Goal: Task Accomplishment & Management: Use online tool/utility

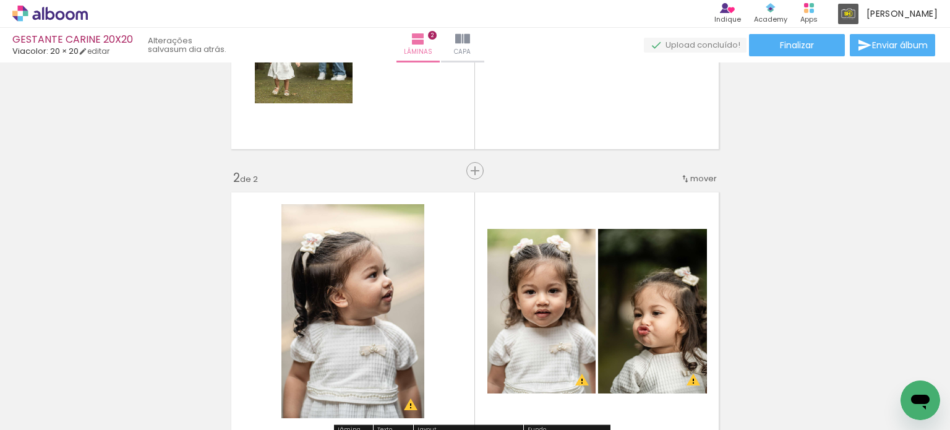
scroll to position [124, 0]
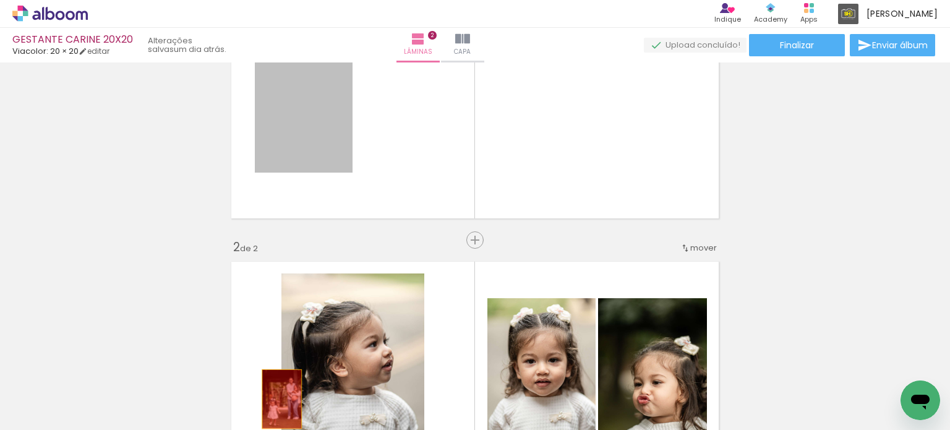
drag, startPoint x: 314, startPoint y: 114, endPoint x: 269, endPoint y: 405, distance: 294.7
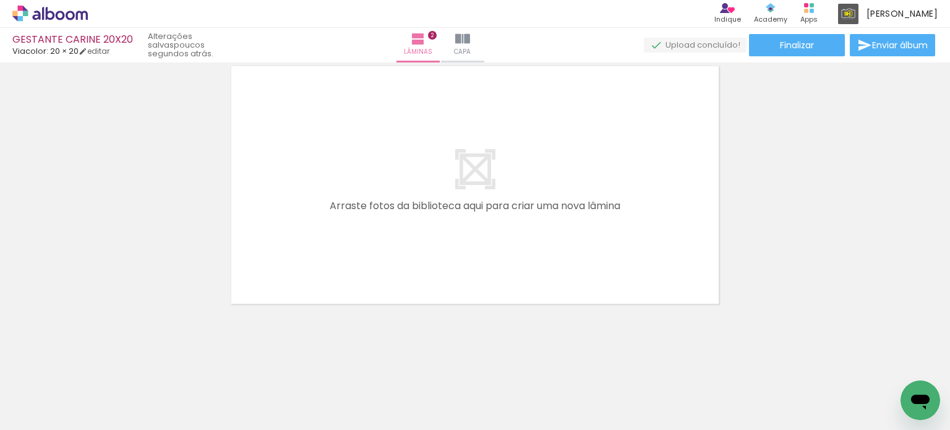
scroll to position [0, 0]
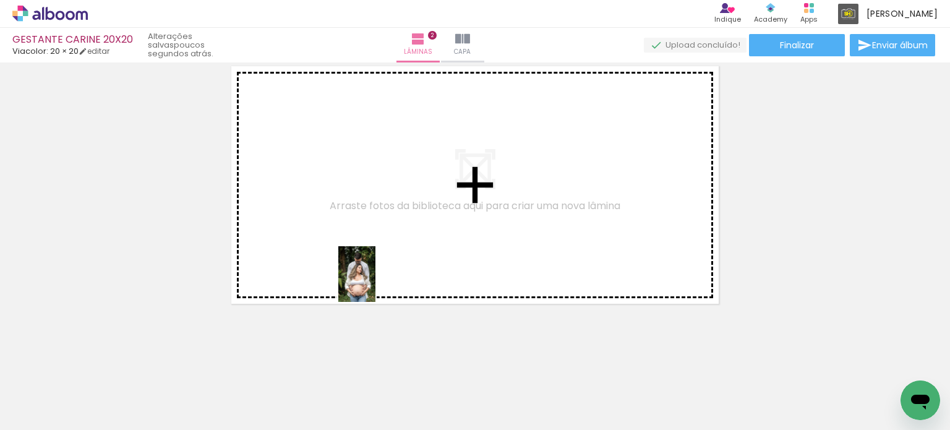
drag, startPoint x: 544, startPoint y: 395, endPoint x: 523, endPoint y: 336, distance: 63.0
click at [366, 273] on quentale-workspace at bounding box center [475, 215] width 950 height 430
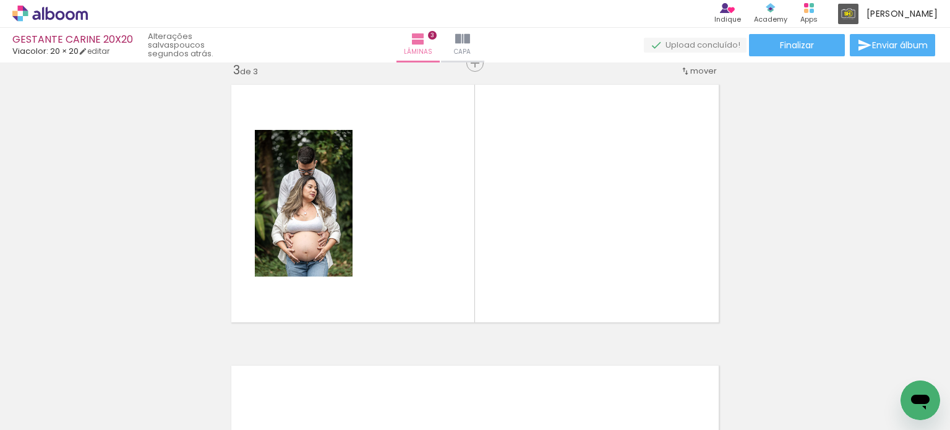
scroll to position [577, 0]
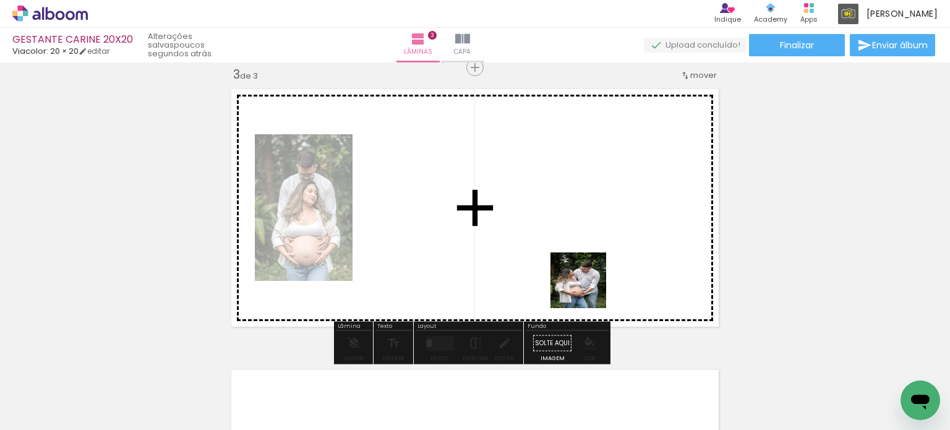
drag, startPoint x: 548, startPoint y: 396, endPoint x: 588, endPoint y: 289, distance: 114.3
click at [588, 289] on quentale-workspace at bounding box center [475, 215] width 950 height 430
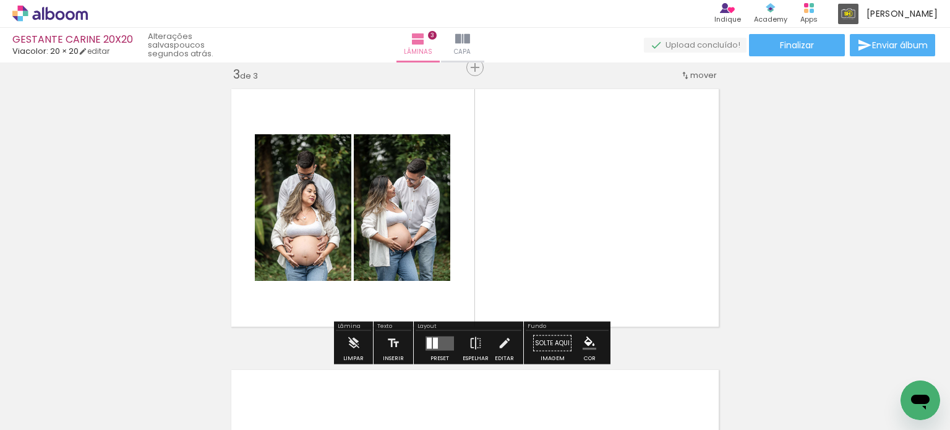
click at [433, 338] on div at bounding box center [435, 342] width 5 height 11
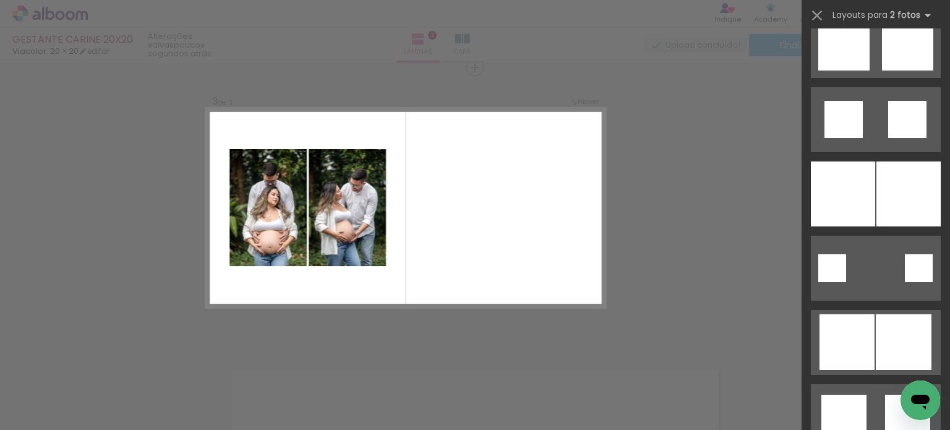
scroll to position [1237, 0]
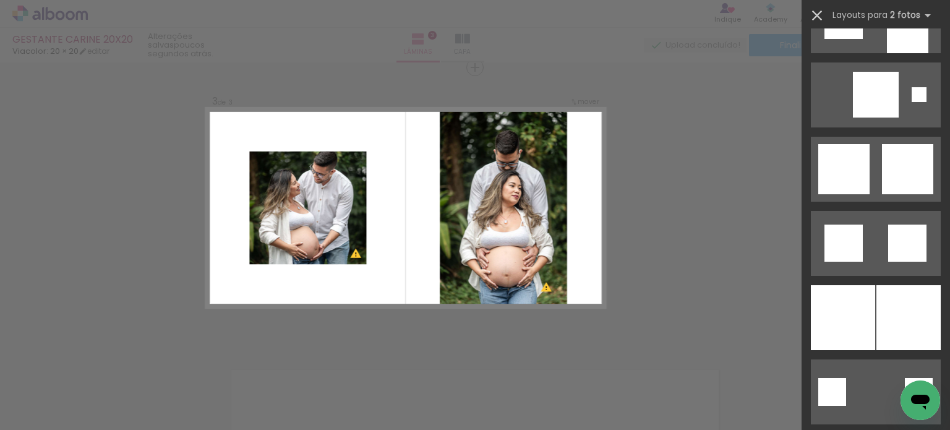
click at [820, 16] on iron-icon at bounding box center [816, 15] width 17 height 17
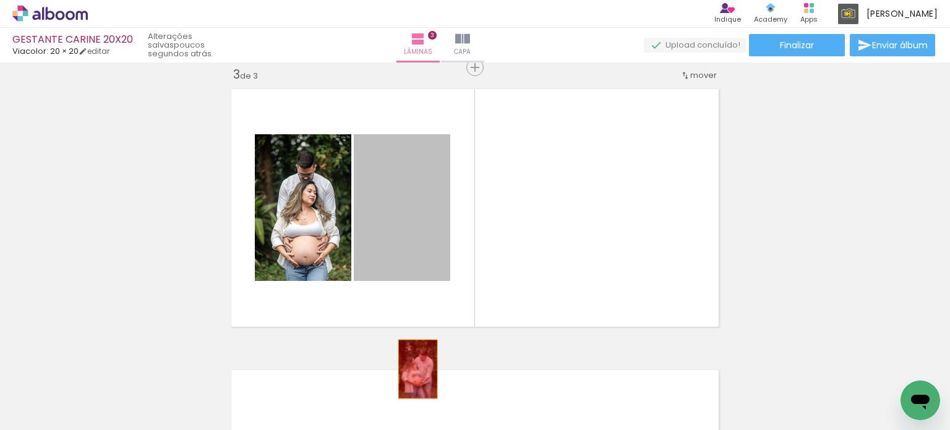
drag, startPoint x: 374, startPoint y: 191, endPoint x: 413, endPoint y: 369, distance: 181.8
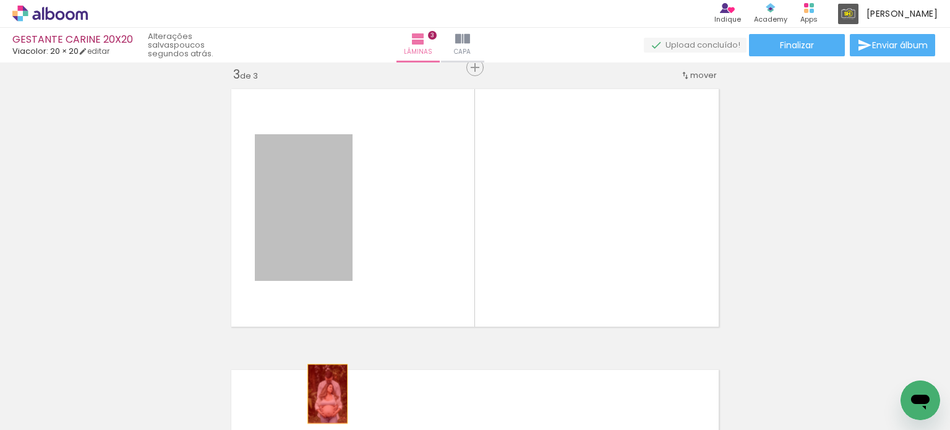
drag, startPoint x: 315, startPoint y: 234, endPoint x: 323, endPoint y: 393, distance: 159.1
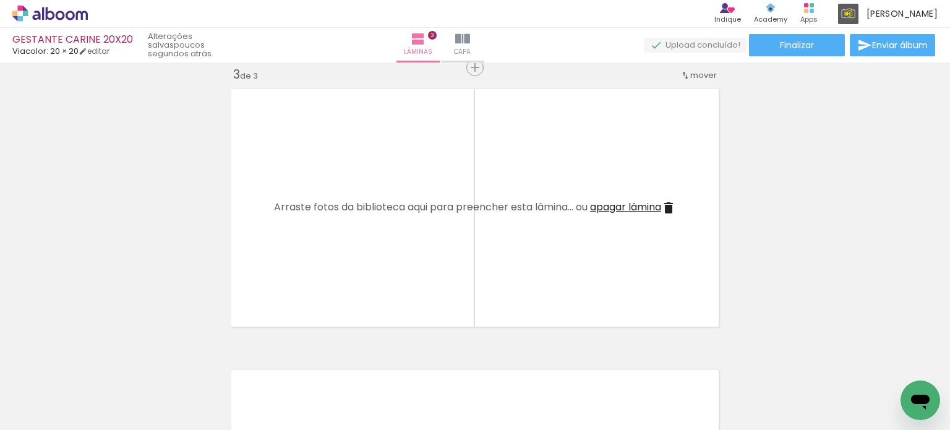
click at [601, 205] on span "apagar lâmina" at bounding box center [625, 207] width 71 height 14
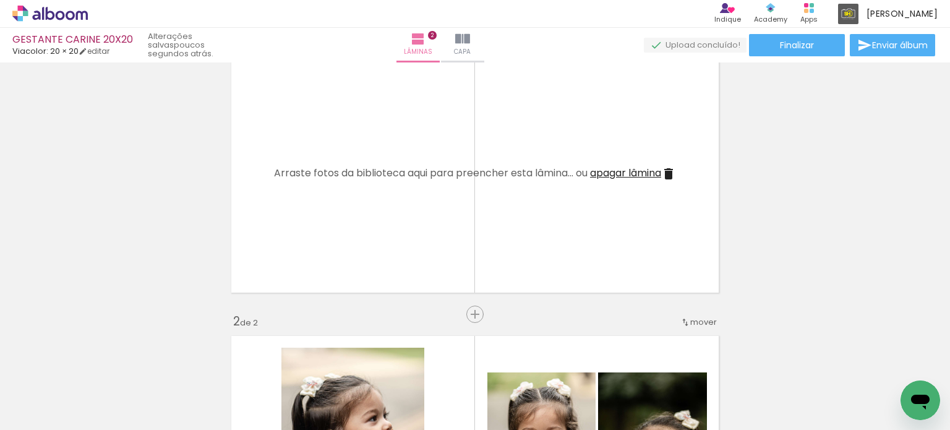
scroll to position [0, 0]
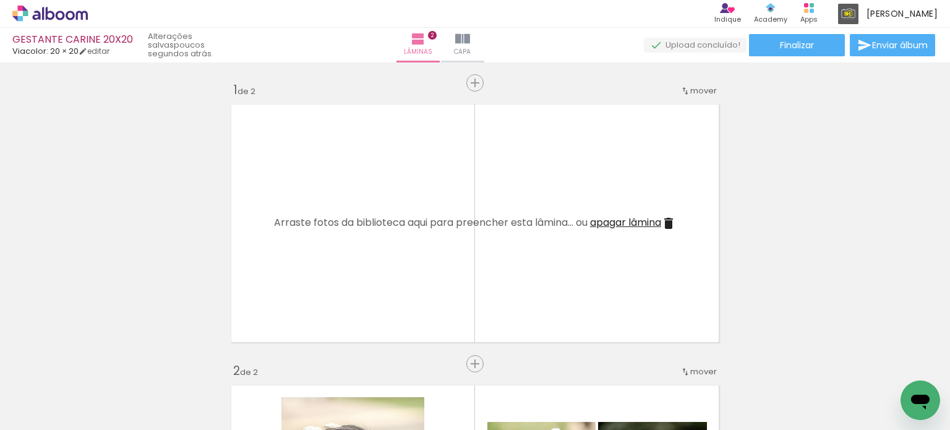
click at [602, 226] on span "apagar lâmina" at bounding box center [625, 222] width 71 height 14
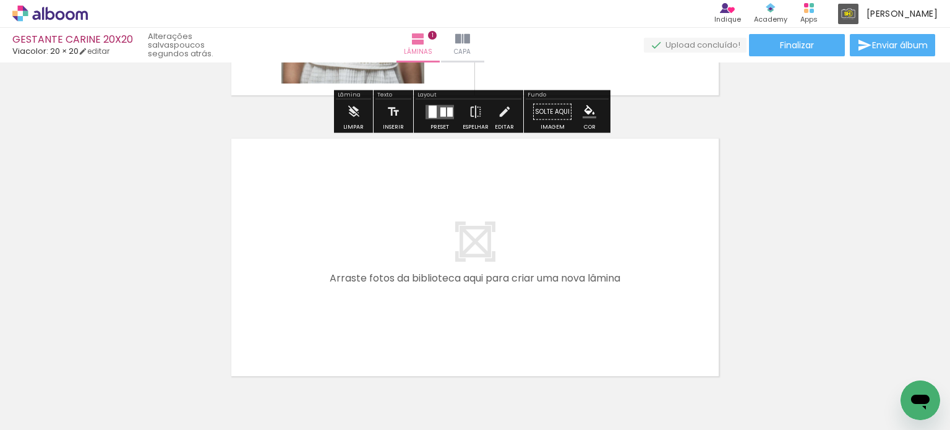
scroll to position [247, 0]
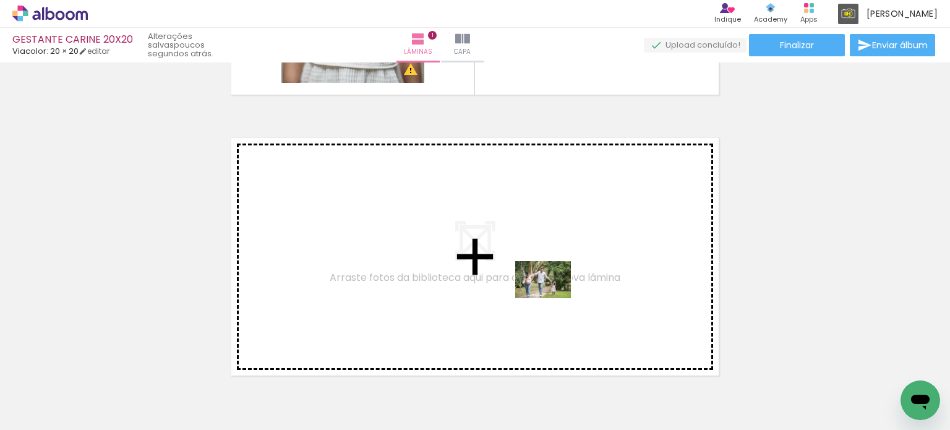
drag, startPoint x: 661, startPoint y: 395, endPoint x: 552, endPoint y: 298, distance: 145.9
click at [552, 298] on quentale-workspace at bounding box center [475, 215] width 950 height 430
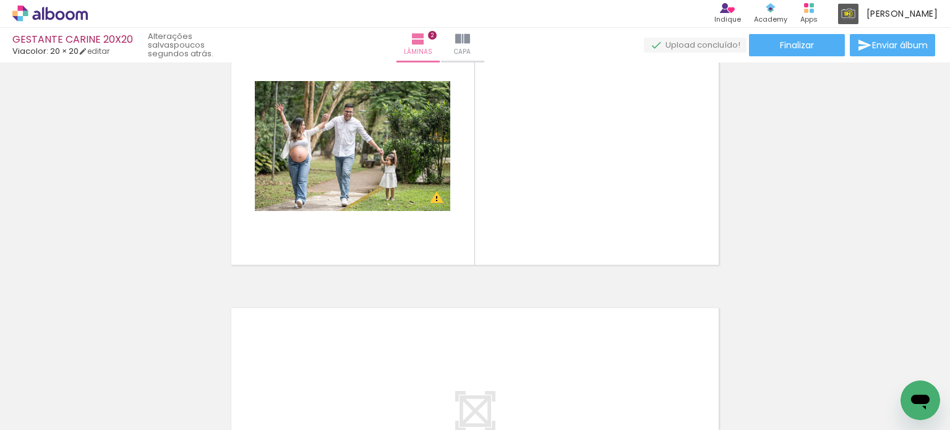
scroll to position [0, 530]
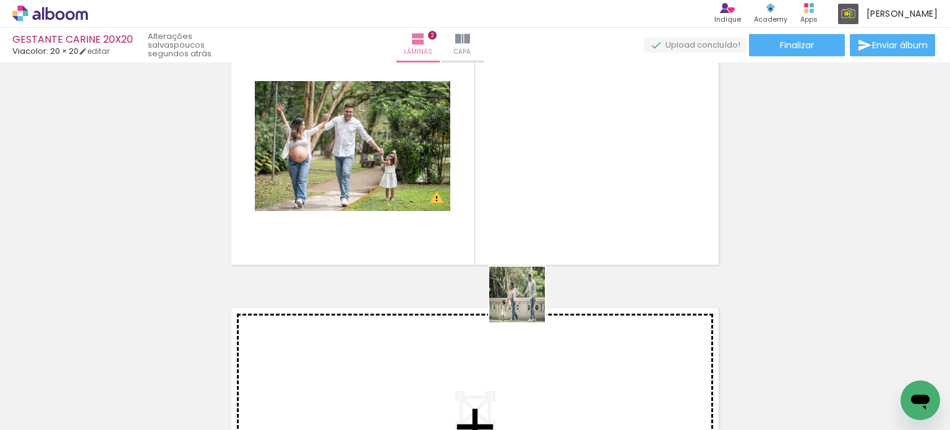
drag, startPoint x: 485, startPoint y: 377, endPoint x: 546, endPoint y: 268, distance: 124.9
click at [546, 268] on quentale-workspace at bounding box center [475, 215] width 950 height 430
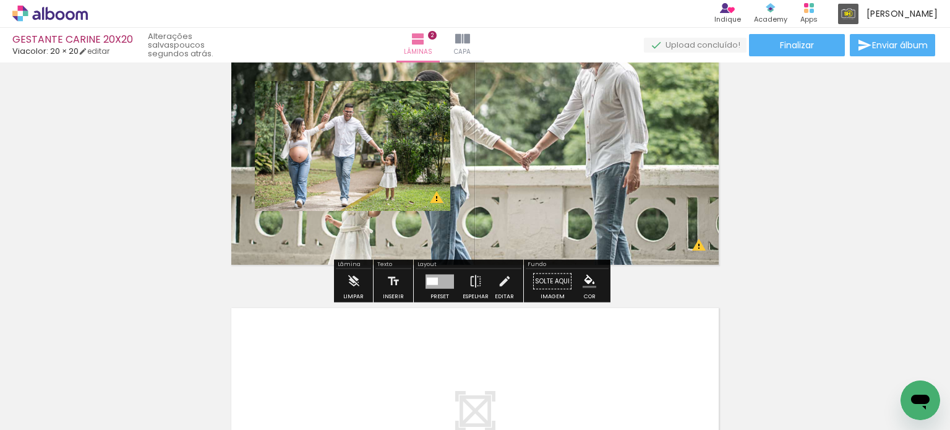
drag, startPoint x: 590, startPoint y: 138, endPoint x: 555, endPoint y: 380, distance: 244.9
click at [555, 384] on quentale-workspace at bounding box center [475, 215] width 950 height 430
click at [580, 182] on quentale-layouter at bounding box center [475, 146] width 500 height 250
click at [580, 182] on quentale-photo at bounding box center [475, 146] width 500 height 250
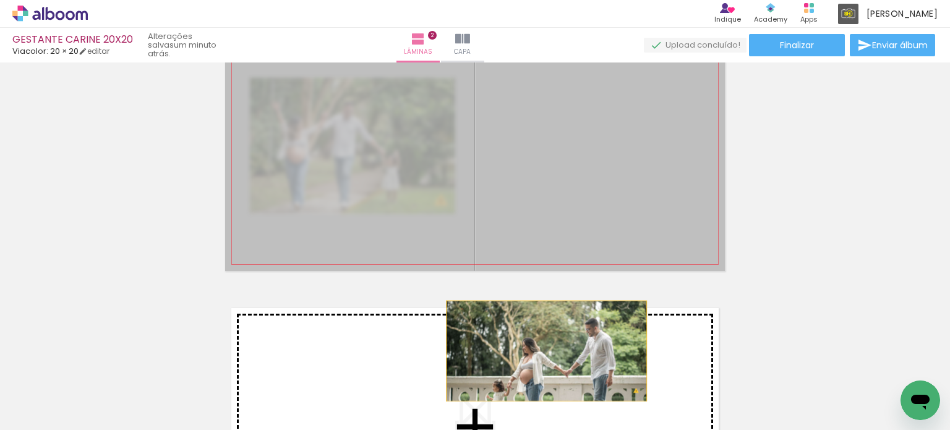
drag, startPoint x: 579, startPoint y: 181, endPoint x: 537, endPoint y: 366, distance: 189.1
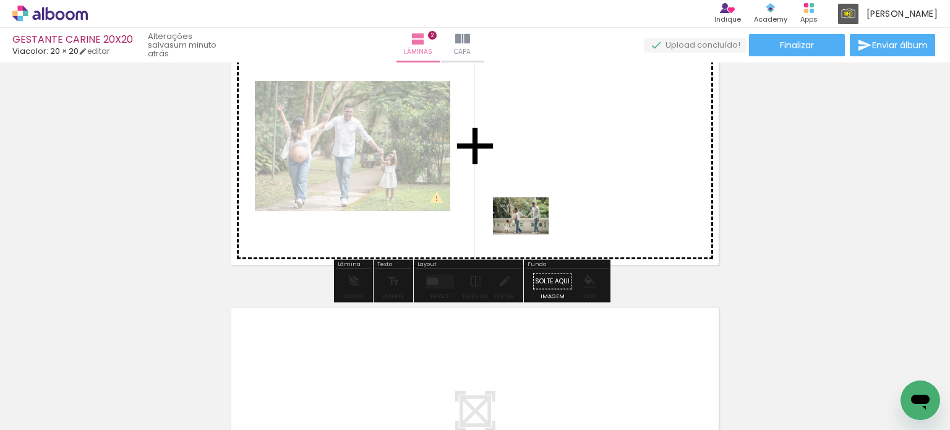
drag, startPoint x: 495, startPoint y: 390, endPoint x: 531, endPoint y: 231, distance: 163.0
click at [531, 231] on quentale-workspace at bounding box center [475, 215] width 950 height 430
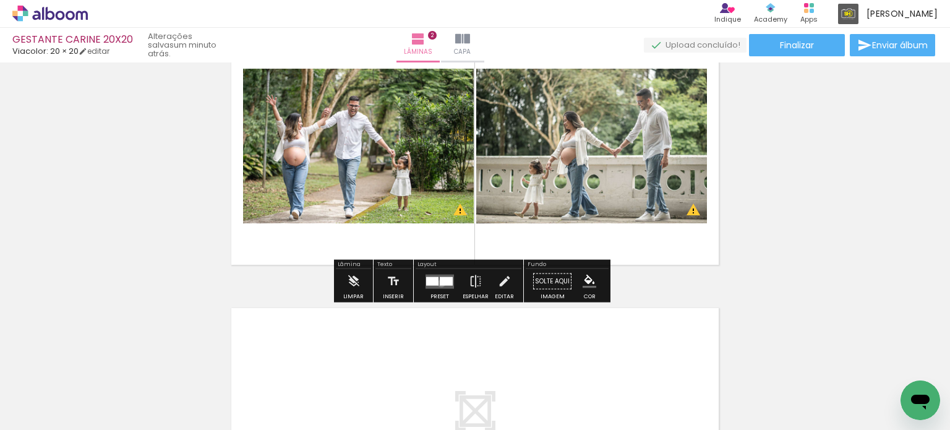
click at [440, 283] on div at bounding box center [446, 281] width 13 height 9
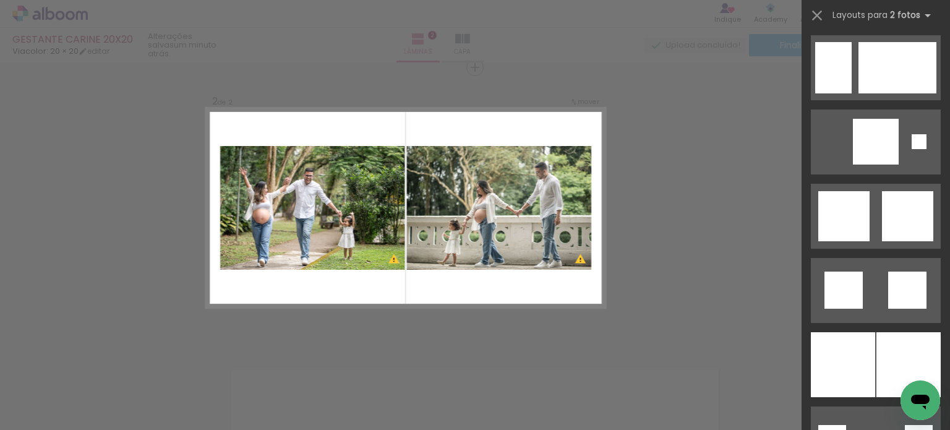
scroll to position [3031, 0]
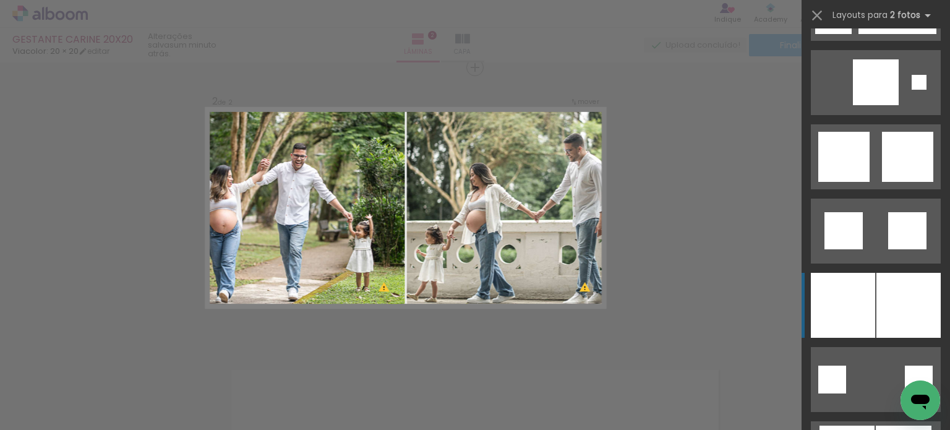
click at [891, 299] on div at bounding box center [909, 305] width 64 height 65
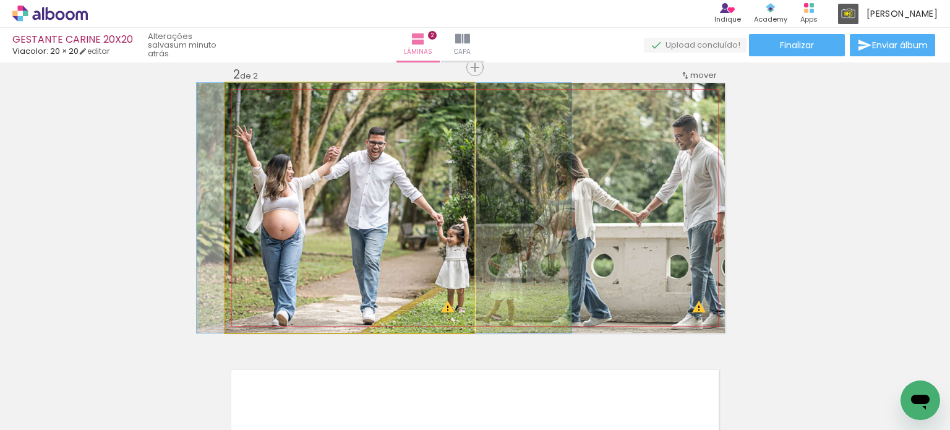
drag, startPoint x: 330, startPoint y: 220, endPoint x: 364, endPoint y: 220, distance: 34.6
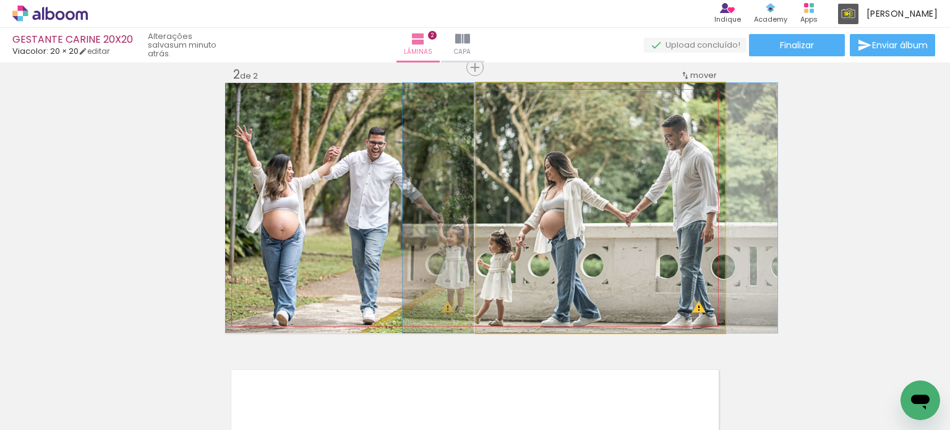
drag, startPoint x: 604, startPoint y: 228, endPoint x: 594, endPoint y: 225, distance: 10.8
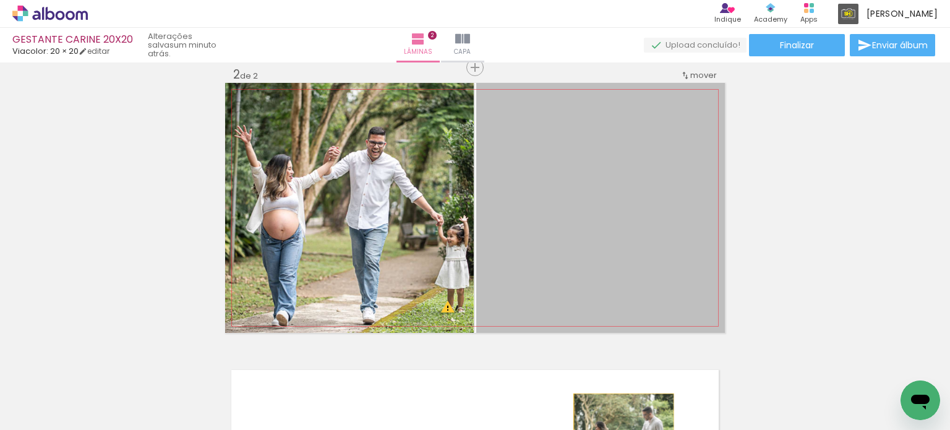
drag, startPoint x: 633, startPoint y: 192, endPoint x: 619, endPoint y: 444, distance: 251.5
click at [619, 429] on html "link( href="../../bower_components/polymer/polymer.html" rel="import" ) picture…" at bounding box center [475, 215] width 950 height 430
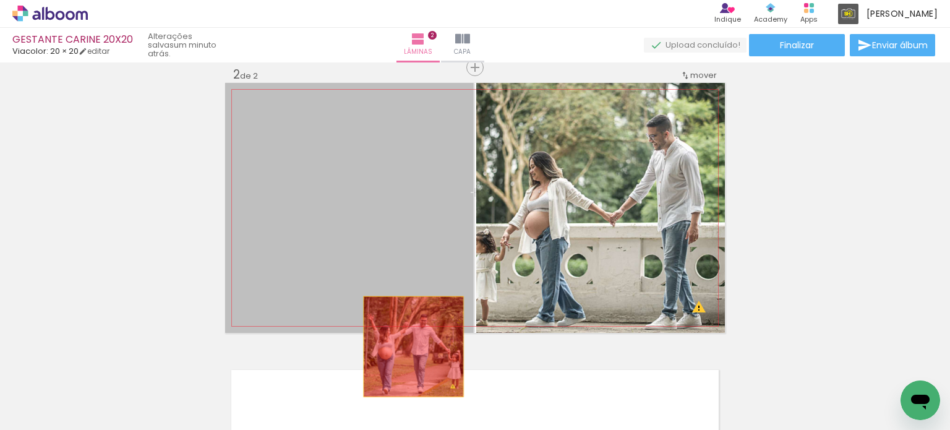
drag, startPoint x: 411, startPoint y: 204, endPoint x: 499, endPoint y: 279, distance: 115.4
click at [410, 373] on quentale-workspace at bounding box center [475, 215] width 950 height 430
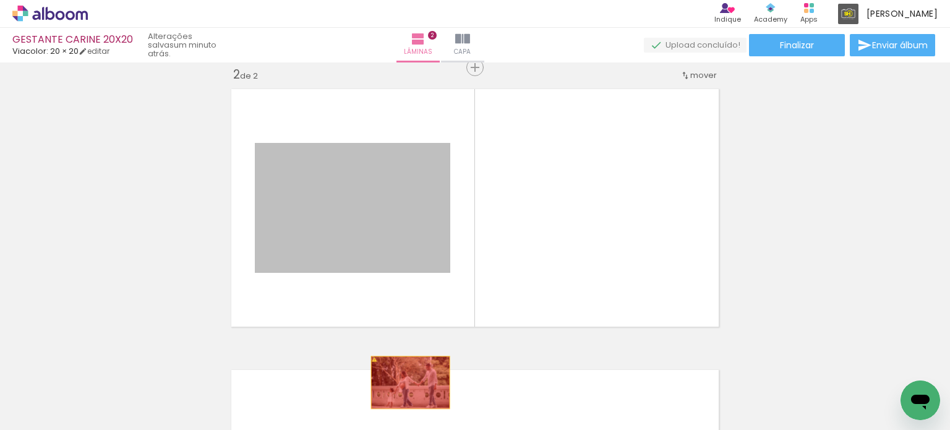
drag, startPoint x: 400, startPoint y: 221, endPoint x: 406, endPoint y: 383, distance: 161.5
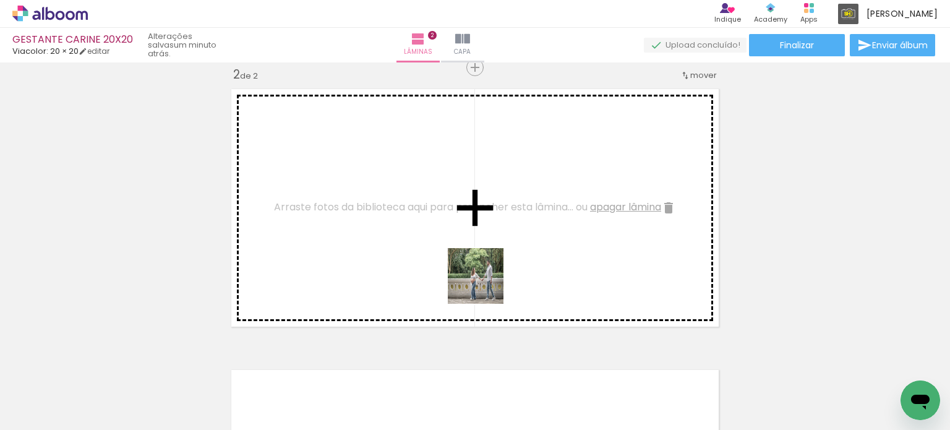
drag, startPoint x: 495, startPoint y: 388, endPoint x: 485, endPoint y: 285, distance: 103.8
click at [485, 285] on quentale-workspace at bounding box center [475, 215] width 950 height 430
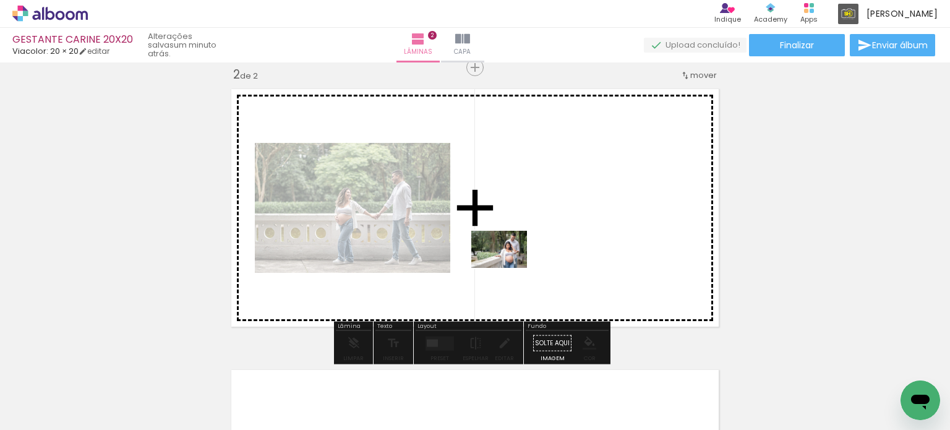
drag, startPoint x: 451, startPoint y: 385, endPoint x: 508, endPoint y: 268, distance: 130.9
click at [508, 268] on quentale-workspace at bounding box center [475, 215] width 950 height 430
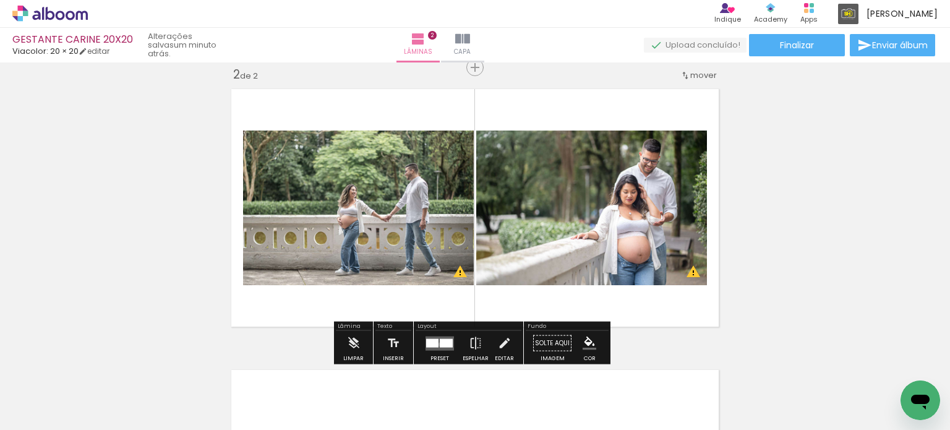
click at [440, 344] on div at bounding box center [446, 342] width 13 height 9
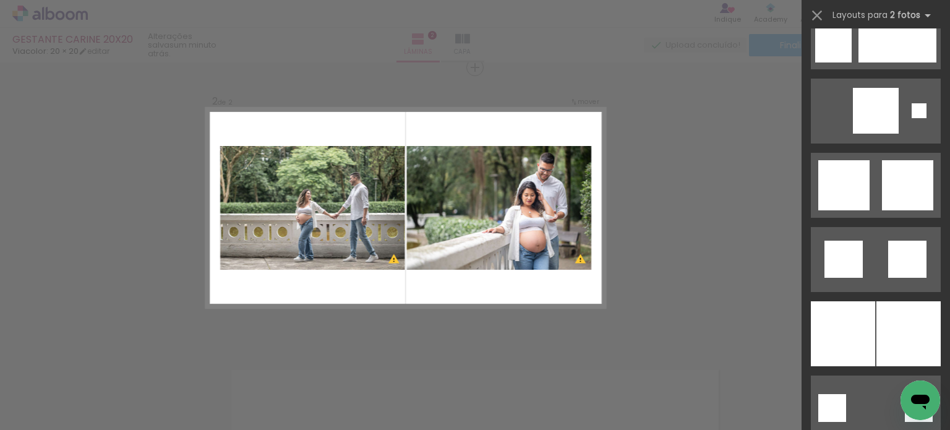
scroll to position [3093, 0]
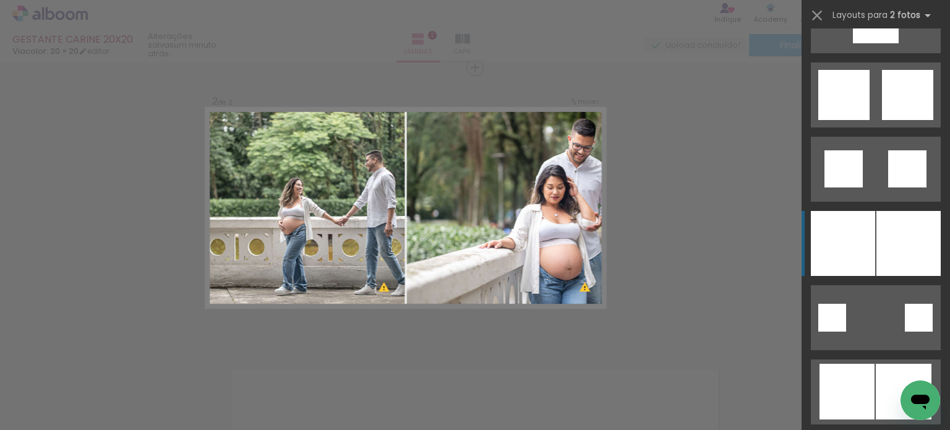
click at [890, 242] on div at bounding box center [909, 243] width 64 height 65
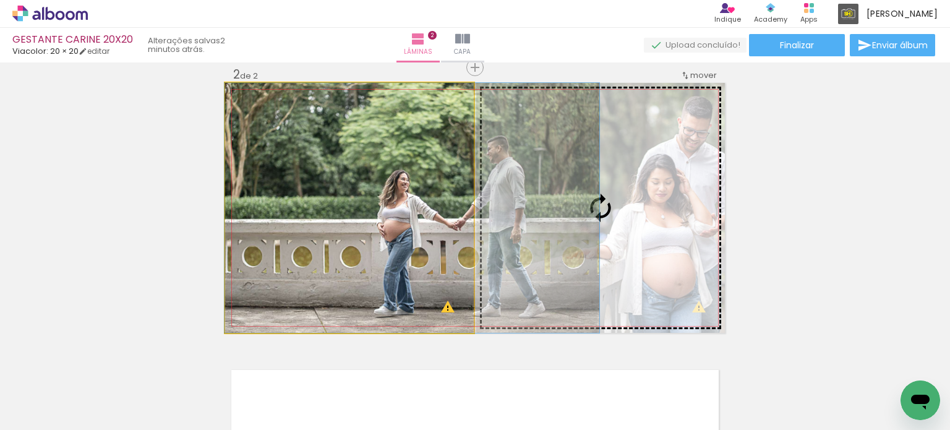
drag, startPoint x: 341, startPoint y: 241, endPoint x: 516, endPoint y: 205, distance: 178.1
click at [0, 0] on slot at bounding box center [0, 0] width 0 height 0
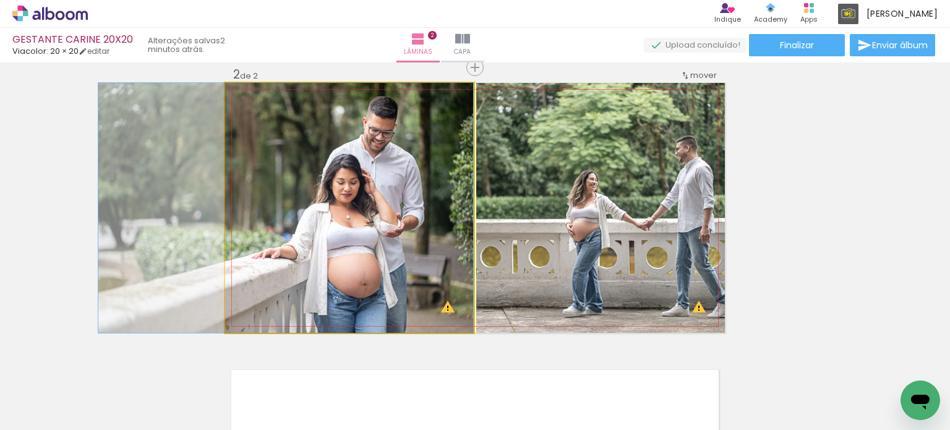
drag, startPoint x: 376, startPoint y: 227, endPoint x: 309, endPoint y: 223, distance: 66.9
drag, startPoint x: 332, startPoint y: 209, endPoint x: 322, endPoint y: 210, distance: 9.9
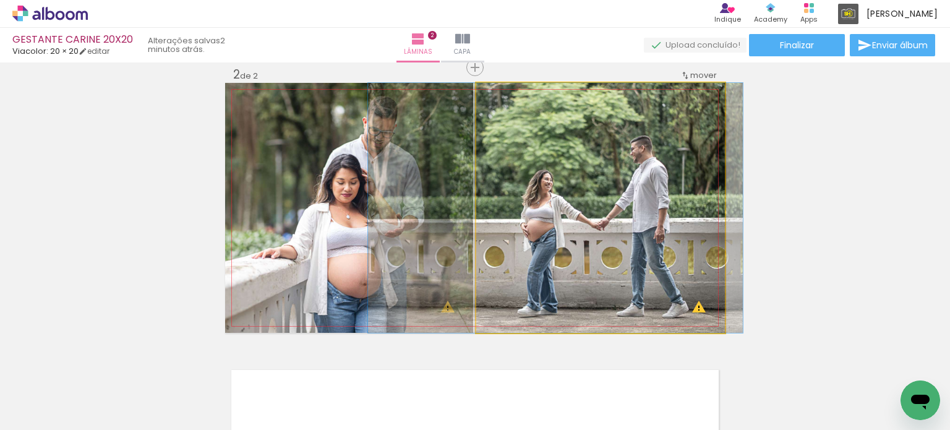
drag, startPoint x: 594, startPoint y: 200, endPoint x: 549, endPoint y: 198, distance: 45.2
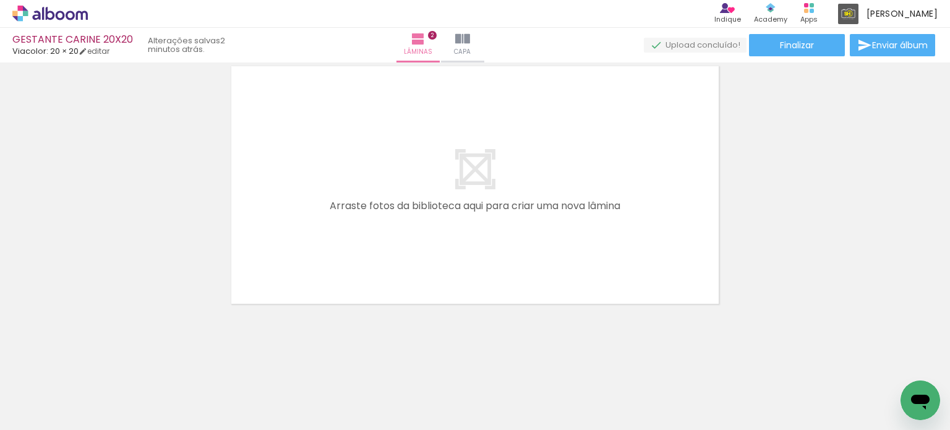
scroll to position [0, 683]
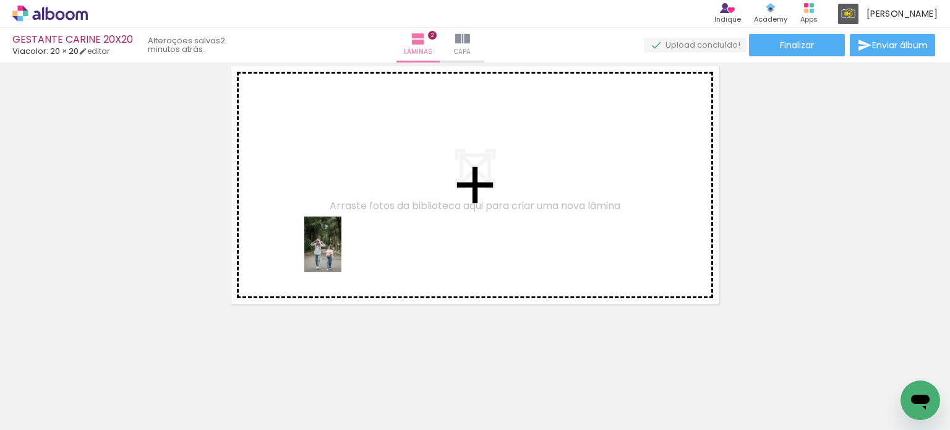
drag, startPoint x: 343, startPoint y: 395, endPoint x: 341, endPoint y: 254, distance: 141.7
click at [341, 254] on quentale-workspace at bounding box center [475, 215] width 950 height 430
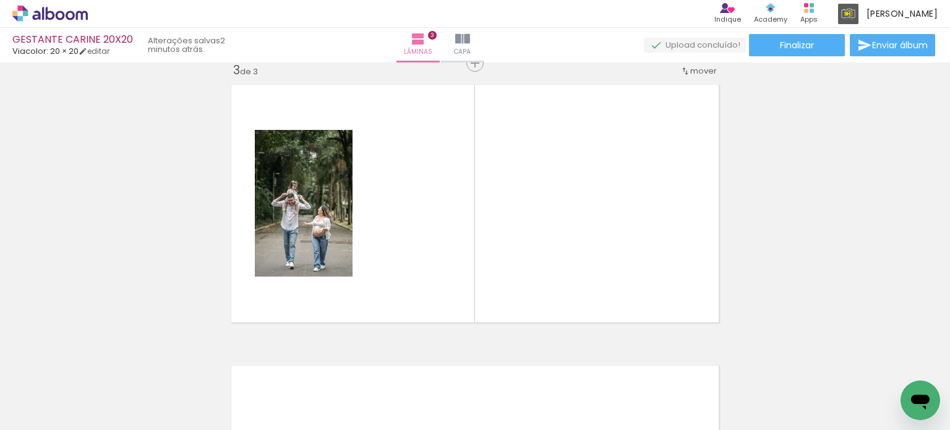
scroll to position [577, 0]
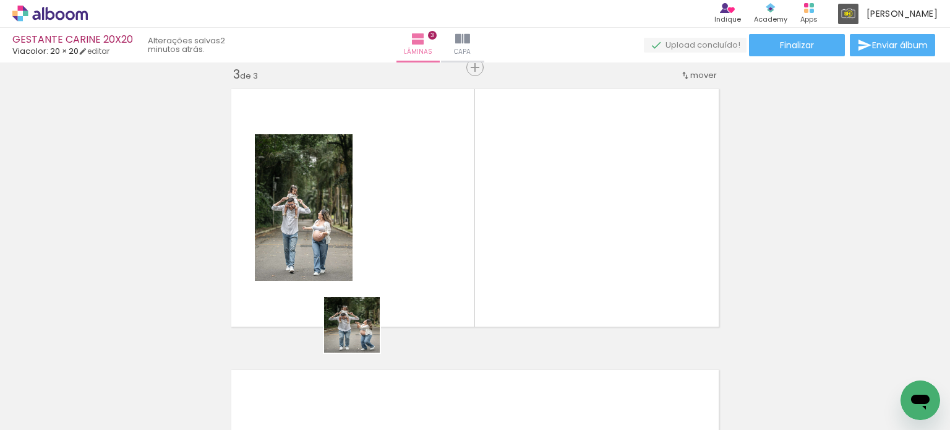
drag, startPoint x: 335, startPoint y: 393, endPoint x: 400, endPoint y: 326, distance: 94.1
click at [406, 240] on quentale-workspace at bounding box center [475, 215] width 950 height 430
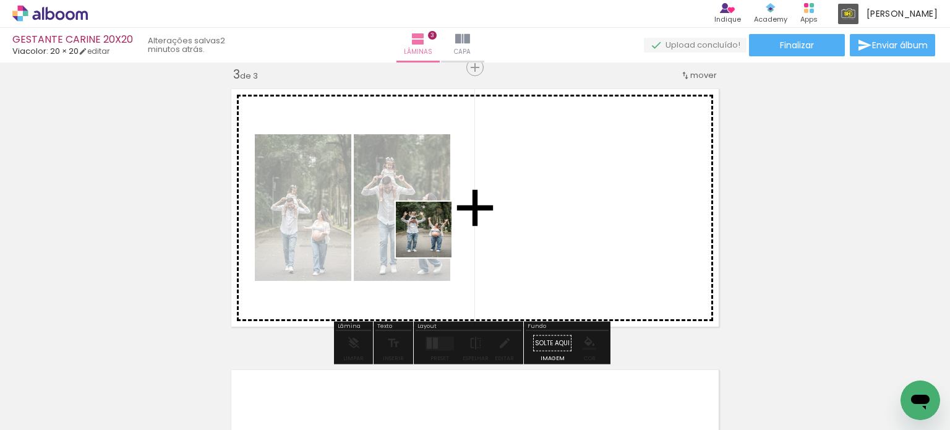
drag, startPoint x: 351, startPoint y: 405, endPoint x: 435, endPoint y: 290, distance: 142.0
click at [433, 238] on quentale-workspace at bounding box center [475, 215] width 950 height 430
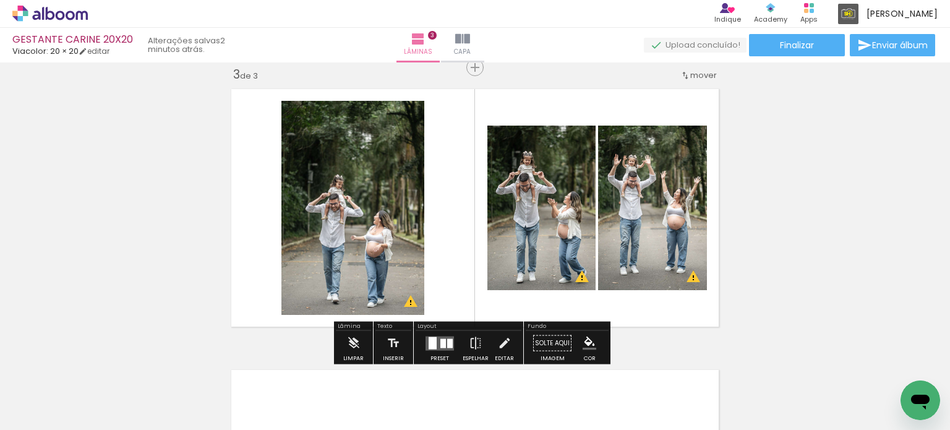
scroll to position [0, 0]
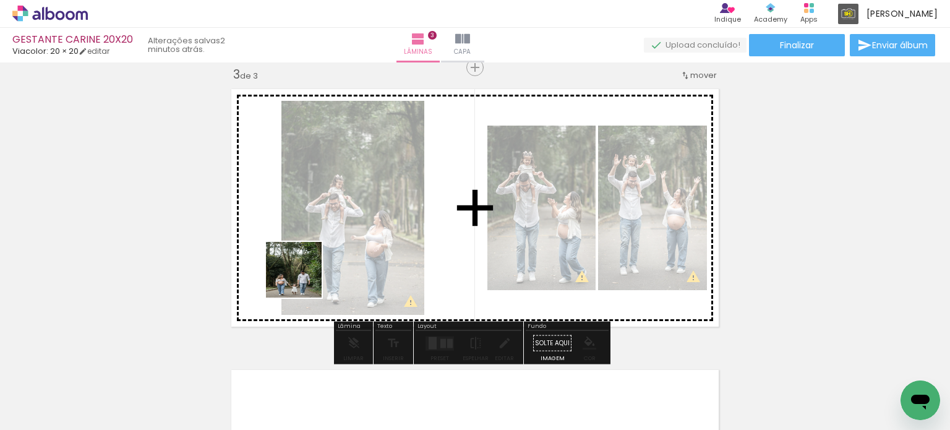
drag, startPoint x: 124, startPoint y: 394, endPoint x: 424, endPoint y: 206, distance: 354.6
click at [424, 206] on quentale-workspace at bounding box center [475, 215] width 950 height 430
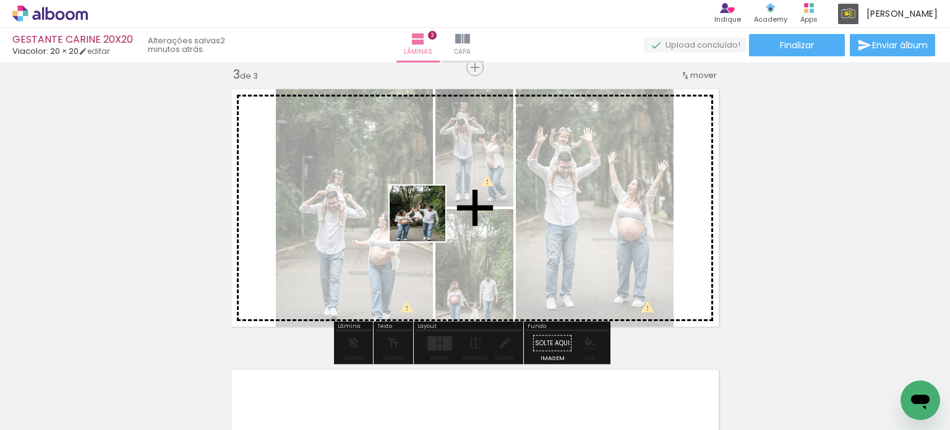
drag, startPoint x: 134, startPoint y: 384, endPoint x: 394, endPoint y: 260, distance: 288.3
click at [427, 222] on quentale-workspace at bounding box center [475, 215] width 950 height 430
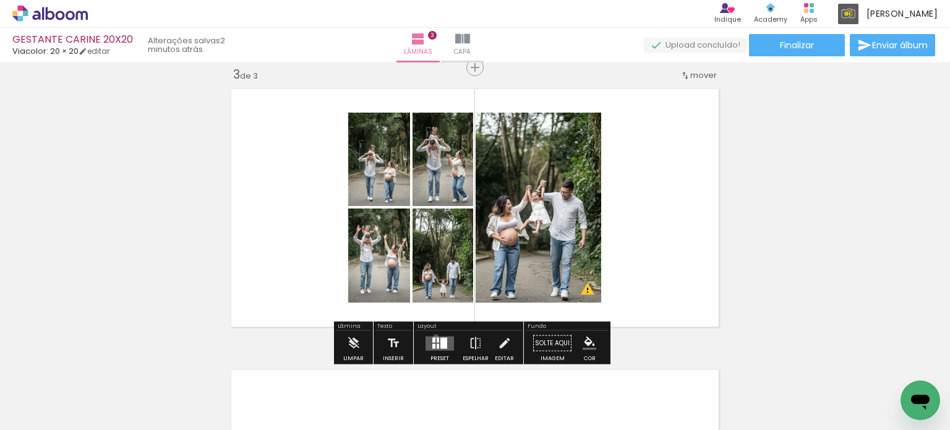
click at [433, 336] on quentale-layouter at bounding box center [440, 343] width 28 height 14
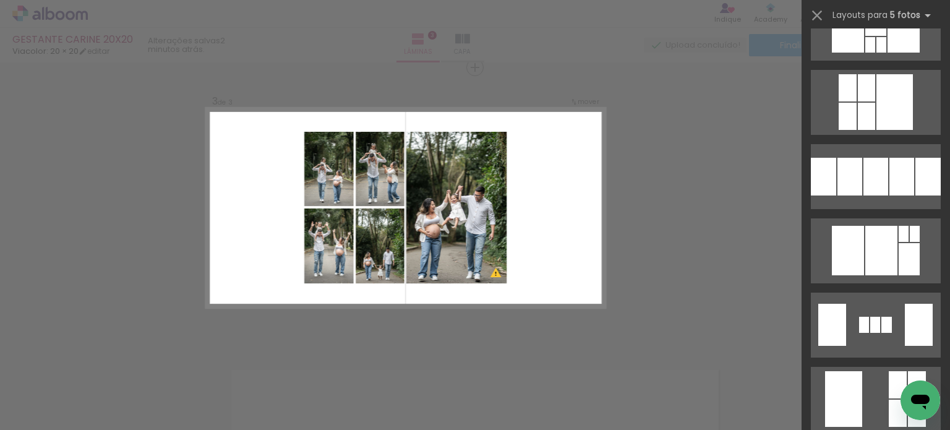
scroll to position [3093, 0]
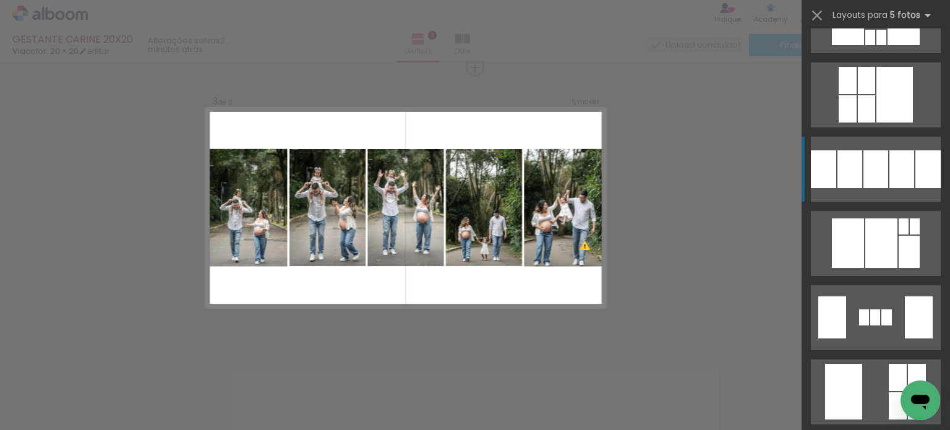
click at [883, 157] on quentale-layouter at bounding box center [876, 169] width 130 height 65
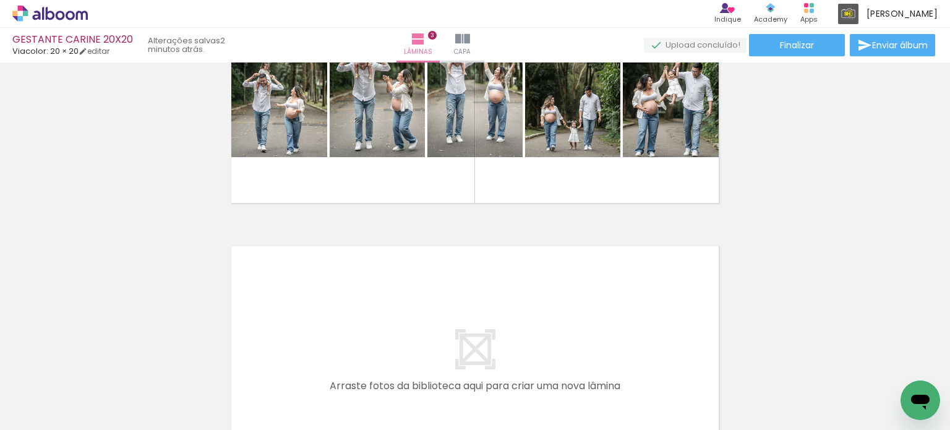
scroll to position [825, 0]
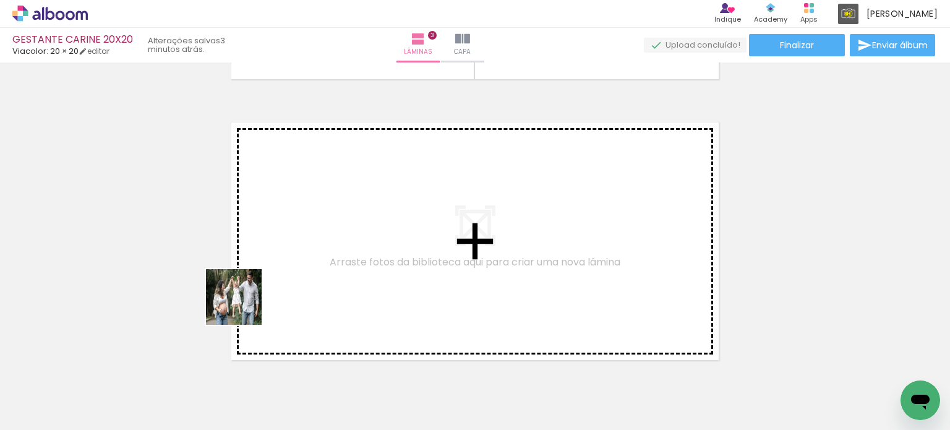
drag, startPoint x: 182, startPoint y: 351, endPoint x: 267, endPoint y: 289, distance: 104.9
click at [267, 289] on quentale-workspace at bounding box center [475, 215] width 950 height 430
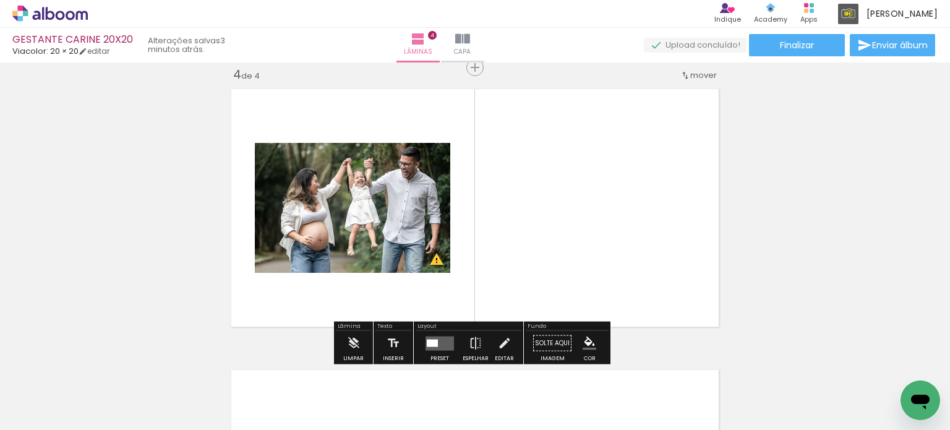
scroll to position [920, 0]
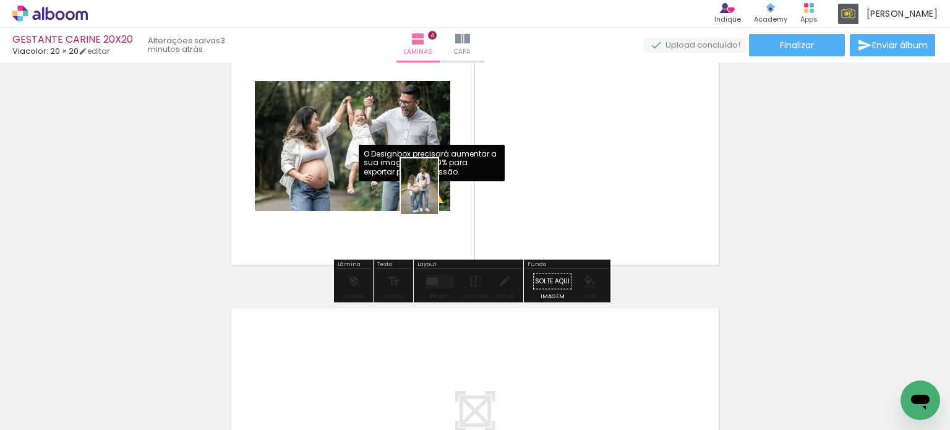
drag, startPoint x: 175, startPoint y: 344, endPoint x: 438, endPoint y: 195, distance: 301.9
click at [438, 195] on quentale-workspace at bounding box center [475, 215] width 950 height 430
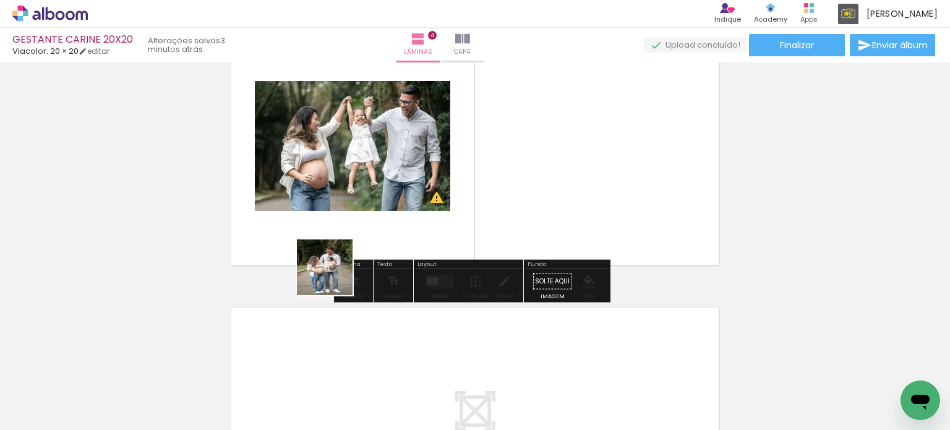
drag, startPoint x: 298, startPoint y: 298, endPoint x: 427, endPoint y: 220, distance: 151.5
click at [427, 220] on quentale-workspace at bounding box center [475, 215] width 950 height 430
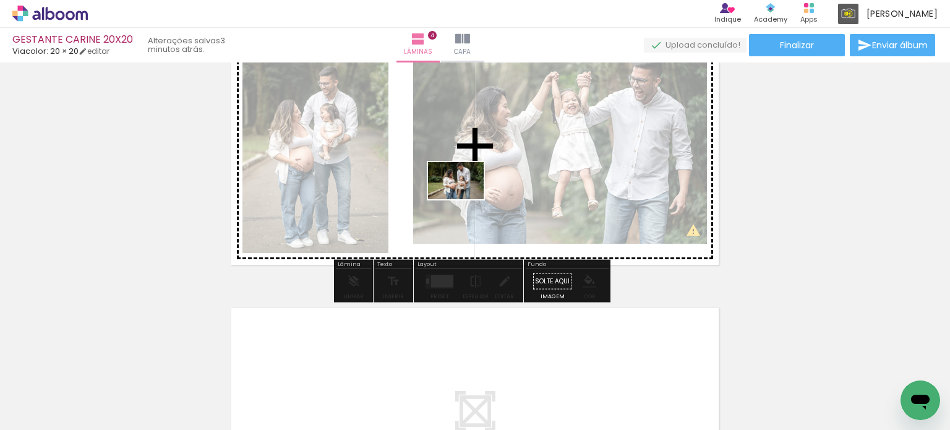
drag, startPoint x: 157, startPoint y: 380, endPoint x: 465, endPoint y: 199, distance: 358.0
click at [465, 199] on quentale-workspace at bounding box center [475, 215] width 950 height 430
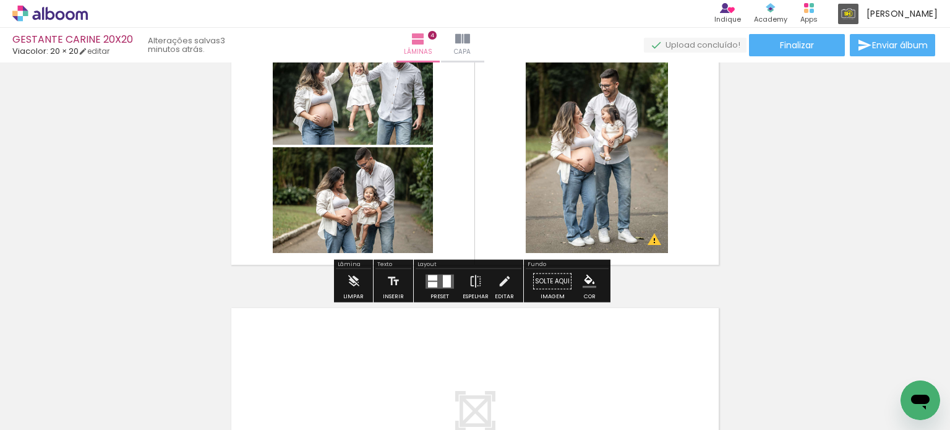
click at [431, 275] on div at bounding box center [432, 278] width 9 height 6
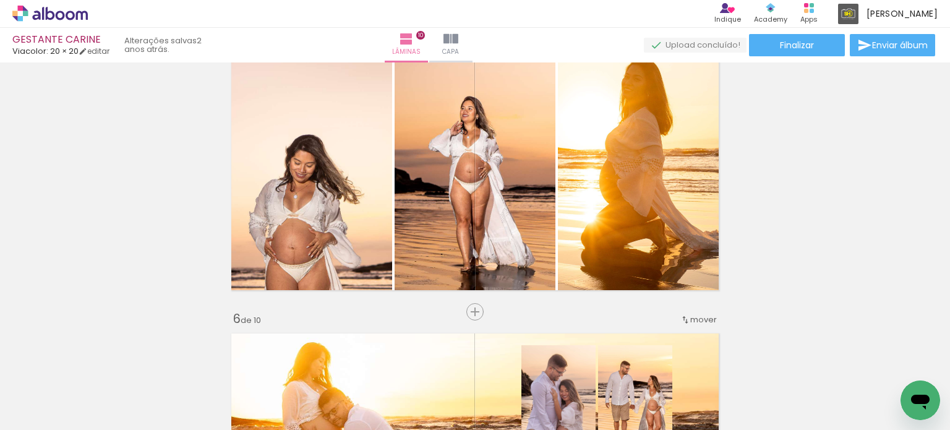
scroll to position [1361, 0]
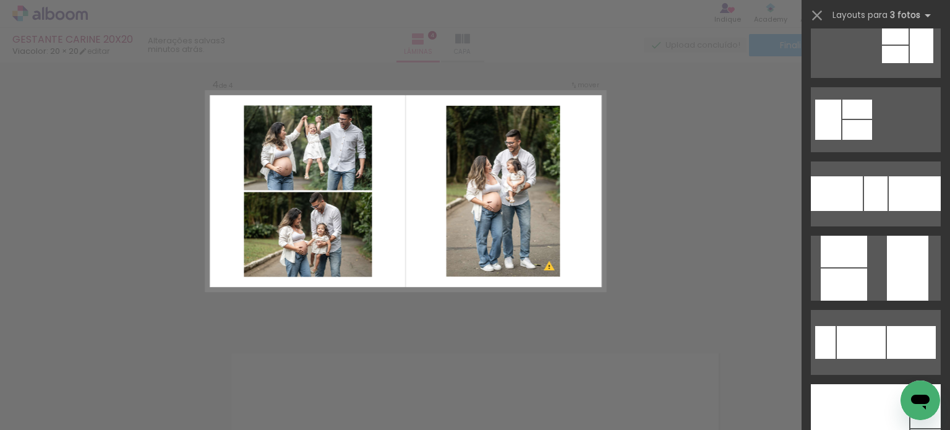
scroll to position [858, 0]
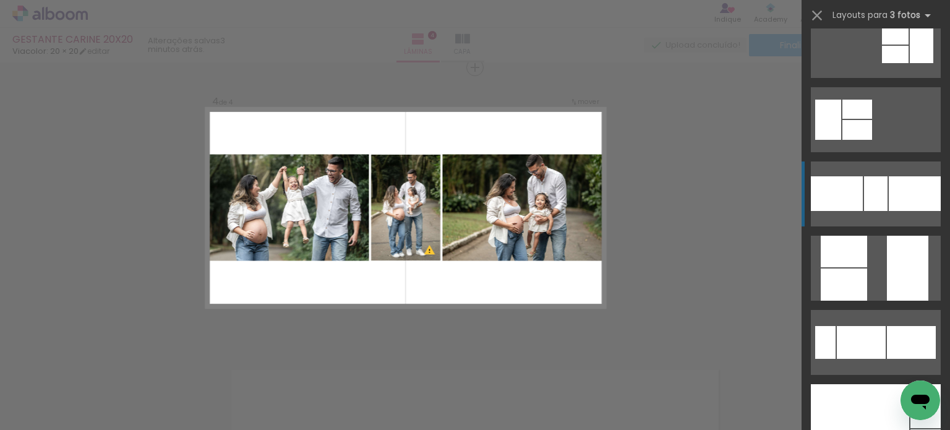
click at [852, 181] on div at bounding box center [837, 193] width 52 height 35
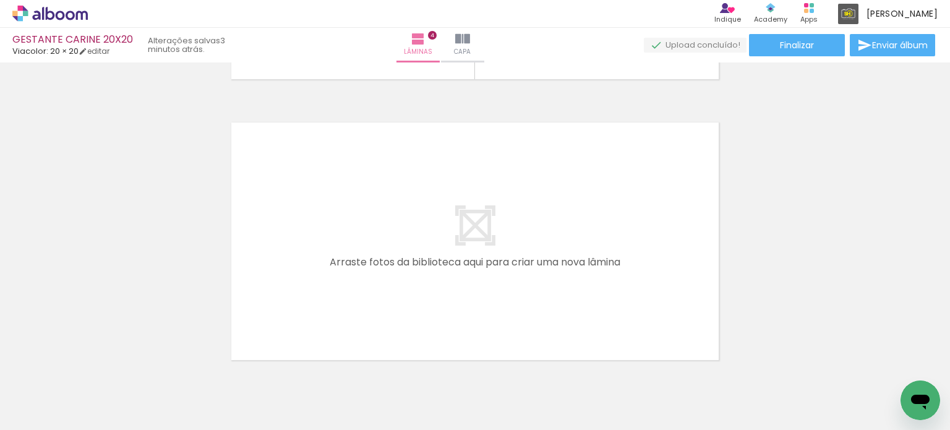
scroll to position [1162, 0]
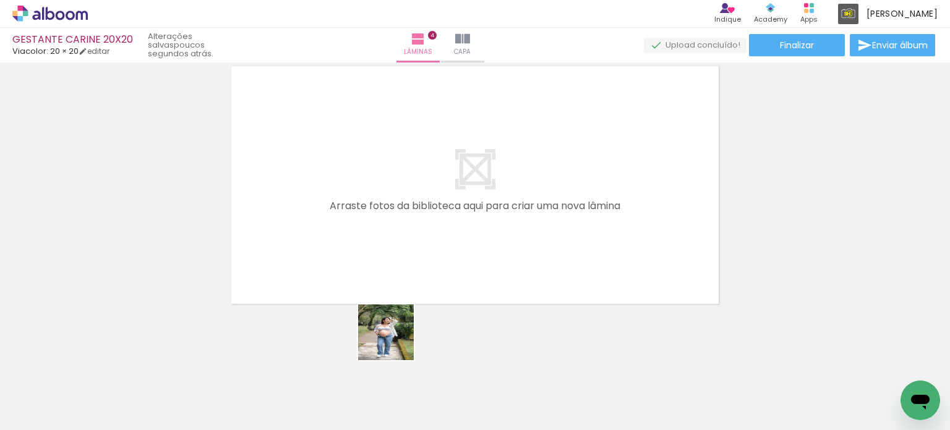
drag, startPoint x: 408, startPoint y: 393, endPoint x: 332, endPoint y: 207, distance: 200.6
click at [332, 207] on quentale-workspace at bounding box center [475, 215] width 950 height 430
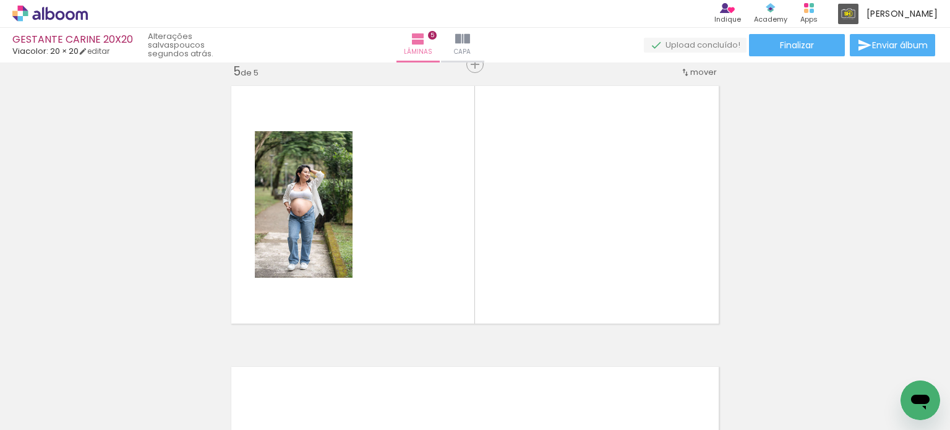
scroll to position [1139, 0]
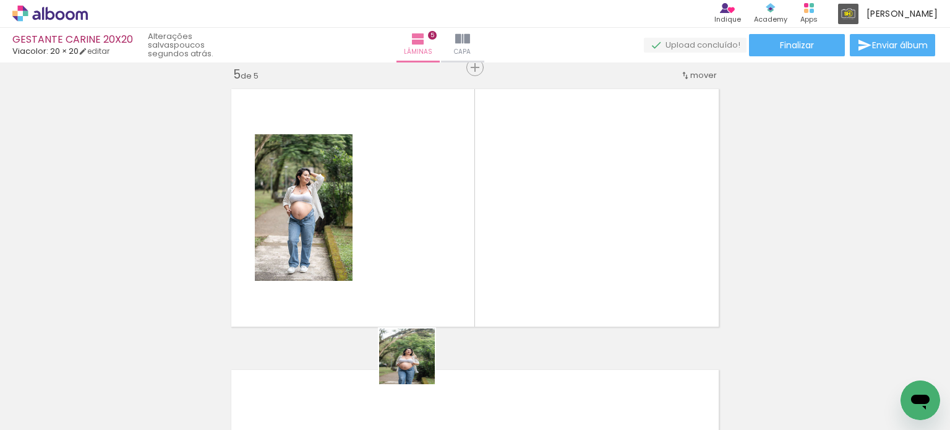
drag, startPoint x: 416, startPoint y: 366, endPoint x: 424, endPoint y: 228, distance: 137.5
click at [424, 228] on quentale-workspace at bounding box center [475, 215] width 950 height 430
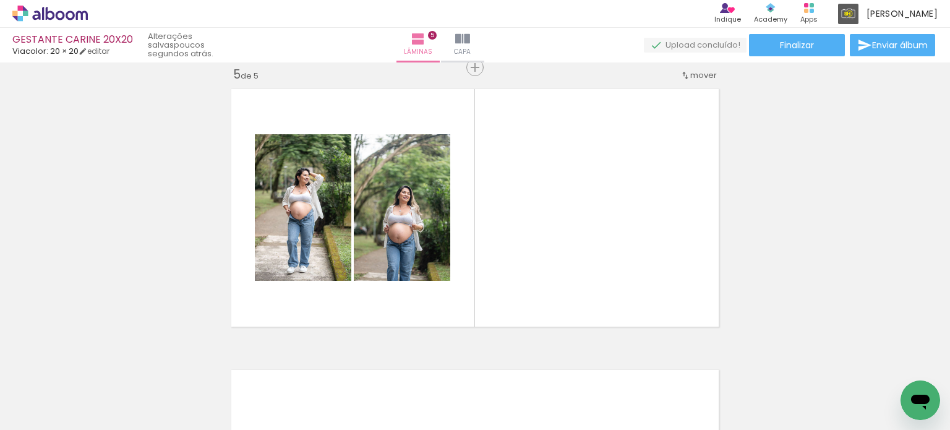
scroll to position [0, 0]
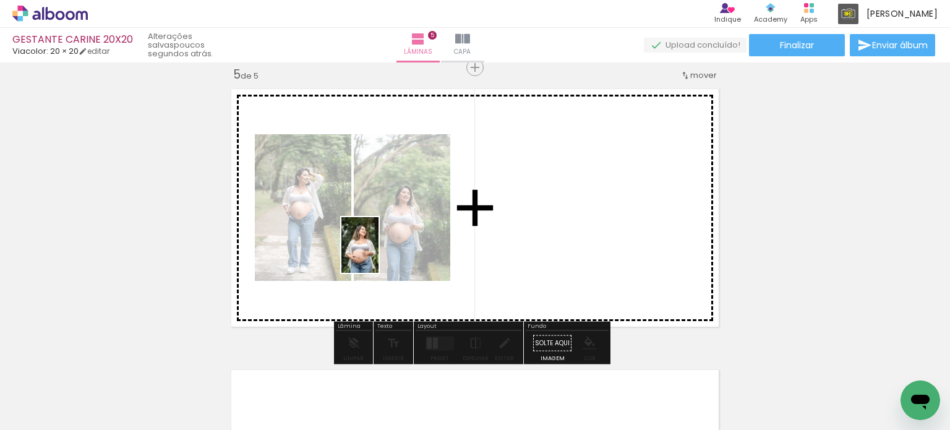
drag, startPoint x: 145, startPoint y: 380, endPoint x: 425, endPoint y: 249, distance: 309.4
click at [450, 215] on quentale-workspace at bounding box center [475, 215] width 950 height 430
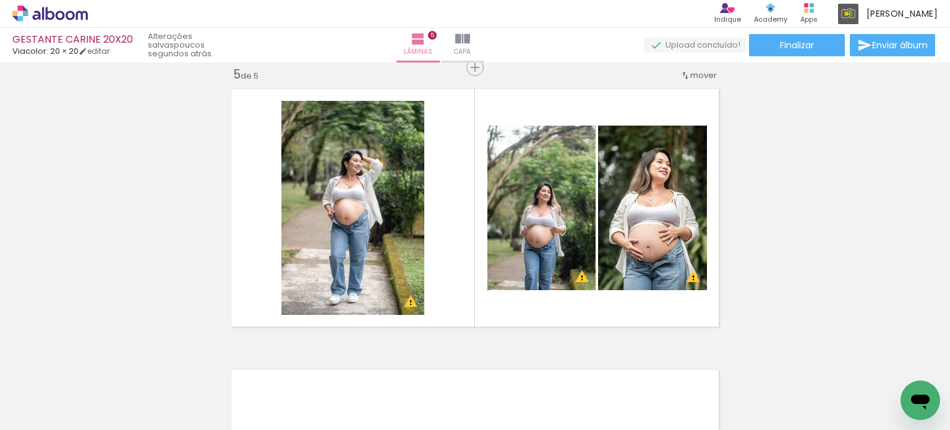
scroll to position [0, 1341]
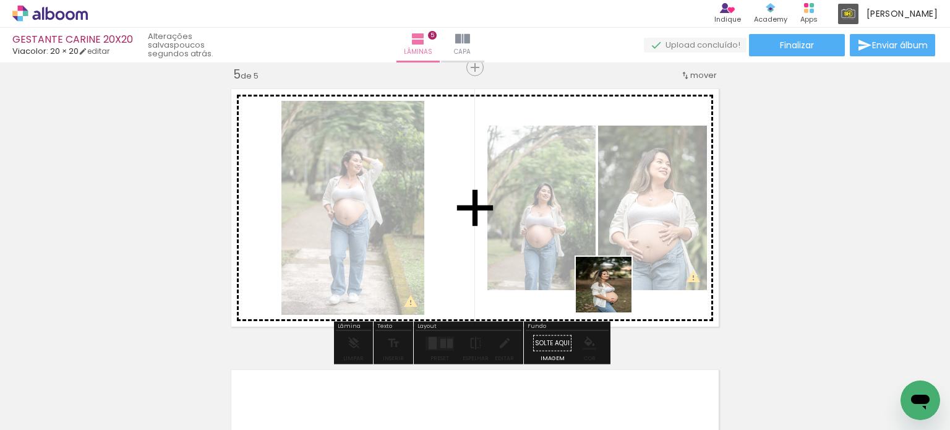
drag, startPoint x: 589, startPoint y: 410, endPoint x: 613, endPoint y: 293, distance: 119.4
click at [613, 293] on quentale-workspace at bounding box center [475, 215] width 950 height 430
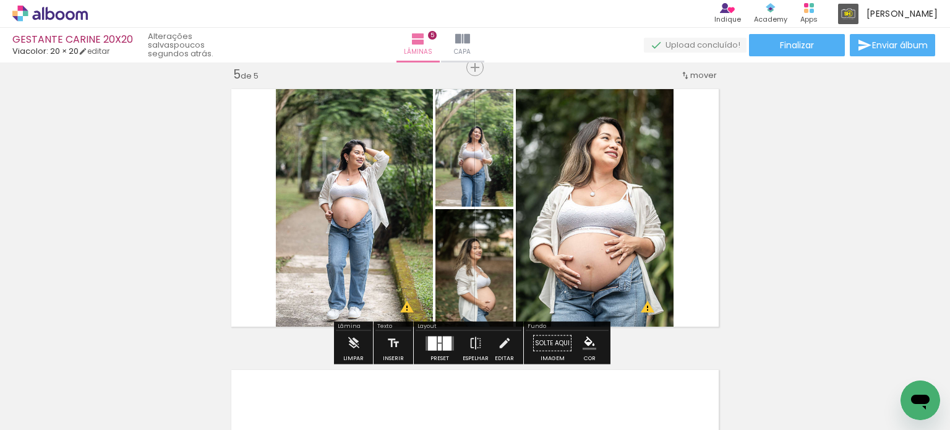
scroll to position [1201, 0]
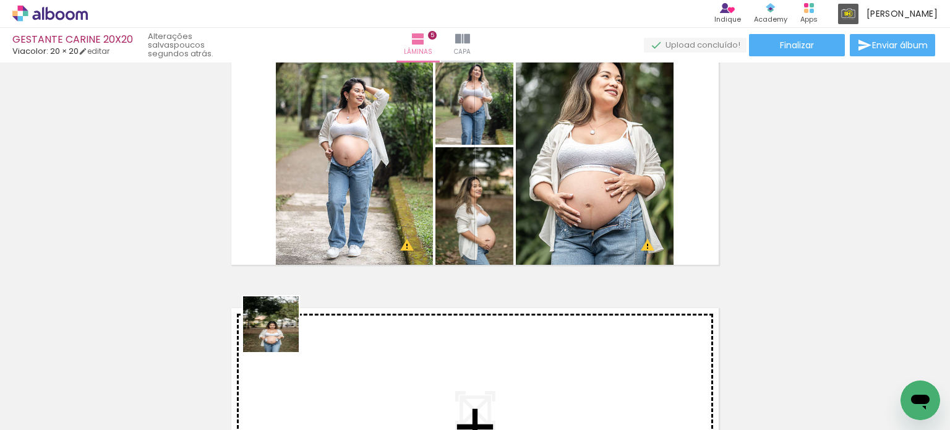
drag, startPoint x: 166, startPoint y: 400, endPoint x: 570, endPoint y: 225, distance: 440.8
click at [570, 225] on quentale-workspace at bounding box center [475, 215] width 950 height 430
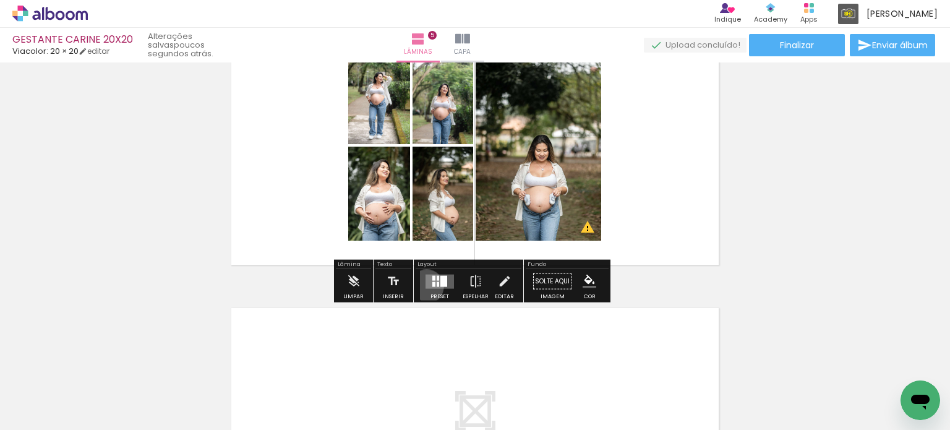
click at [426, 286] on quentale-layouter at bounding box center [440, 281] width 28 height 14
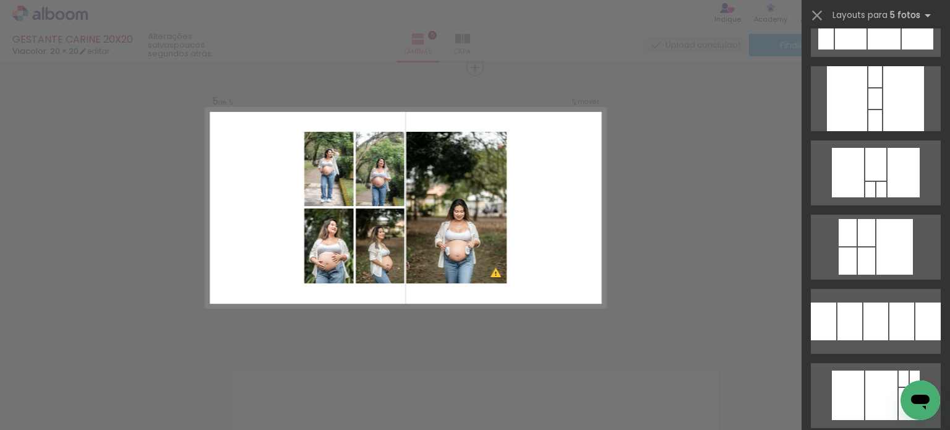
scroll to position [3031, 0]
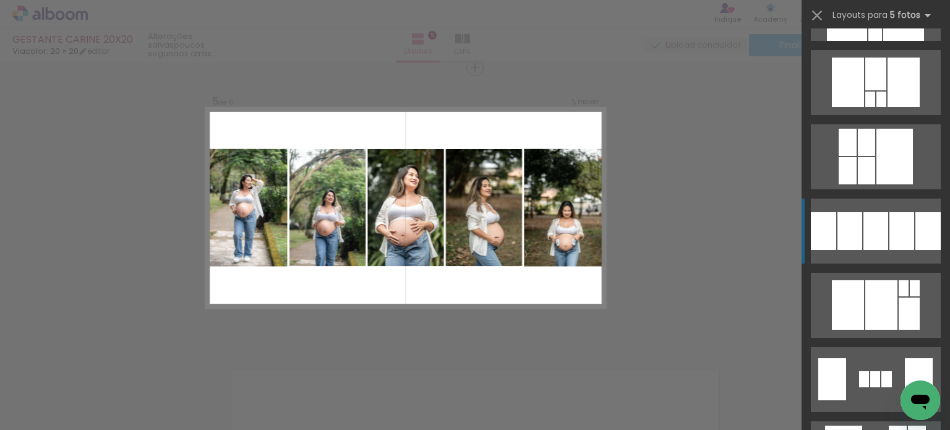
click at [892, 246] on div at bounding box center [902, 231] width 25 height 38
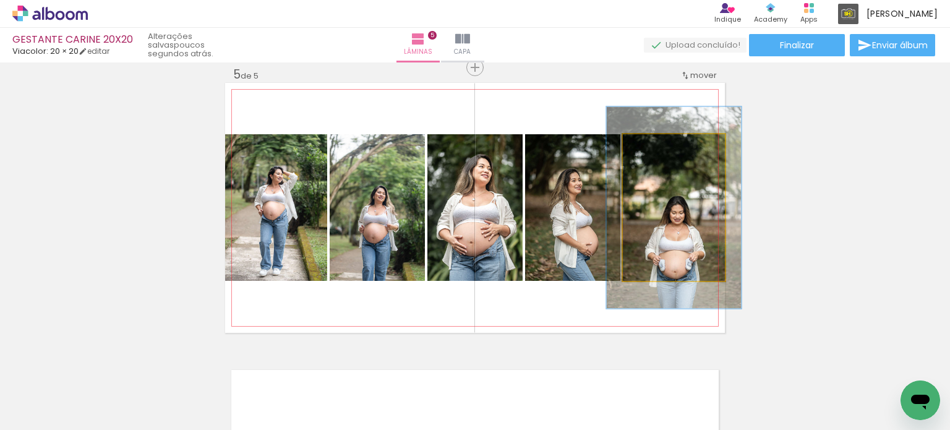
drag, startPoint x: 650, startPoint y: 145, endPoint x: 663, endPoint y: 144, distance: 13.7
type paper-slider "132"
click at [663, 144] on div at bounding box center [665, 147] width 11 height 11
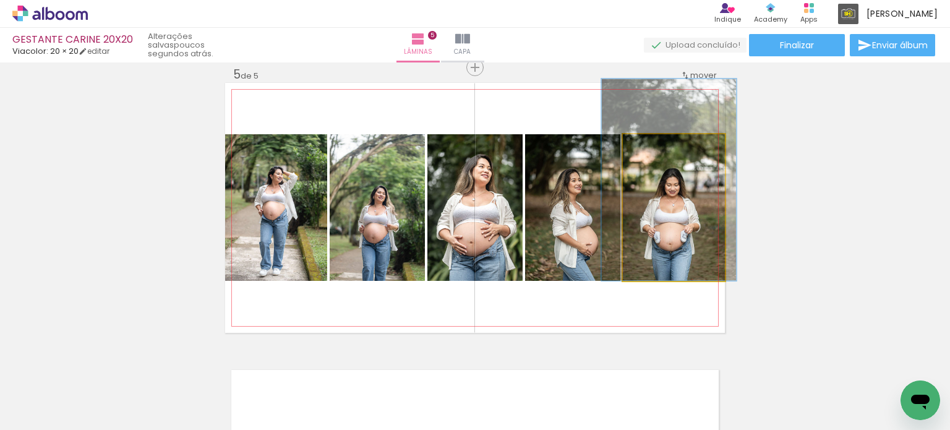
drag, startPoint x: 685, startPoint y: 226, endPoint x: 679, endPoint y: 182, distance: 44.3
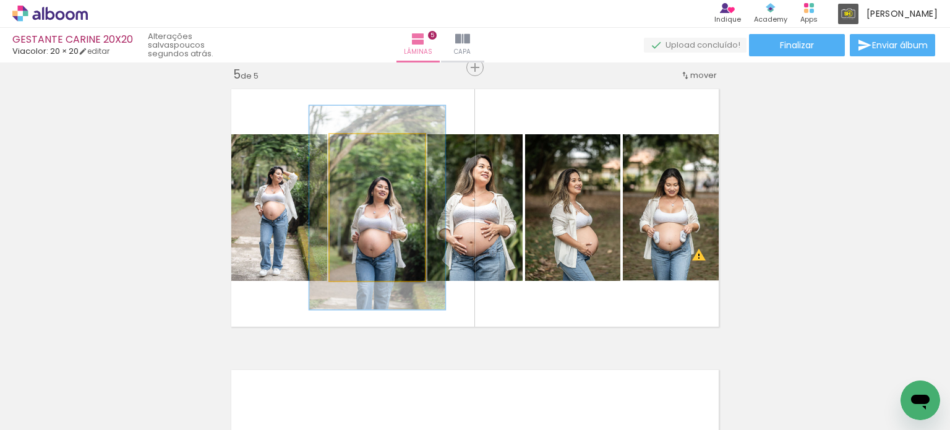
drag, startPoint x: 352, startPoint y: 146, endPoint x: 381, endPoint y: 174, distance: 40.7
type paper-slider "139"
click at [370, 143] on div at bounding box center [375, 147] width 11 height 11
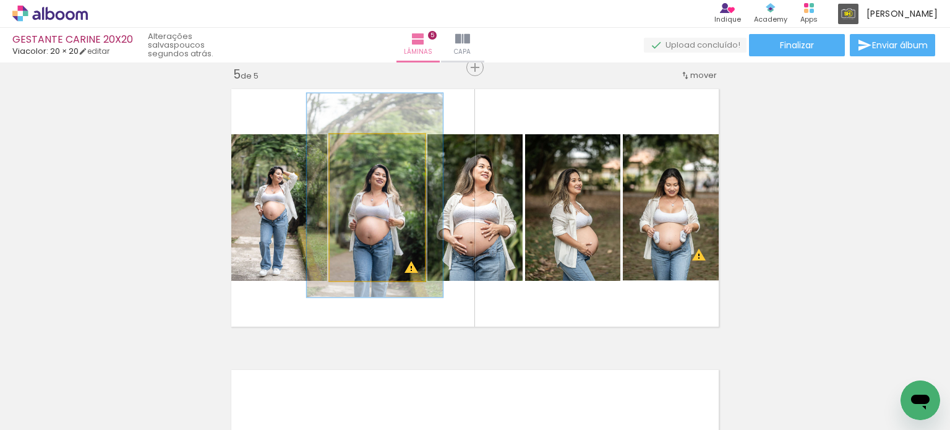
drag, startPoint x: 381, startPoint y: 217, endPoint x: 379, endPoint y: 204, distance: 12.6
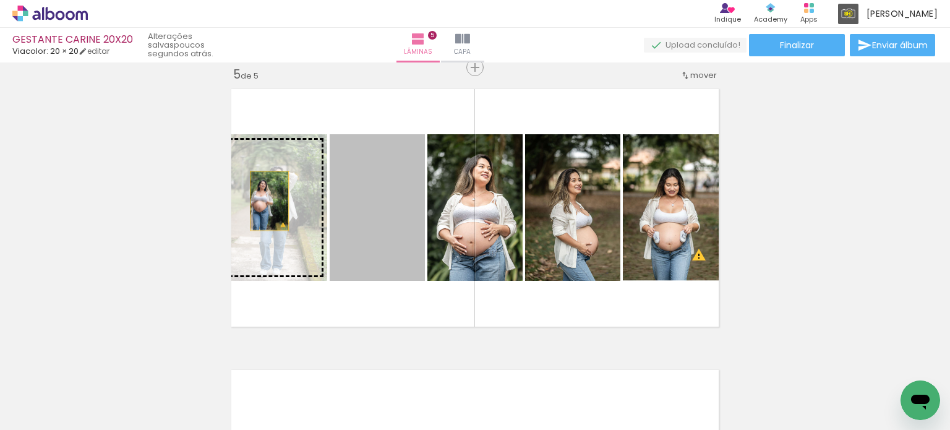
drag, startPoint x: 369, startPoint y: 215, endPoint x: 254, endPoint y: 200, distance: 115.4
click at [0, 0] on slot at bounding box center [0, 0] width 0 height 0
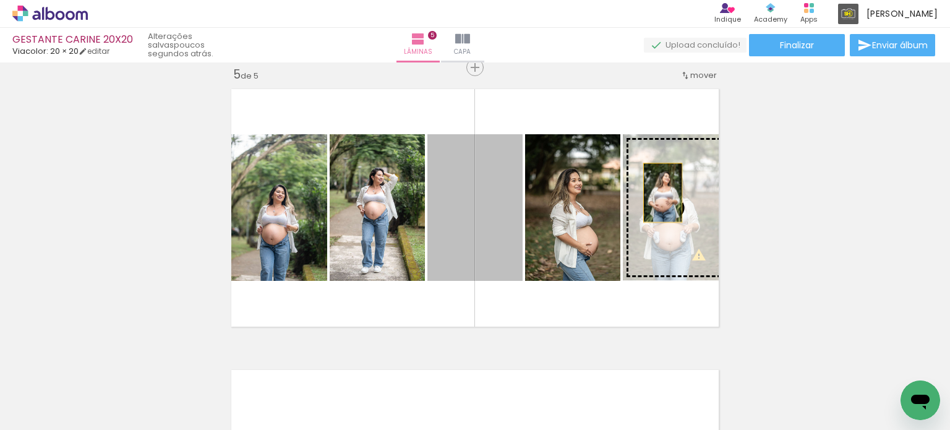
drag, startPoint x: 447, startPoint y: 215, endPoint x: 658, endPoint y: 192, distance: 212.1
click at [0, 0] on slot at bounding box center [0, 0] width 0 height 0
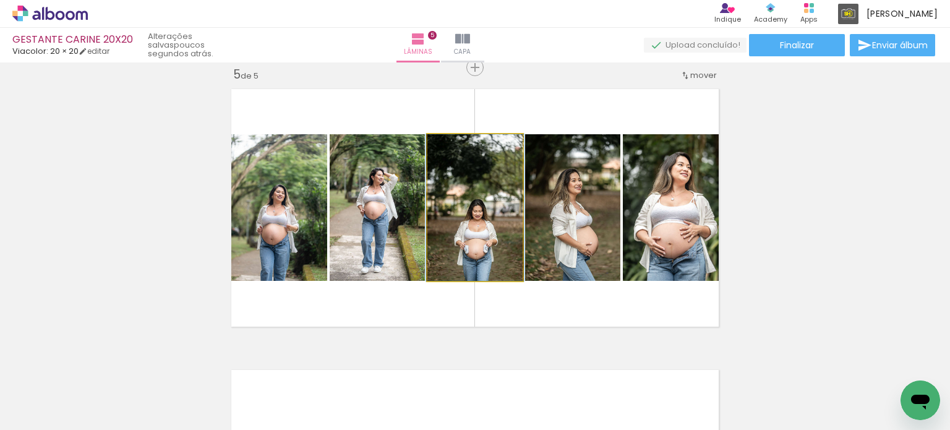
drag, startPoint x: 457, startPoint y: 145, endPoint x: 439, endPoint y: 147, distance: 17.4
click at [440, 143] on div at bounding box center [474, 147] width 86 height 19
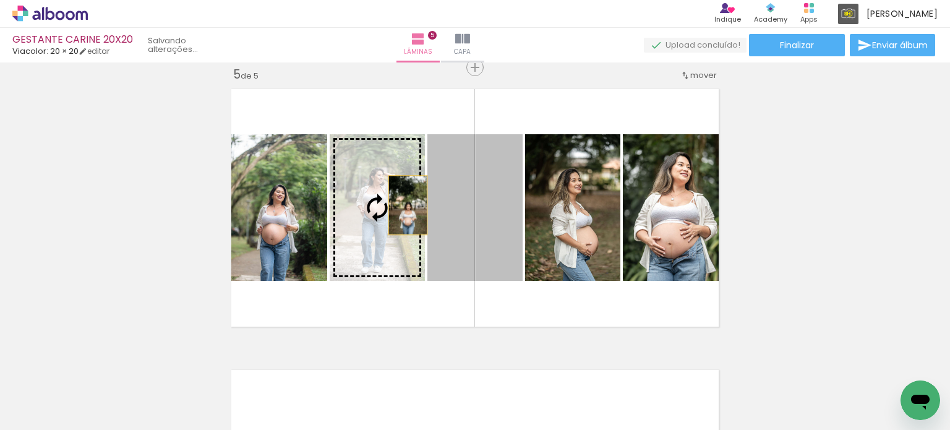
drag, startPoint x: 455, startPoint y: 211, endPoint x: 403, endPoint y: 205, distance: 51.7
click at [0, 0] on slot at bounding box center [0, 0] width 0 height 0
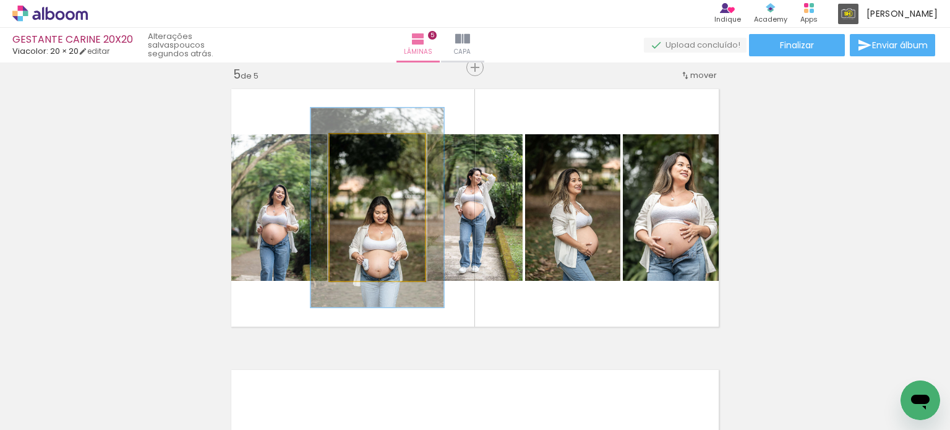
drag, startPoint x: 362, startPoint y: 148, endPoint x: 375, endPoint y: 147, distance: 13.0
type paper-slider "136"
click at [375, 147] on div at bounding box center [375, 147] width 20 height 20
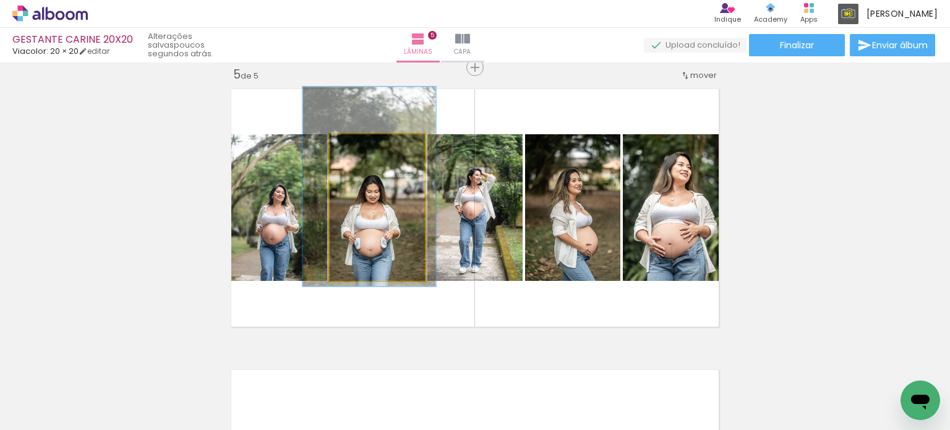
drag, startPoint x: 396, startPoint y: 220, endPoint x: 388, endPoint y: 199, distance: 22.5
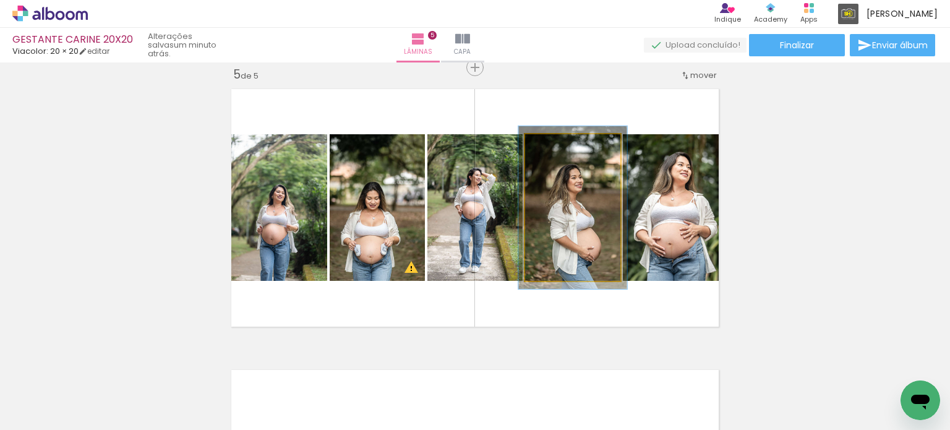
type paper-slider "117"
click at [562, 145] on div at bounding box center [559, 147] width 20 height 20
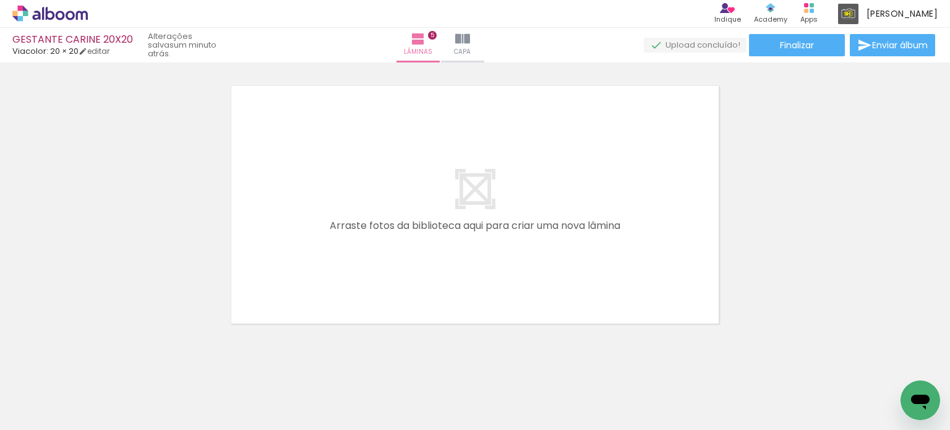
scroll to position [1443, 0]
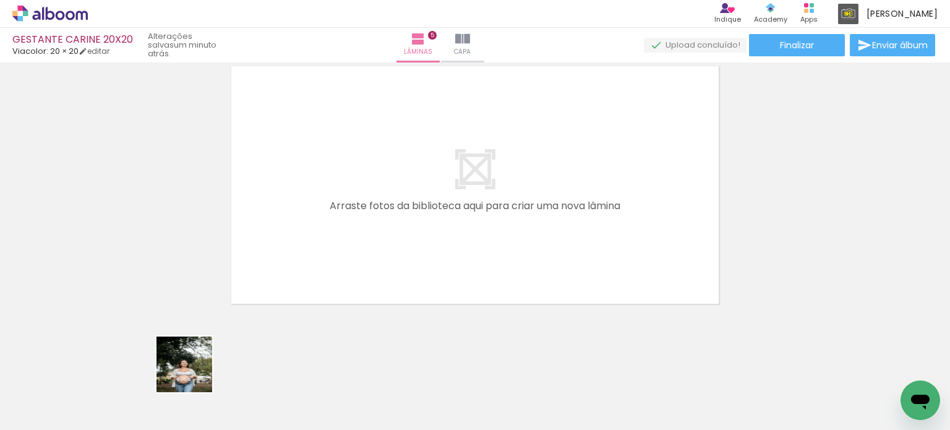
drag, startPoint x: 183, startPoint y: 384, endPoint x: 265, endPoint y: 311, distance: 110.0
click at [288, 272] on quentale-workspace at bounding box center [475, 215] width 950 height 430
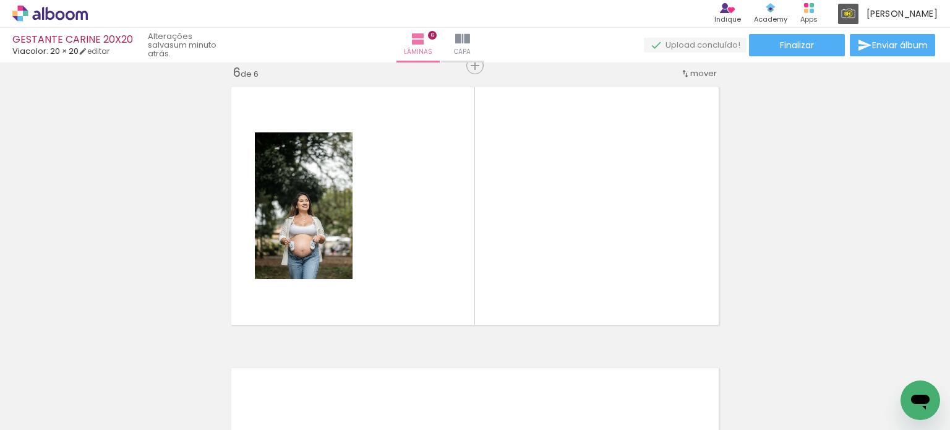
scroll to position [1420, 0]
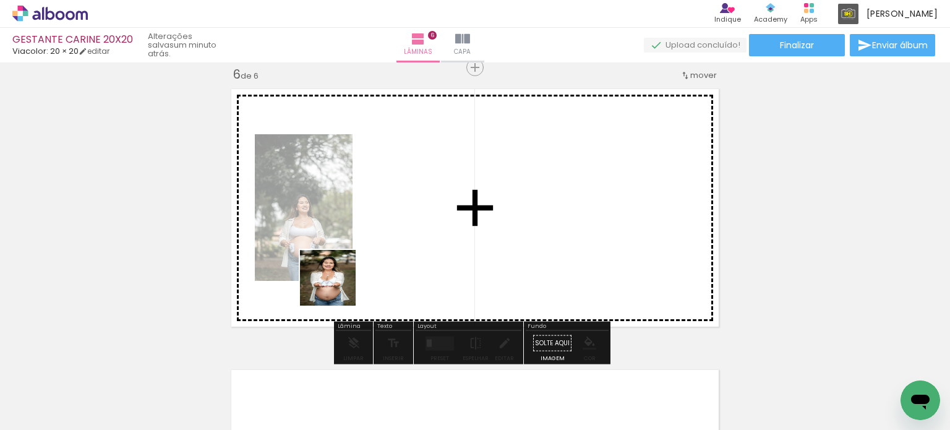
drag, startPoint x: 200, startPoint y: 397, endPoint x: 350, endPoint y: 281, distance: 189.2
click at [350, 278] on quentale-workspace at bounding box center [475, 215] width 950 height 430
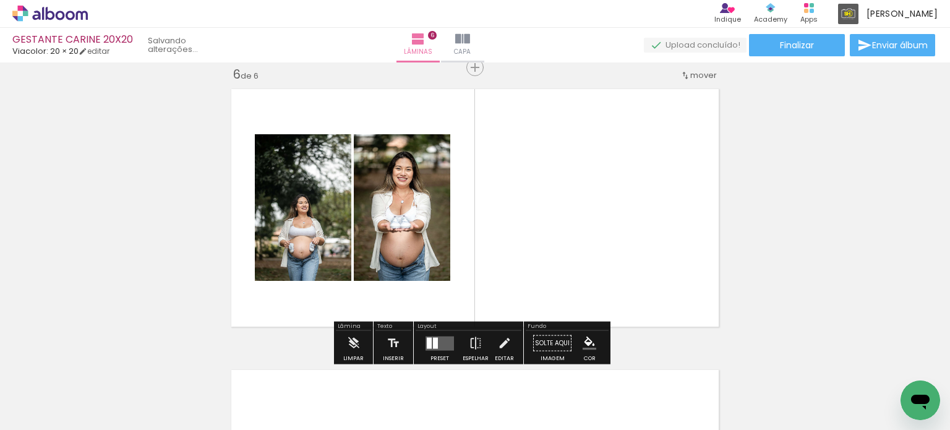
scroll to position [0, 1233]
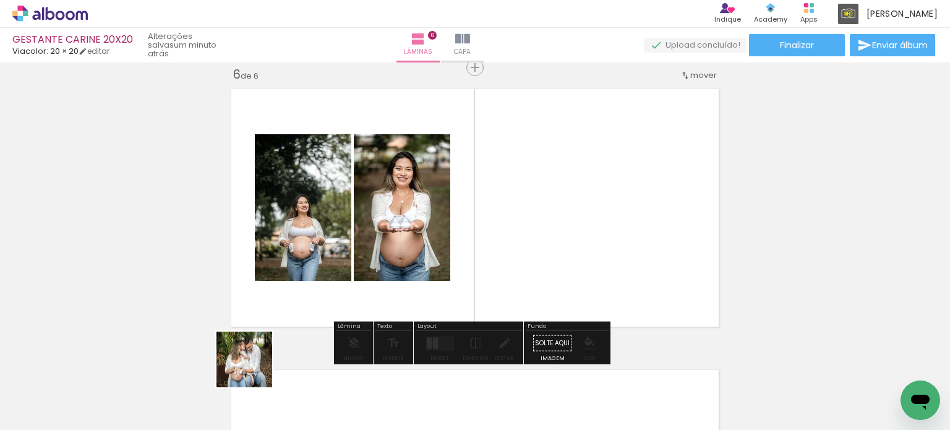
drag, startPoint x: 234, startPoint y: 388, endPoint x: 398, endPoint y: 266, distance: 204.6
click at [401, 265] on quentale-workspace at bounding box center [475, 215] width 950 height 430
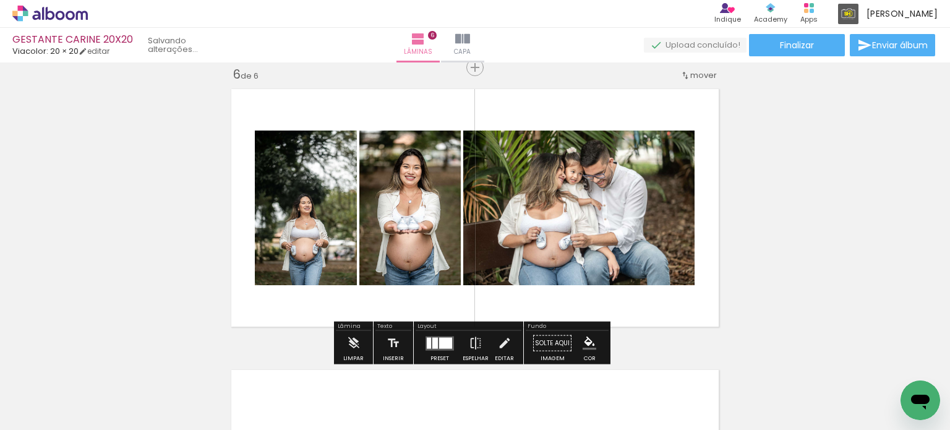
scroll to position [0, 1164]
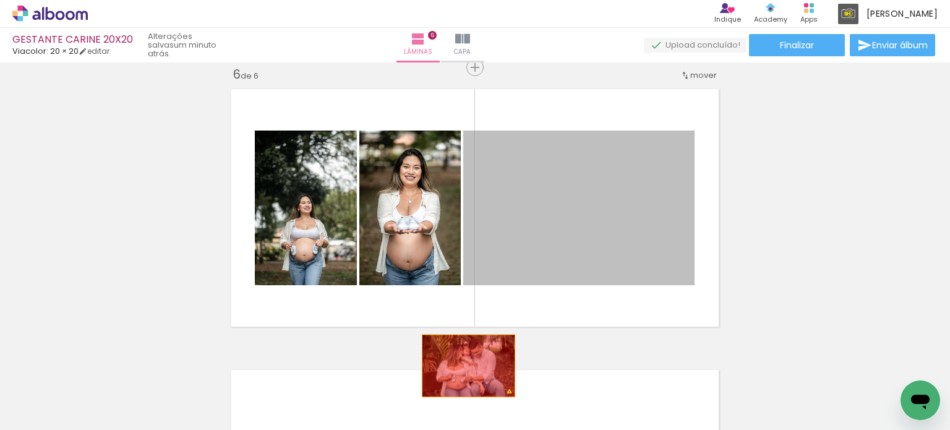
drag, startPoint x: 544, startPoint y: 187, endPoint x: 464, endPoint y: 366, distance: 195.2
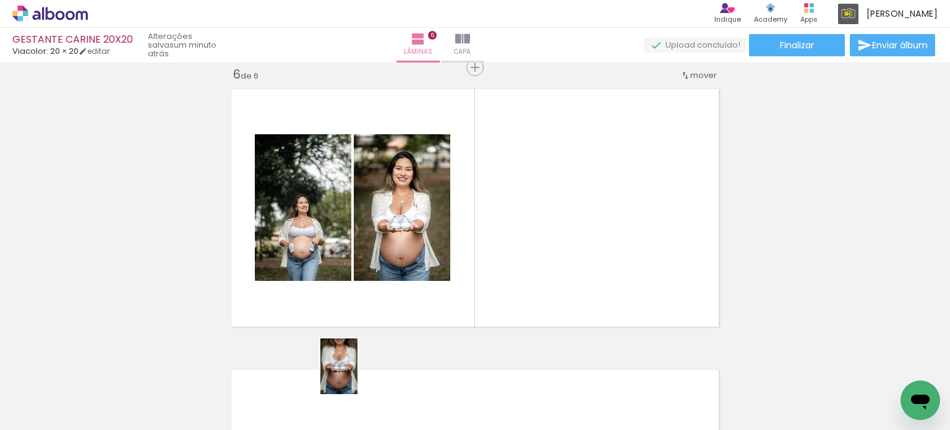
drag, startPoint x: 354, startPoint y: 382, endPoint x: 443, endPoint y: 304, distance: 118.4
click at [426, 264] on quentale-workspace at bounding box center [475, 215] width 950 height 430
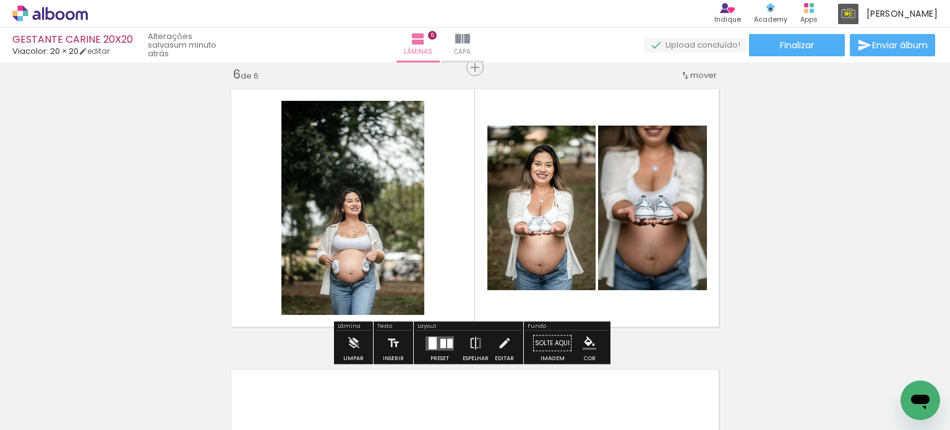
drag, startPoint x: 351, startPoint y: 395, endPoint x: 421, endPoint y: 348, distance: 84.6
click at [421, 266] on quentale-workspace at bounding box center [475, 215] width 950 height 430
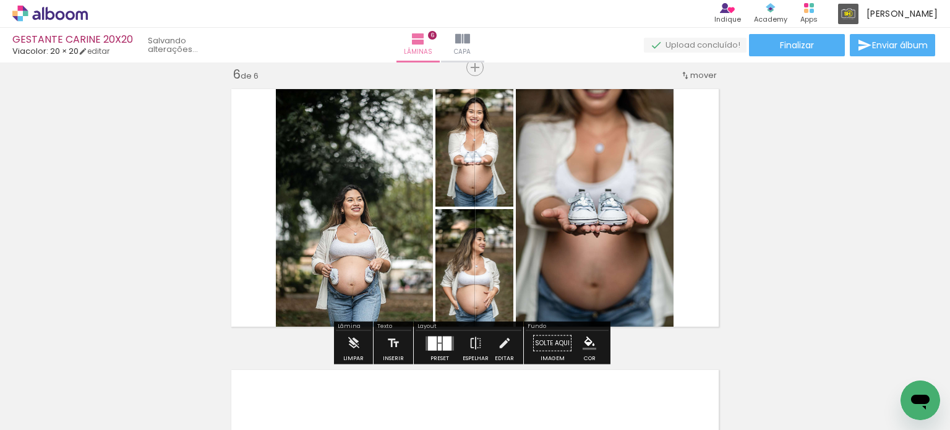
scroll to position [0, 1094]
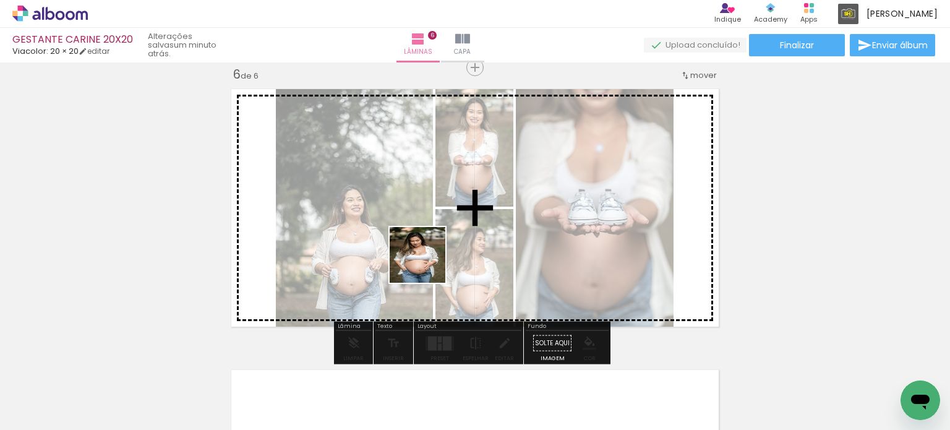
drag, startPoint x: 397, startPoint y: 384, endPoint x: 426, endPoint y: 244, distance: 143.5
click at [426, 244] on quentale-workspace at bounding box center [475, 215] width 950 height 430
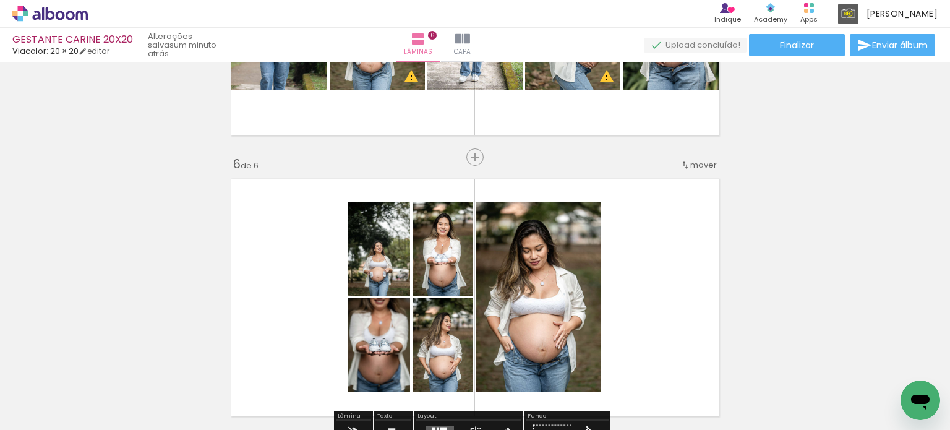
scroll to position [1234, 0]
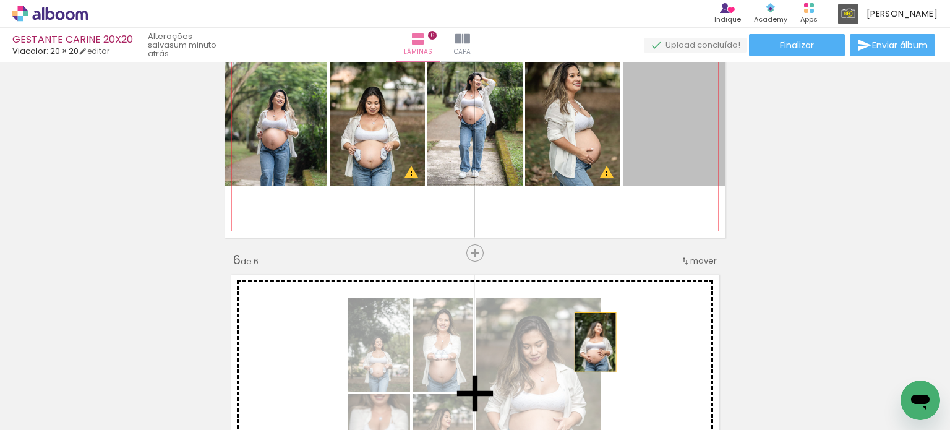
drag, startPoint x: 656, startPoint y: 104, endPoint x: 591, endPoint y: 342, distance: 247.0
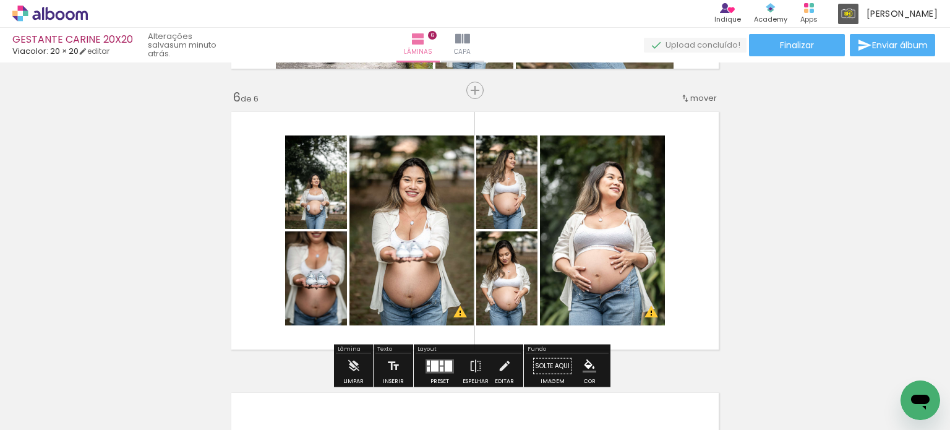
scroll to position [1358, 0]
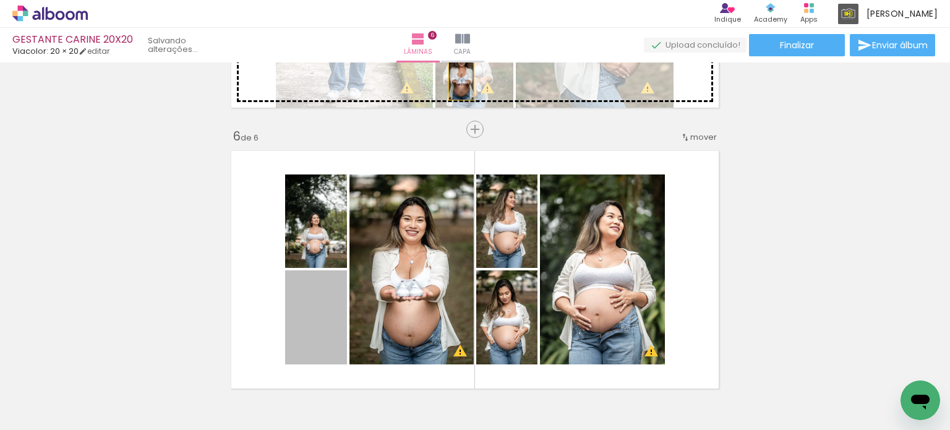
drag, startPoint x: 321, startPoint y: 314, endPoint x: 457, endPoint y: 84, distance: 267.0
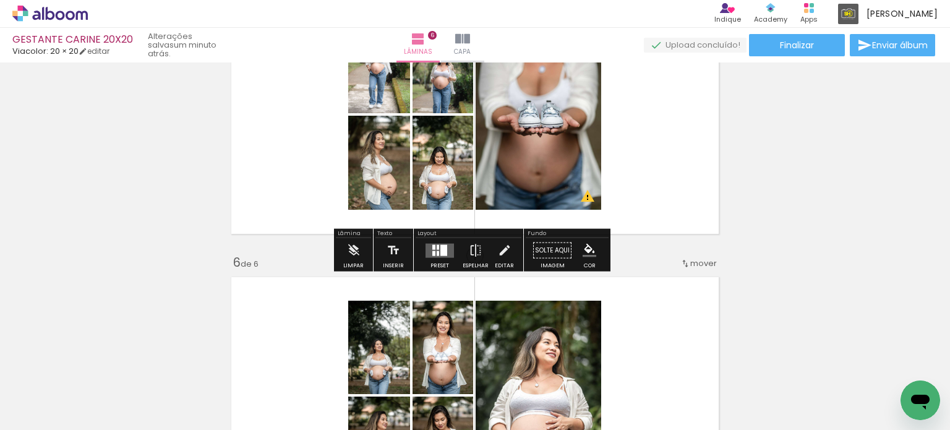
scroll to position [1172, 0]
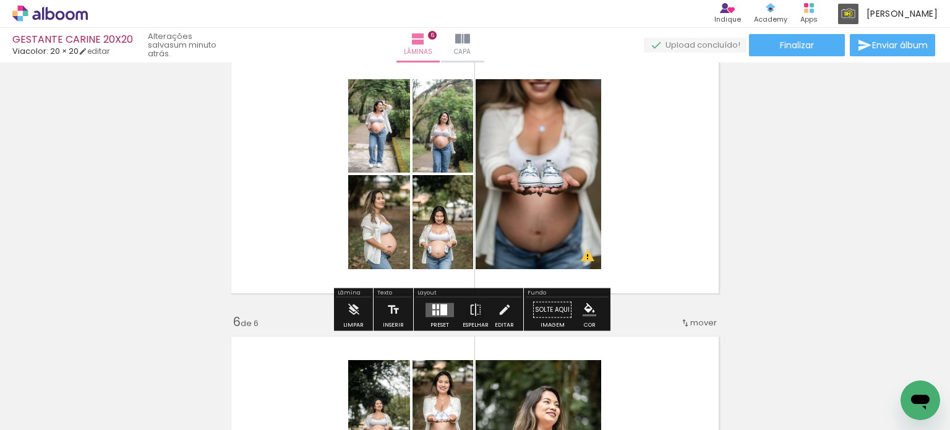
click at [432, 314] on div at bounding box center [433, 312] width 3 height 5
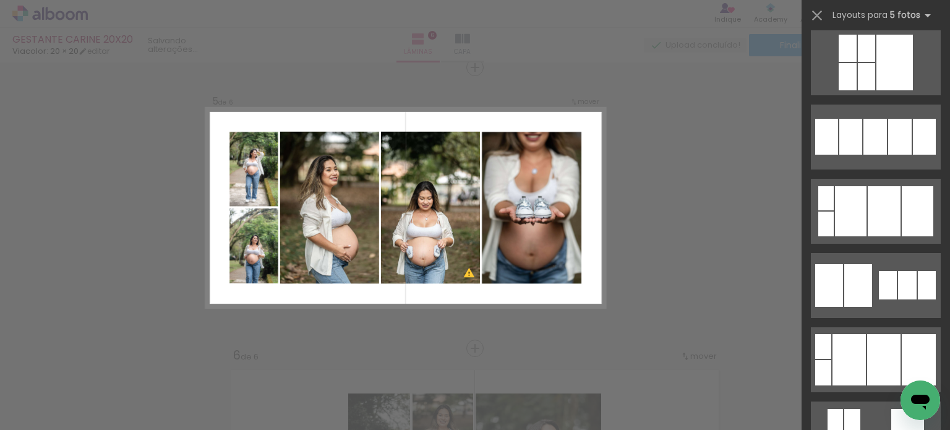
scroll to position [1856, 0]
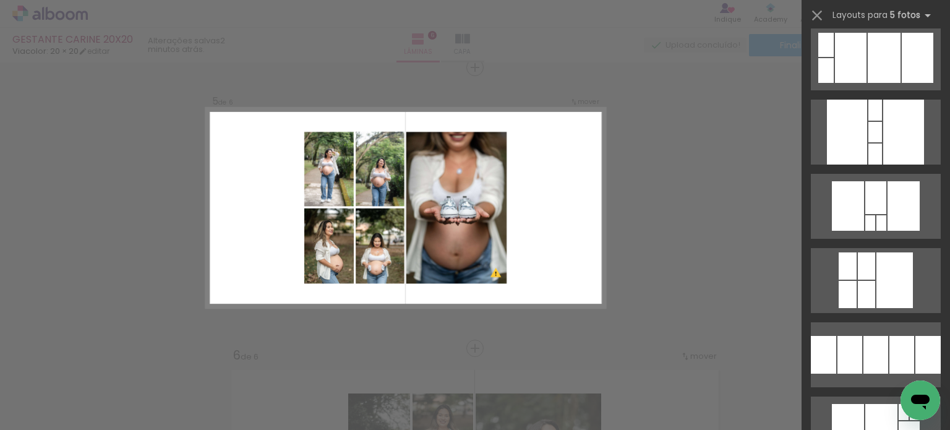
scroll to position [3031, 0]
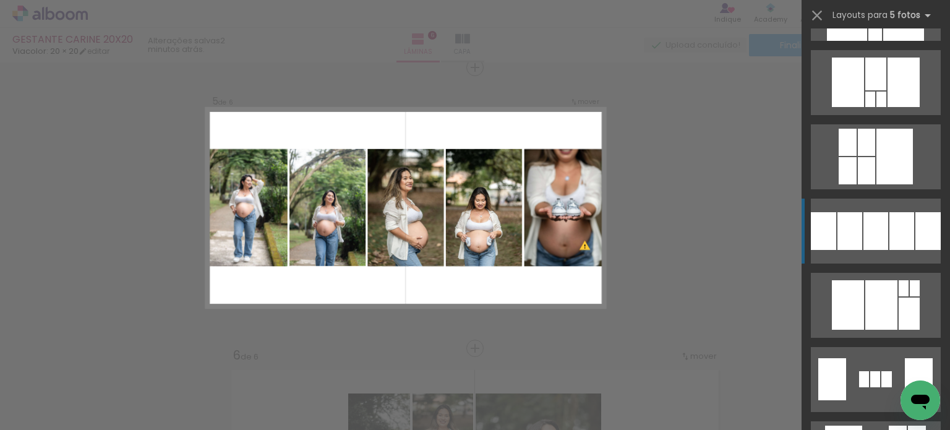
click at [906, 232] on div at bounding box center [902, 231] width 25 height 38
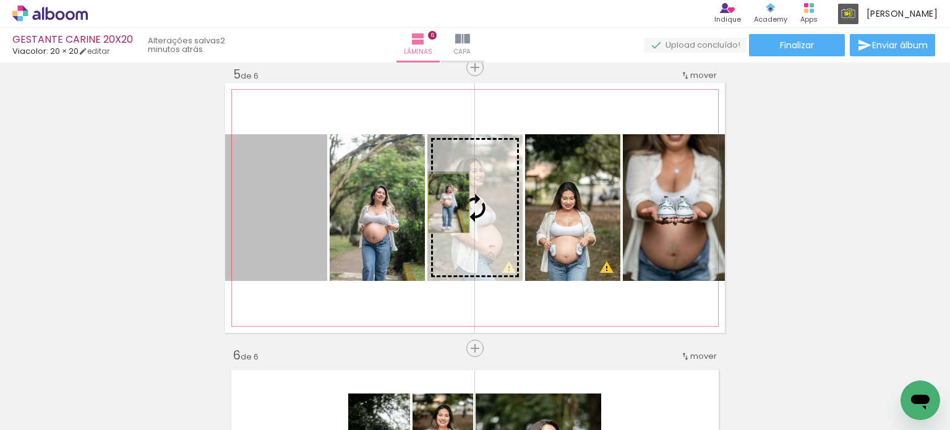
drag, startPoint x: 277, startPoint y: 231, endPoint x: 444, endPoint y: 203, distance: 169.9
click at [0, 0] on slot at bounding box center [0, 0] width 0 height 0
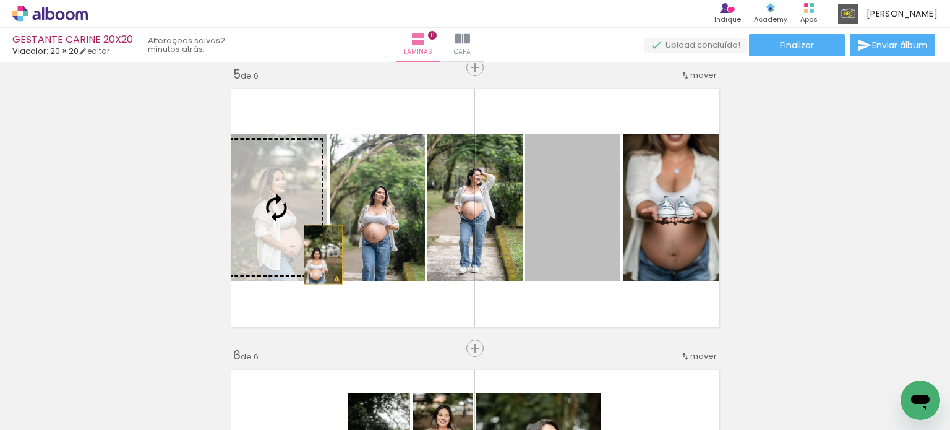
drag, startPoint x: 578, startPoint y: 232, endPoint x: 317, endPoint y: 252, distance: 261.8
click at [0, 0] on slot at bounding box center [0, 0] width 0 height 0
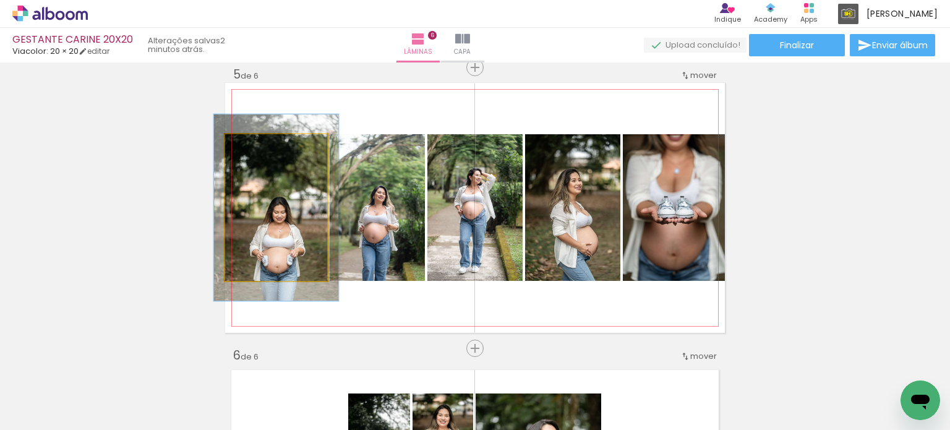
type paper-slider "124"
click at [265, 145] on div at bounding box center [264, 147] width 20 height 20
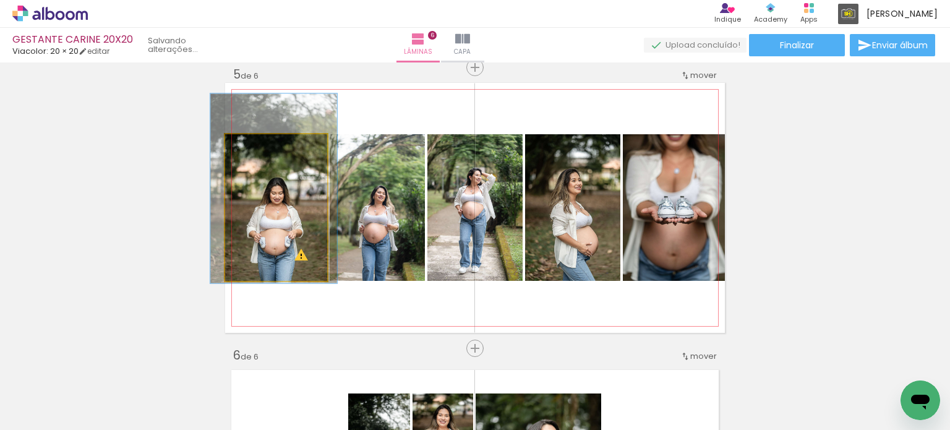
drag, startPoint x: 274, startPoint y: 219, endPoint x: 273, endPoint y: 205, distance: 14.2
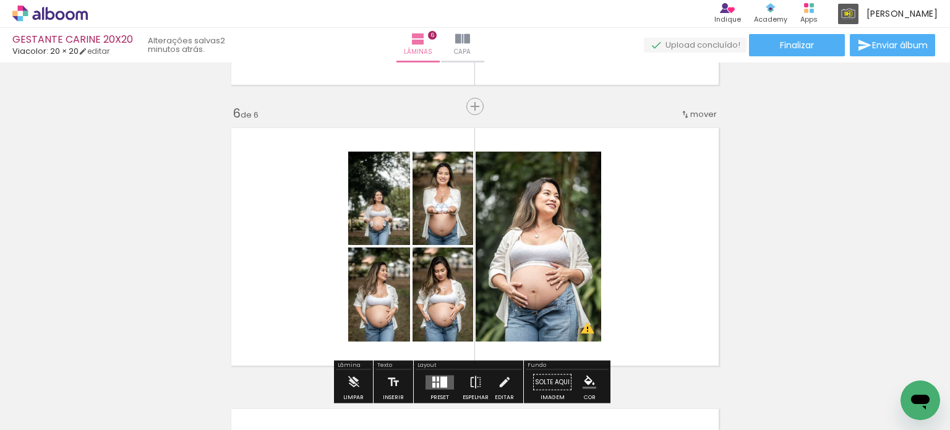
scroll to position [1448, 0]
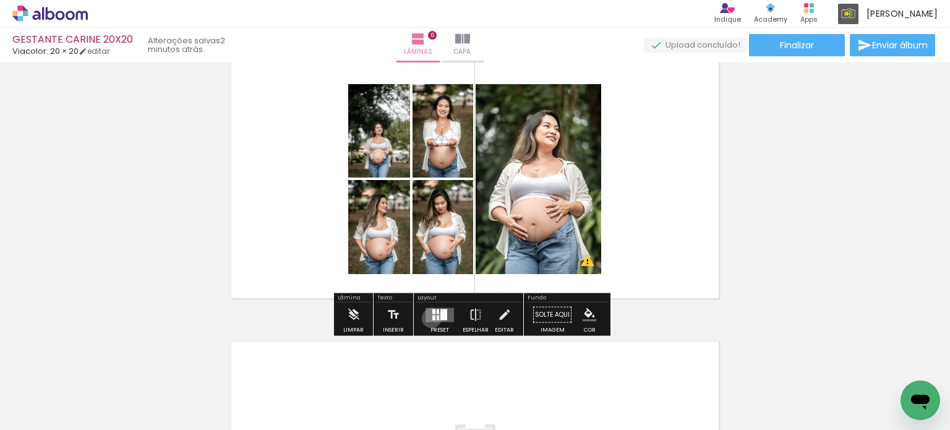
click at [432, 317] on div at bounding box center [433, 317] width 3 height 5
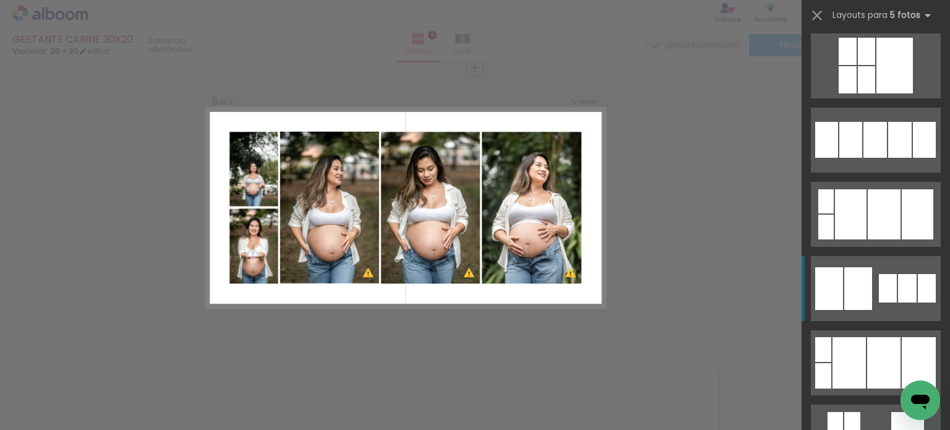
scroll to position [1794, 0]
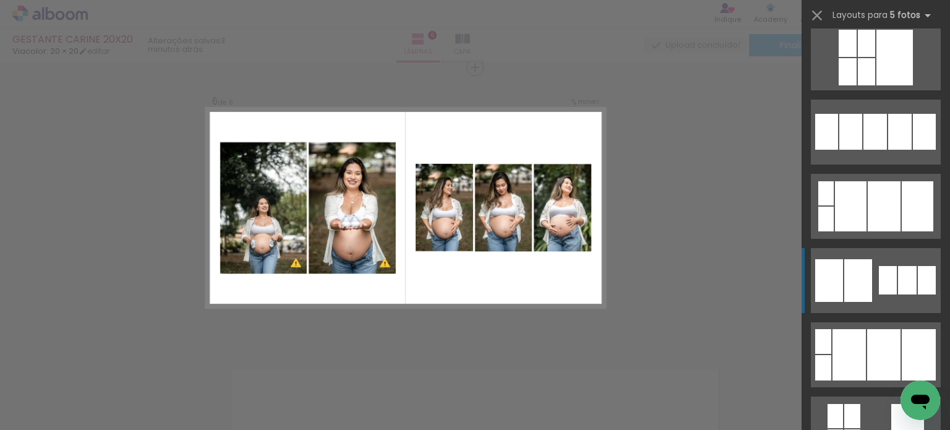
click at [901, 269] on div at bounding box center [907, 280] width 19 height 28
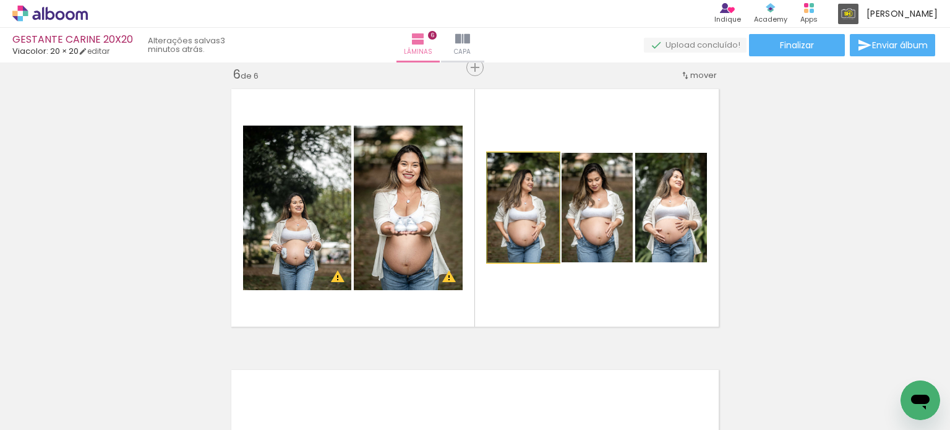
click at [538, 231] on quentale-photo at bounding box center [523, 207] width 72 height 109
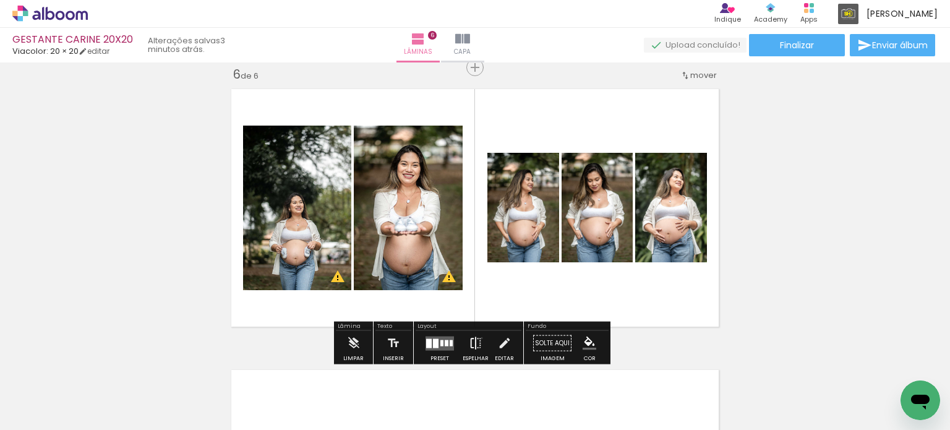
click at [479, 338] on iron-icon at bounding box center [476, 343] width 14 height 25
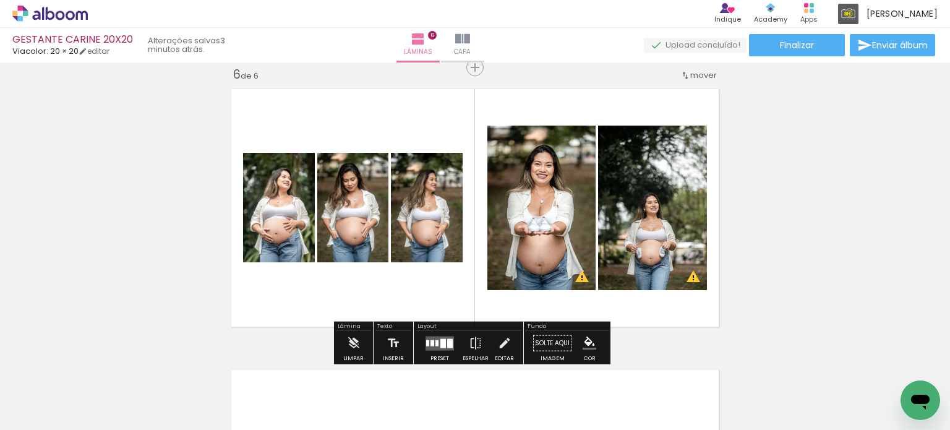
click at [435, 342] on div at bounding box center [436, 343] width 3 height 6
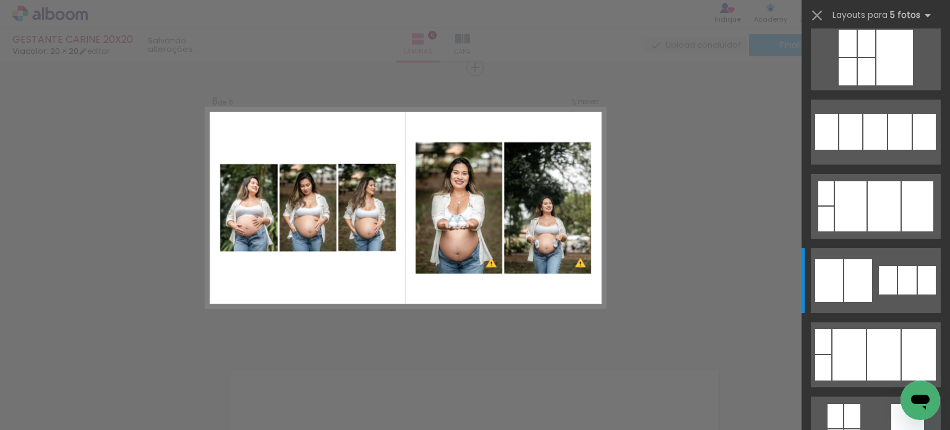
scroll to position [2004, 0]
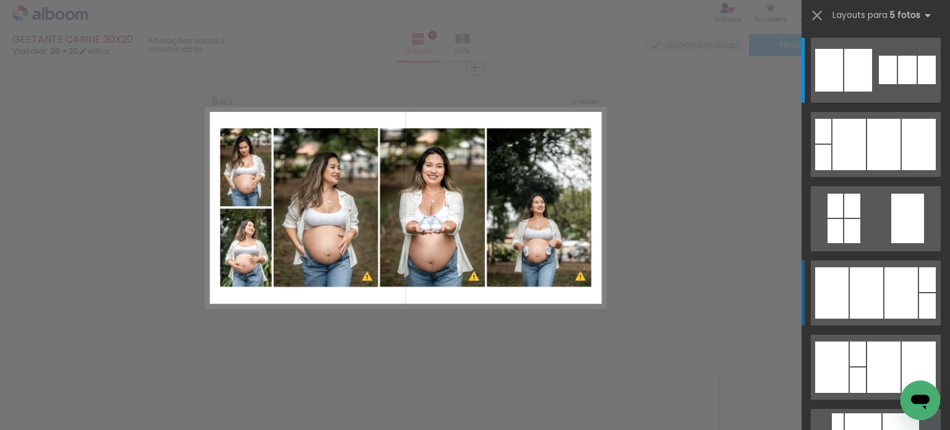
click at [841, 278] on div at bounding box center [831, 292] width 33 height 51
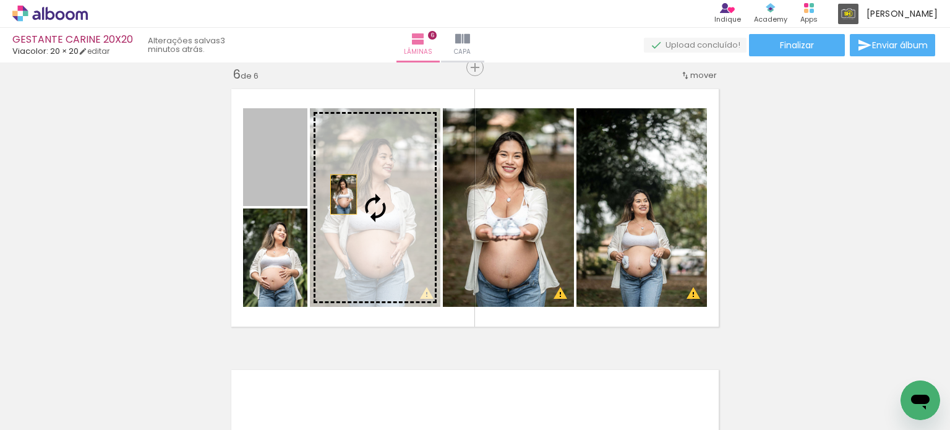
drag, startPoint x: 257, startPoint y: 160, endPoint x: 340, endPoint y: 194, distance: 89.8
click at [0, 0] on slot at bounding box center [0, 0] width 0 height 0
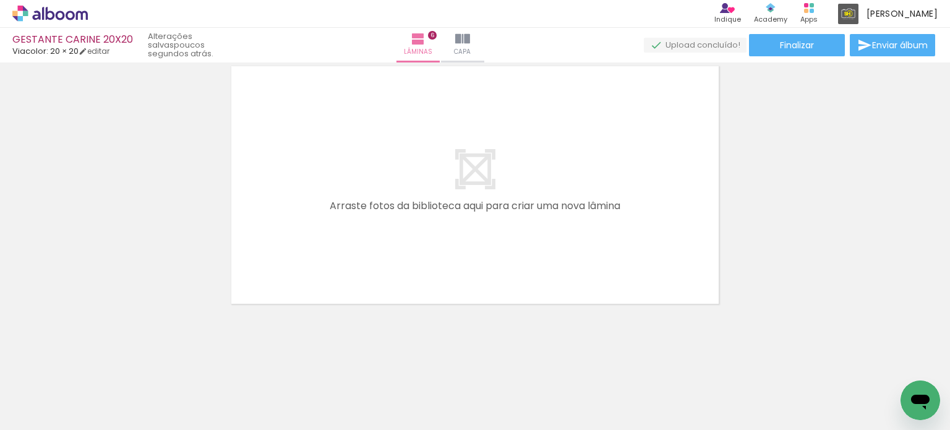
scroll to position [0, 0]
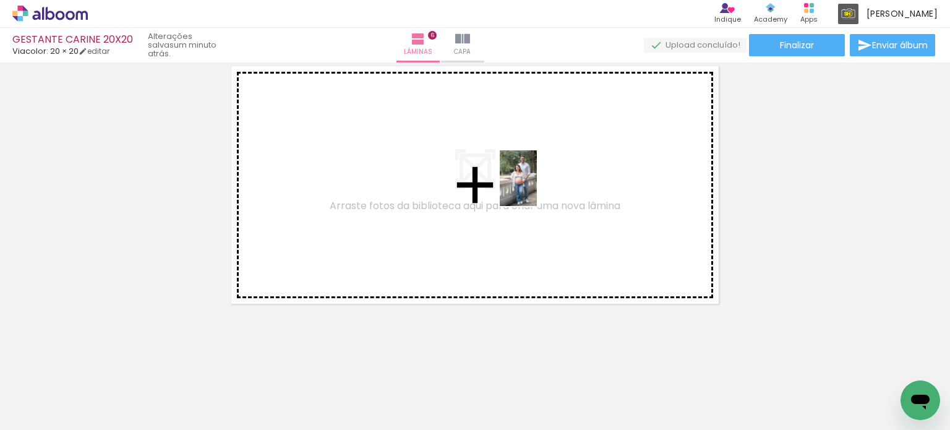
drag, startPoint x: 343, startPoint y: 403, endPoint x: 537, endPoint y: 187, distance: 289.9
click at [537, 187] on quentale-workspace at bounding box center [475, 215] width 950 height 430
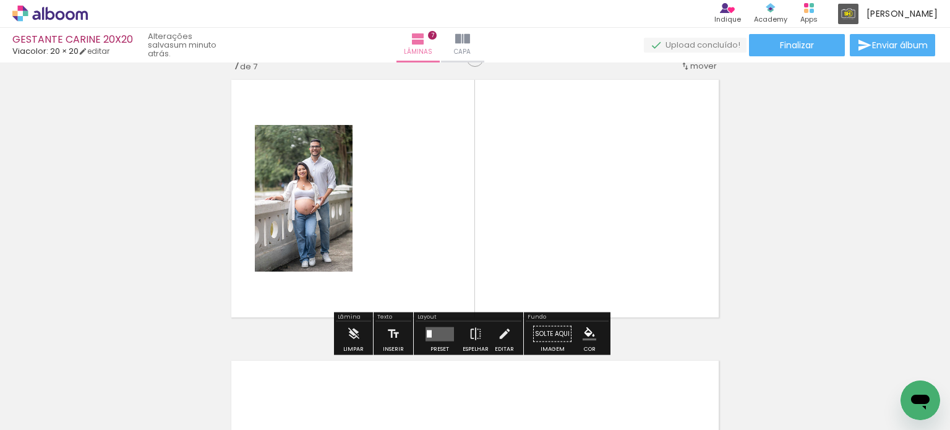
scroll to position [1700, 0]
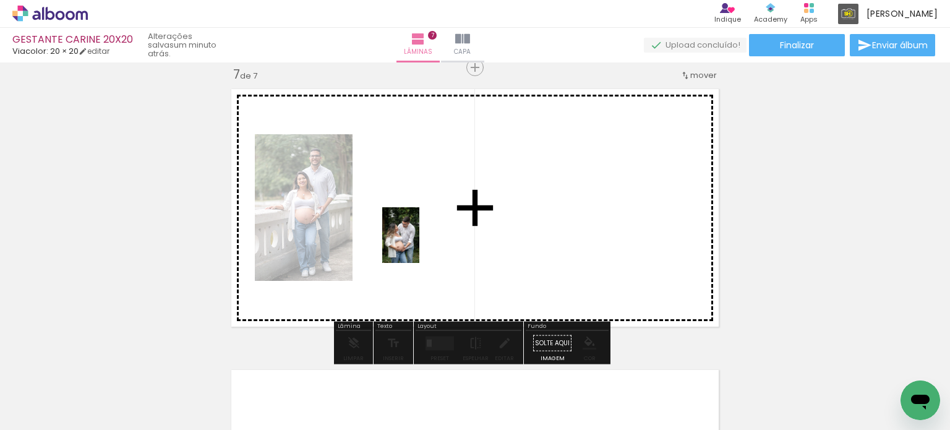
drag, startPoint x: 219, startPoint y: 390, endPoint x: 419, endPoint y: 244, distance: 248.0
click at [419, 244] on quentale-workspace at bounding box center [475, 215] width 950 height 430
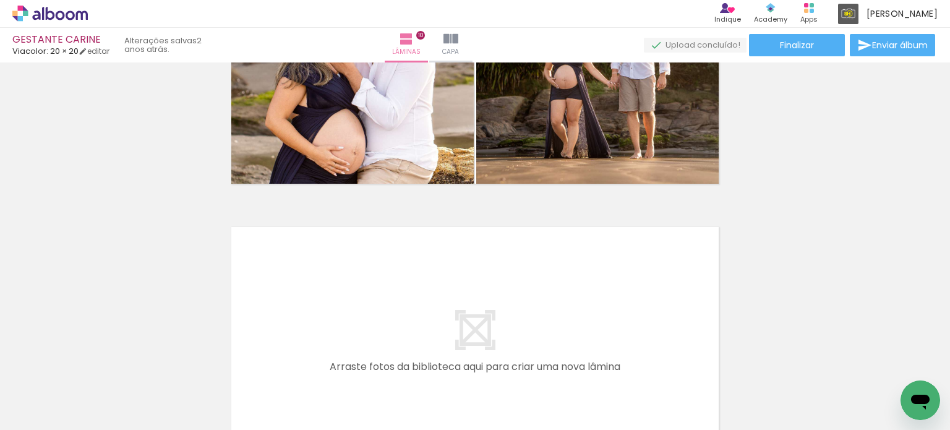
scroll to position [2600, 0]
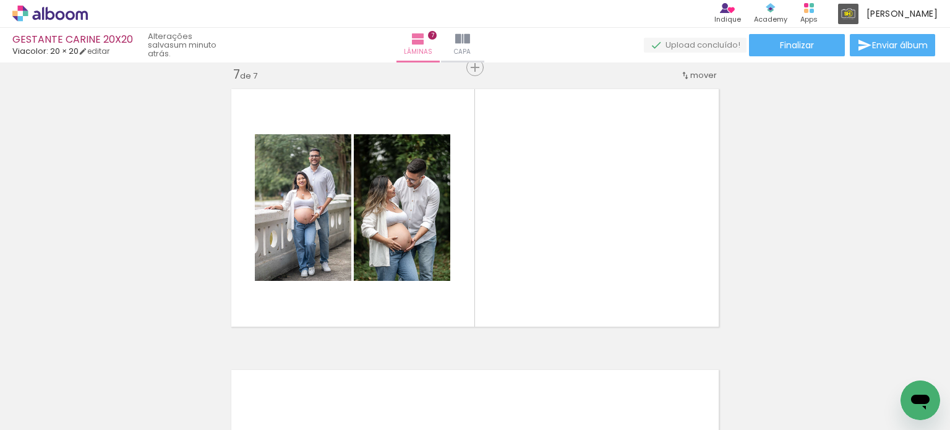
scroll to position [0, 886]
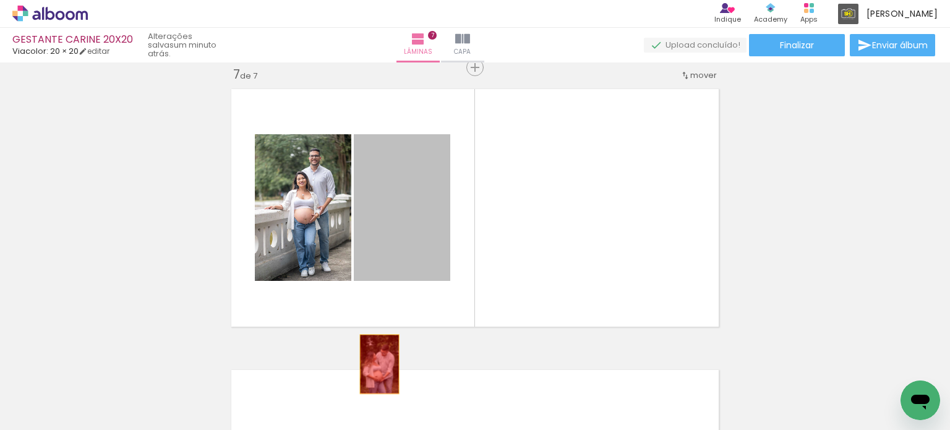
drag, startPoint x: 403, startPoint y: 210, endPoint x: 367, endPoint y: 392, distance: 185.4
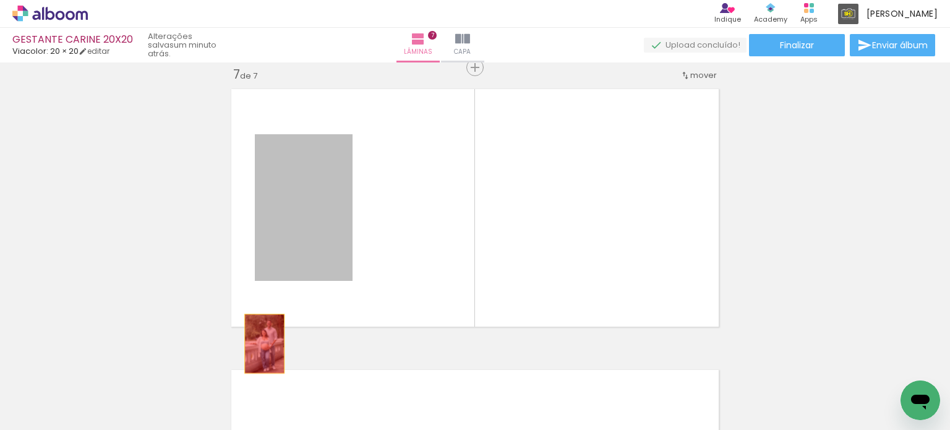
drag, startPoint x: 273, startPoint y: 196, endPoint x: 260, endPoint y: 346, distance: 150.3
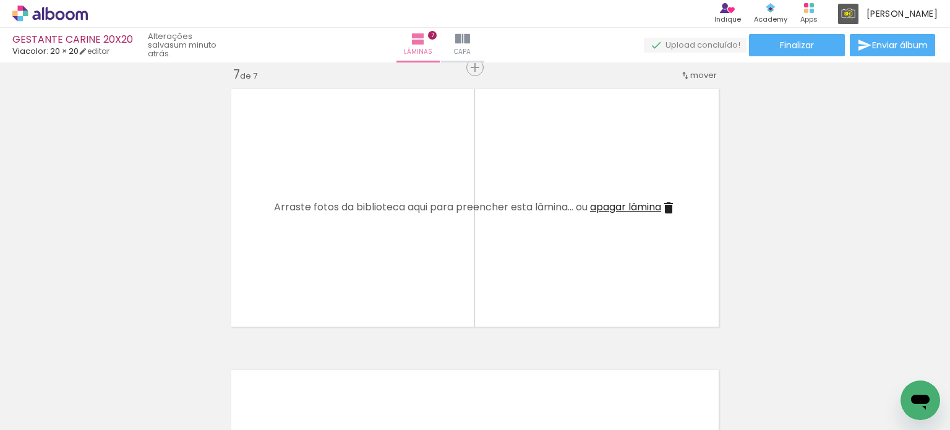
scroll to position [0, 1025]
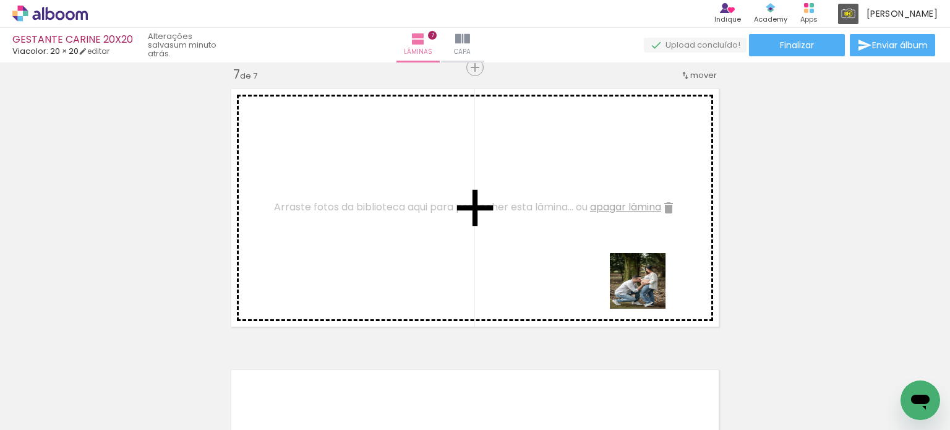
drag, startPoint x: 762, startPoint y: 398, endPoint x: 622, endPoint y: 268, distance: 190.8
click at [622, 268] on quentale-workspace at bounding box center [475, 215] width 950 height 430
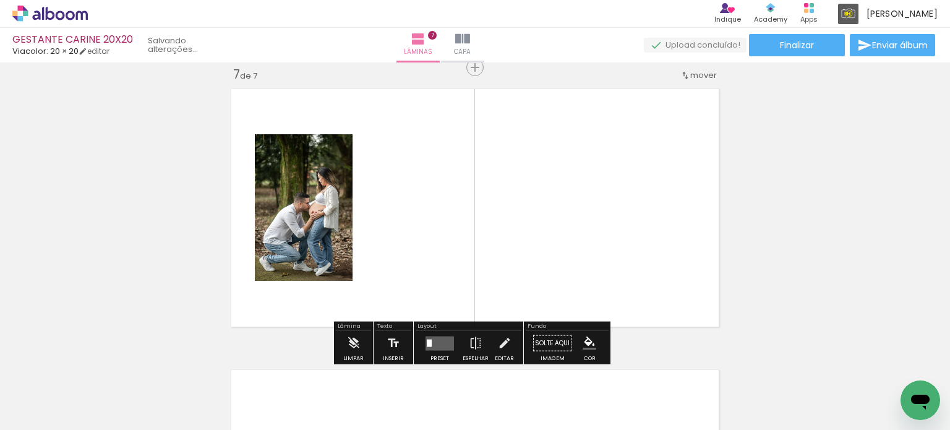
scroll to position [0, 956]
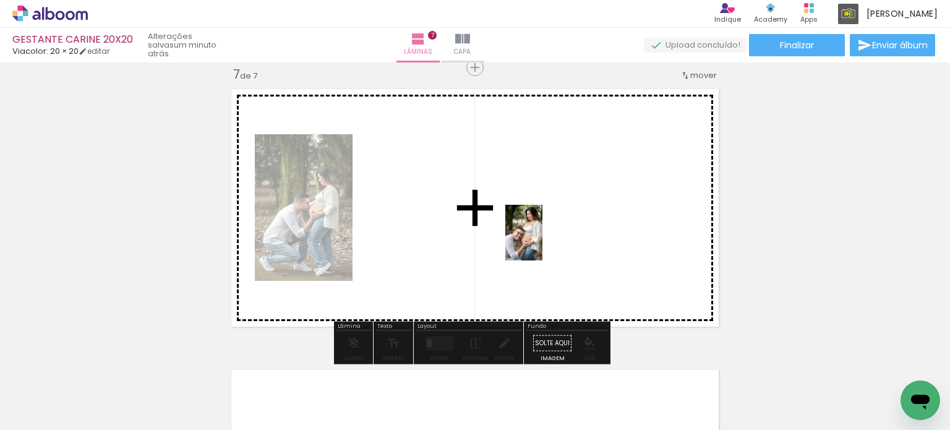
drag, startPoint x: 821, startPoint y: 380, endPoint x: 539, endPoint y: 239, distance: 315.9
click at [542, 242] on quentale-workspace at bounding box center [475, 215] width 950 height 430
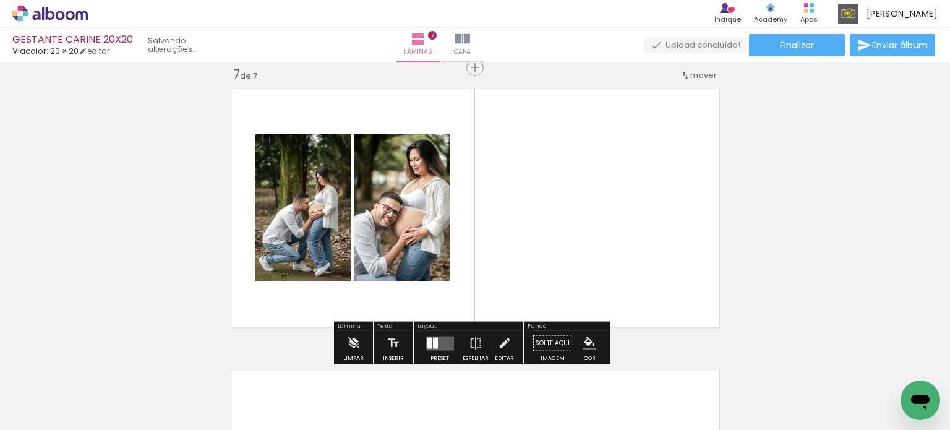
scroll to position [0, 886]
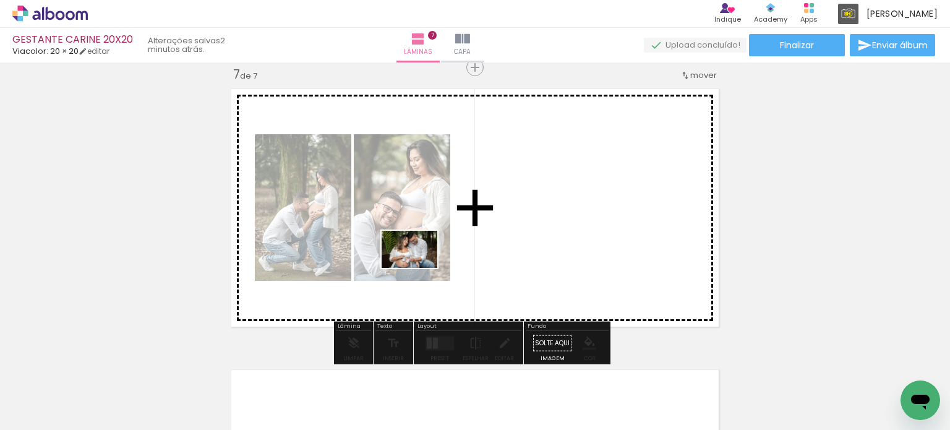
drag, startPoint x: 504, startPoint y: 397, endPoint x: 418, endPoint y: 267, distance: 155.8
click at [418, 267] on quentale-workspace at bounding box center [475, 215] width 950 height 430
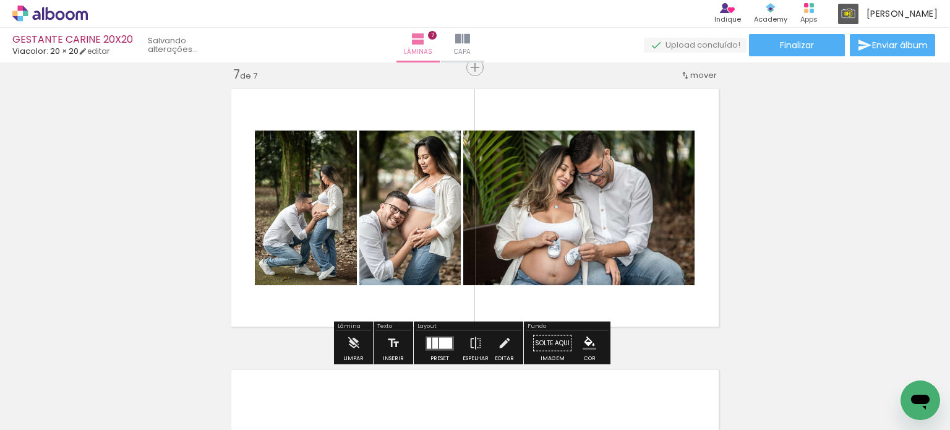
scroll to position [0, 817]
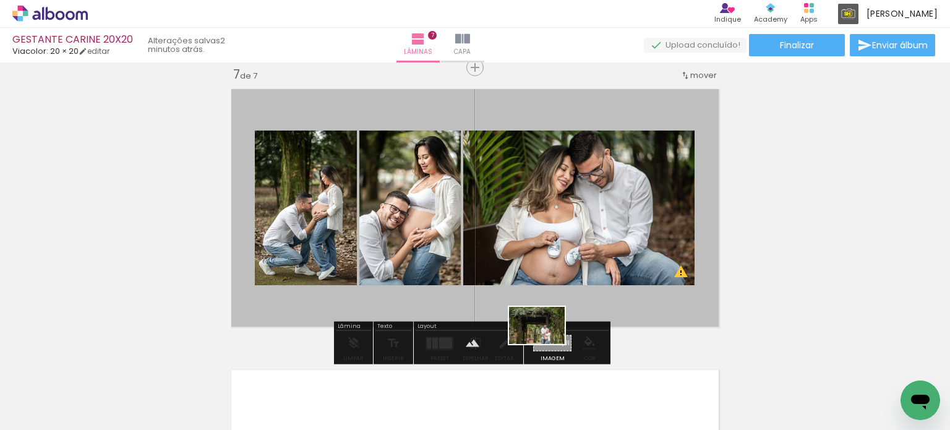
drag, startPoint x: 334, startPoint y: 399, endPoint x: 546, endPoint y: 344, distance: 219.2
click at [546, 344] on quentale-workspace at bounding box center [475, 215] width 950 height 430
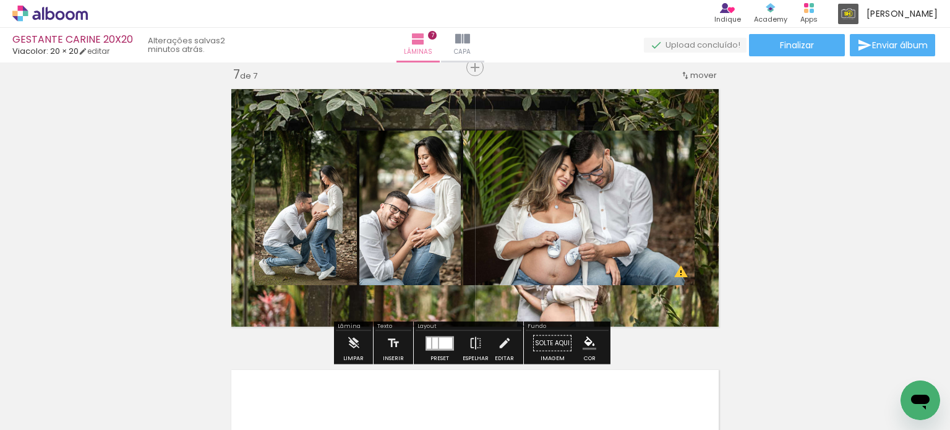
scroll to position [0, 748]
click at [439, 343] on div at bounding box center [445, 342] width 13 height 11
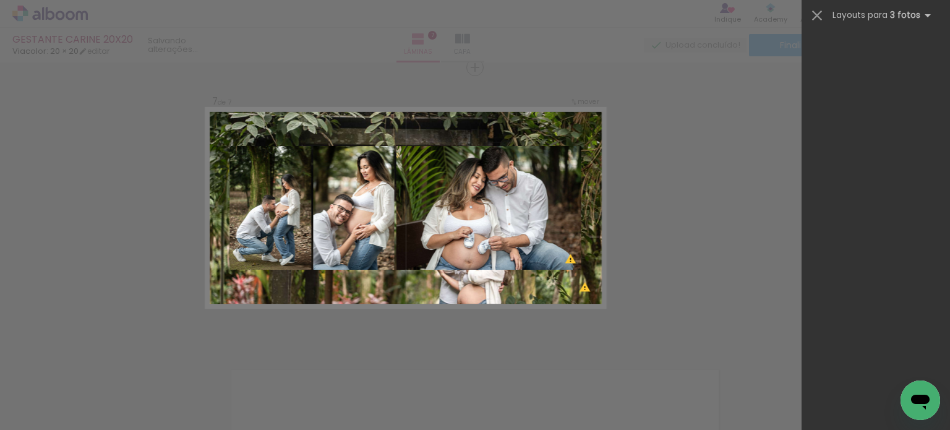
scroll to position [0, 0]
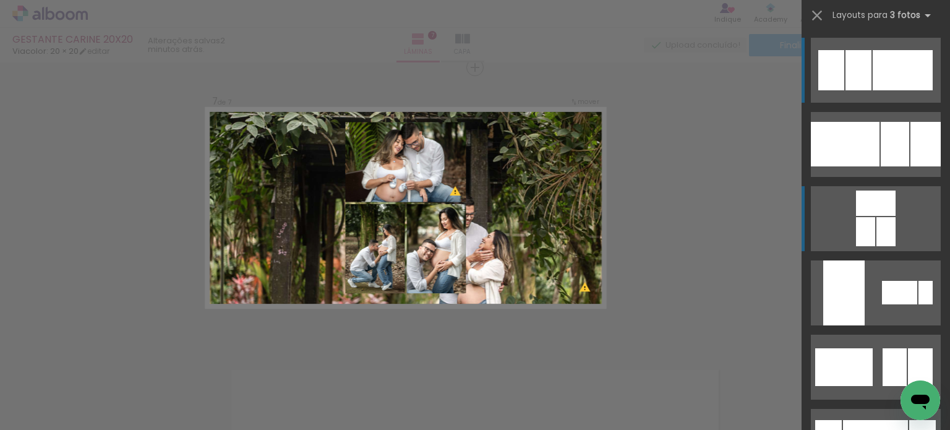
click at [870, 218] on div at bounding box center [865, 231] width 19 height 29
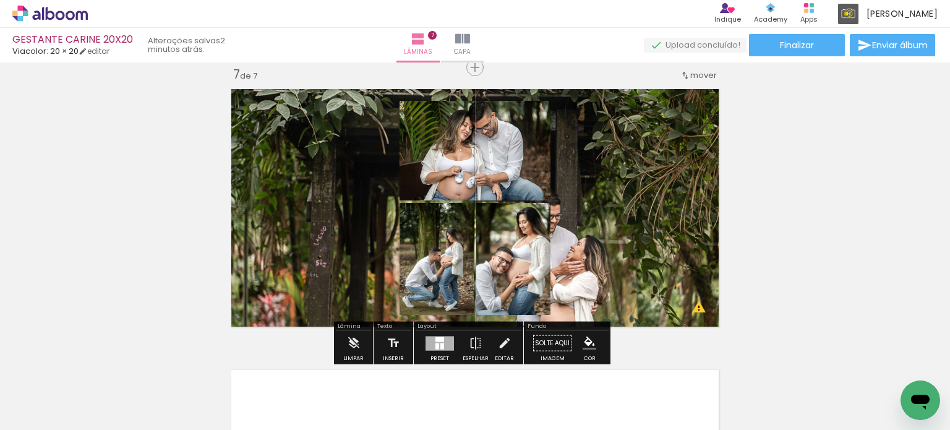
click at [585, 234] on quentale-layouter at bounding box center [475, 208] width 500 height 250
click at [585, 234] on quentale-photo at bounding box center [475, 208] width 500 height 250
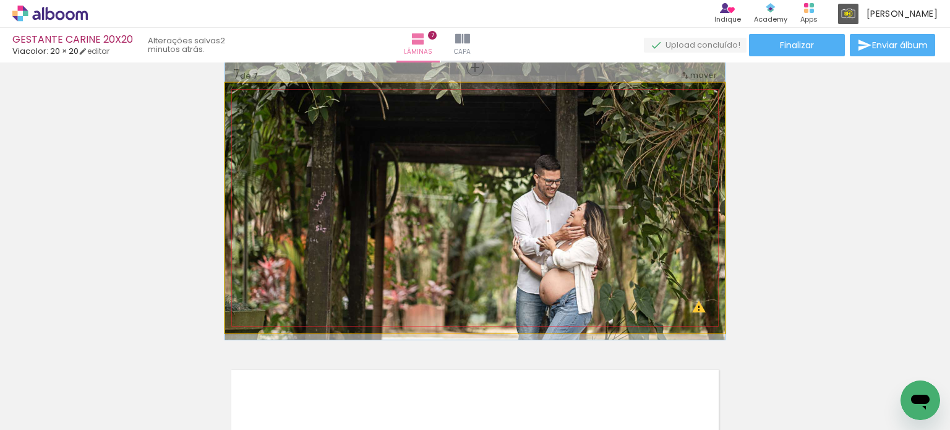
drag, startPoint x: 585, startPoint y: 238, endPoint x: 584, endPoint y: 204, distance: 34.6
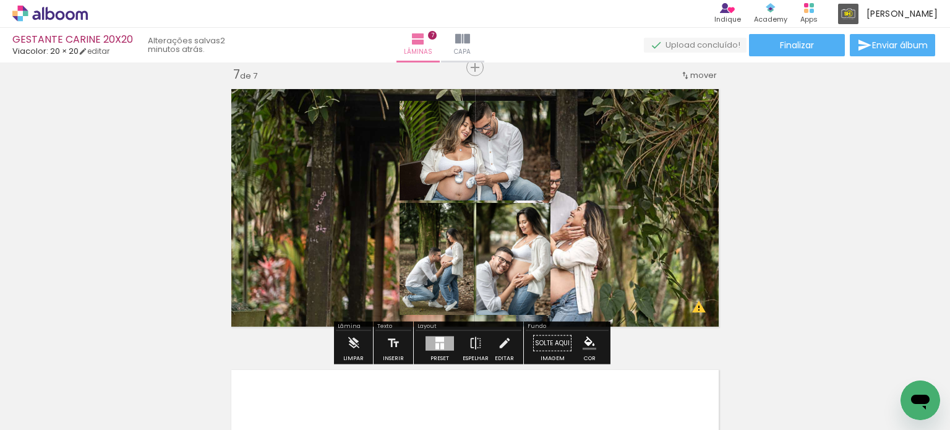
click at [421, 148] on quentale-photo at bounding box center [475, 151] width 151 height 100
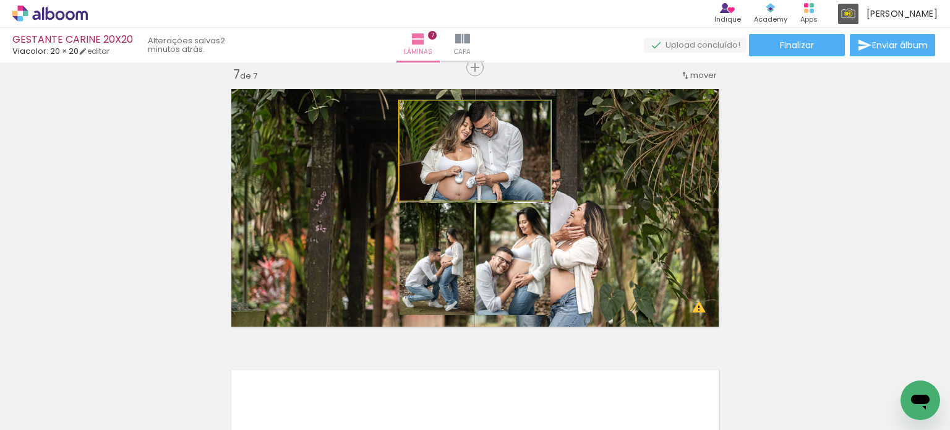
click at [421, 148] on quentale-photo at bounding box center [475, 151] width 151 height 100
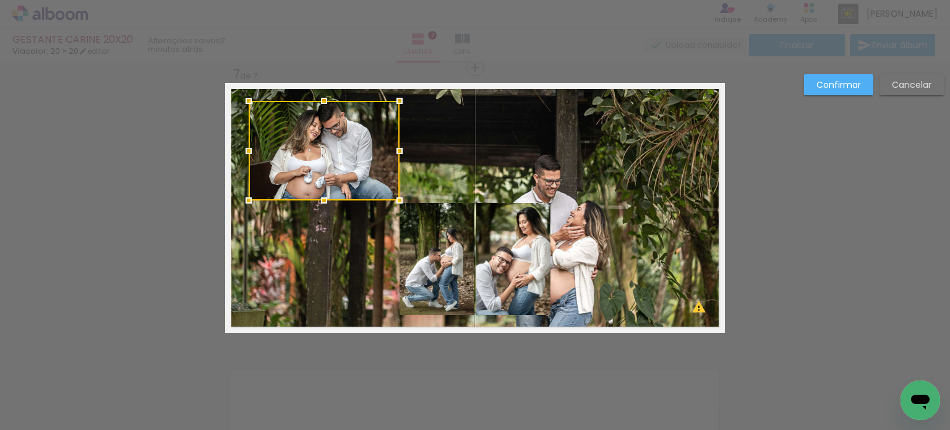
drag, startPoint x: 440, startPoint y: 148, endPoint x: 289, endPoint y: 150, distance: 150.9
click at [289, 150] on div at bounding box center [324, 151] width 151 height 100
click at [420, 247] on quentale-photo at bounding box center [437, 259] width 74 height 112
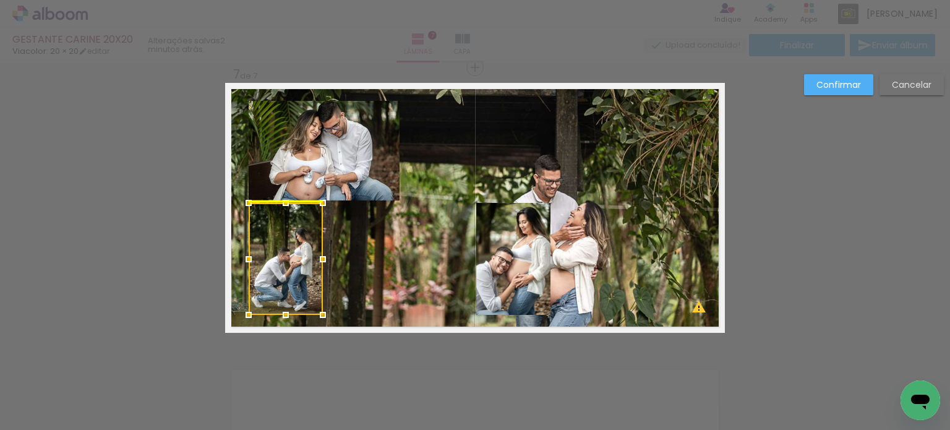
drag, startPoint x: 396, startPoint y: 257, endPoint x: 285, endPoint y: 254, distance: 111.4
click at [285, 254] on div at bounding box center [286, 259] width 74 height 112
click at [508, 244] on quentale-photo at bounding box center [513, 259] width 74 height 112
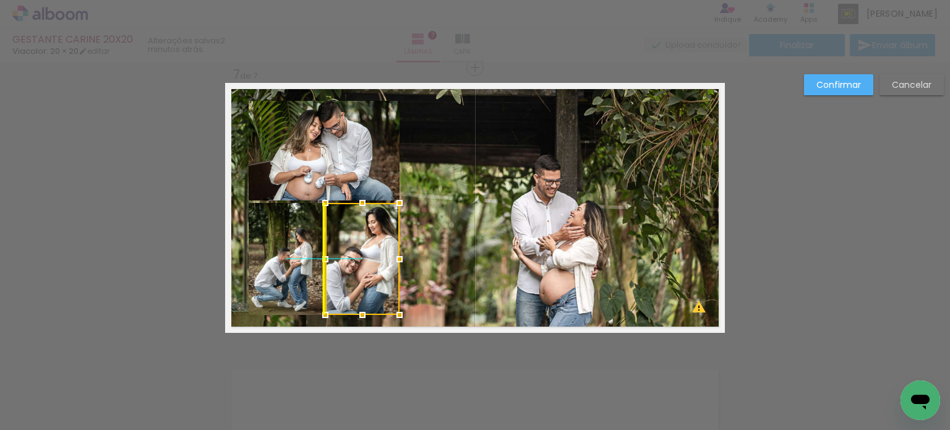
drag, startPoint x: 508, startPoint y: 244, endPoint x: 362, endPoint y: 252, distance: 146.2
click at [362, 252] on div at bounding box center [362, 259] width 74 height 112
click at [480, 210] on quentale-layouter at bounding box center [475, 208] width 500 height 250
click at [0, 0] on slot "Confirmar" at bounding box center [0, 0] width 0 height 0
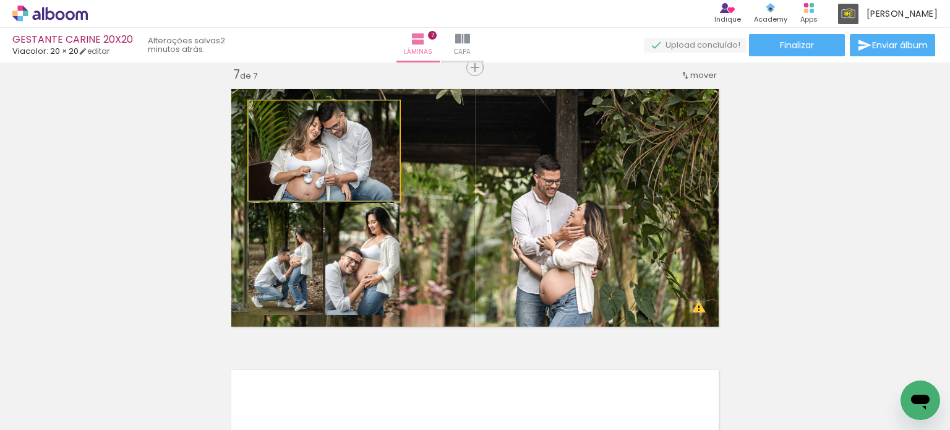
click at [304, 138] on quentale-photo at bounding box center [324, 151] width 151 height 100
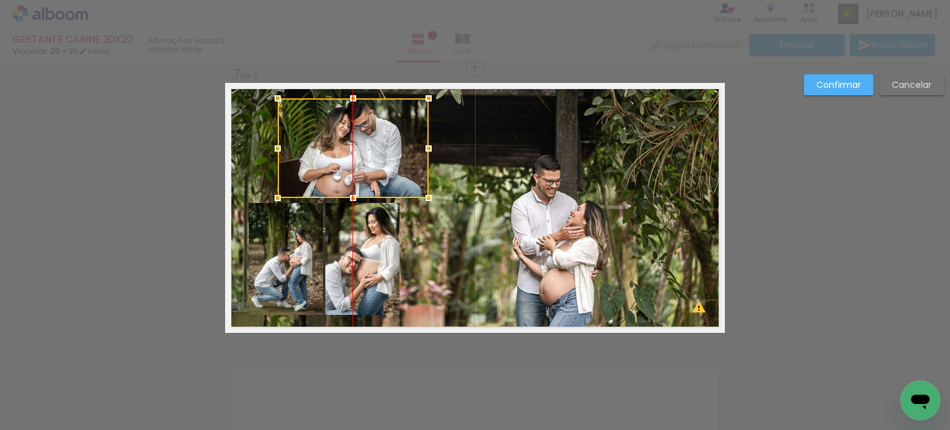
drag, startPoint x: 312, startPoint y: 142, endPoint x: 334, endPoint y: 139, distance: 22.4
click at [334, 139] on div at bounding box center [353, 148] width 151 height 100
click at [355, 250] on quentale-photo at bounding box center [362, 259] width 74 height 112
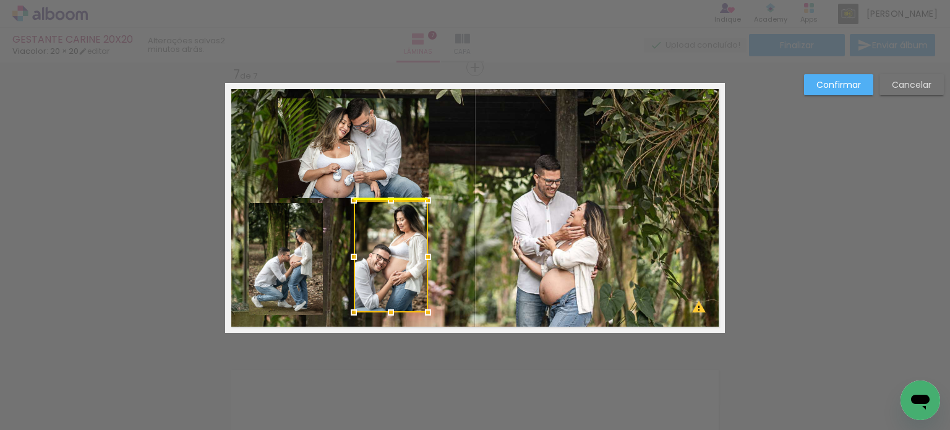
drag, startPoint x: 354, startPoint y: 248, endPoint x: 382, endPoint y: 247, distance: 28.5
click at [382, 247] on div at bounding box center [391, 256] width 74 height 112
click at [279, 245] on quentale-photo at bounding box center [286, 259] width 74 height 112
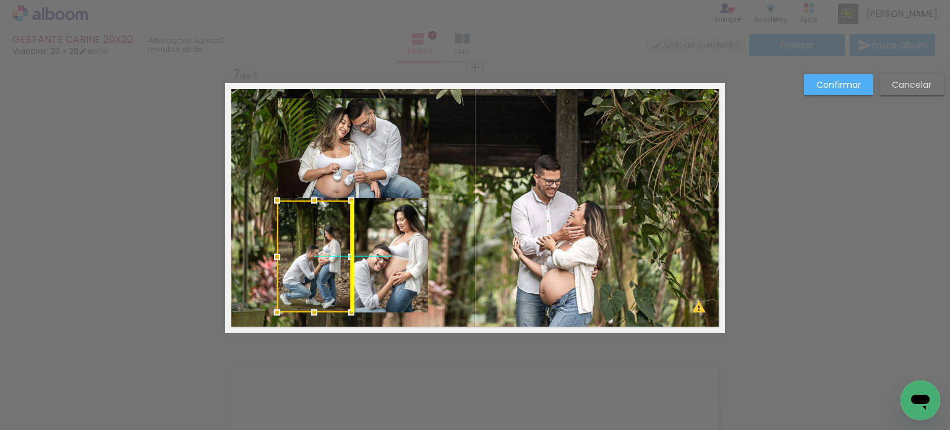
drag, startPoint x: 272, startPoint y: 245, endPoint x: 296, endPoint y: 247, distance: 24.2
click at [296, 247] on div at bounding box center [314, 256] width 74 height 112
click at [0, 0] on slot "Confirmar" at bounding box center [0, 0] width 0 height 0
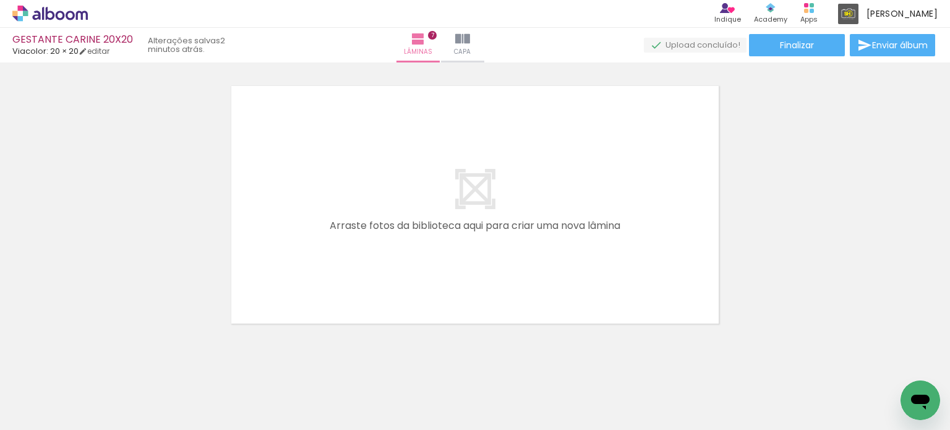
scroll to position [2004, 0]
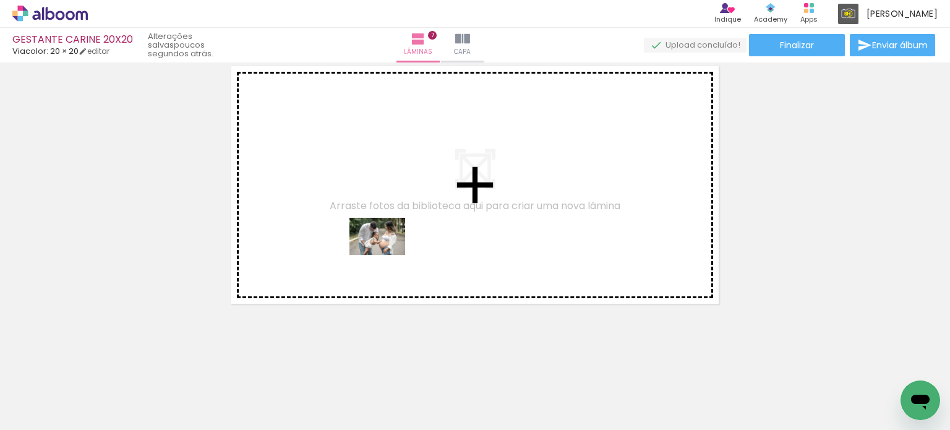
drag, startPoint x: 467, startPoint y: 395, endPoint x: 387, endPoint y: 255, distance: 161.8
click at [387, 255] on quentale-workspace at bounding box center [475, 215] width 950 height 430
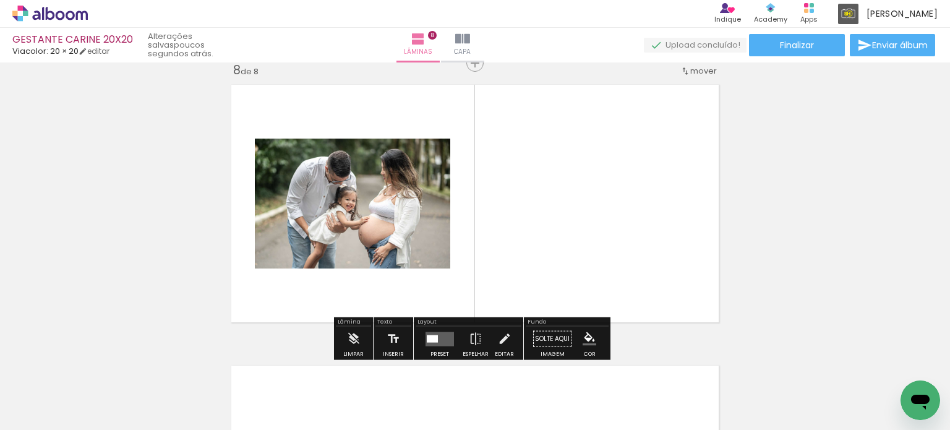
scroll to position [1981, 0]
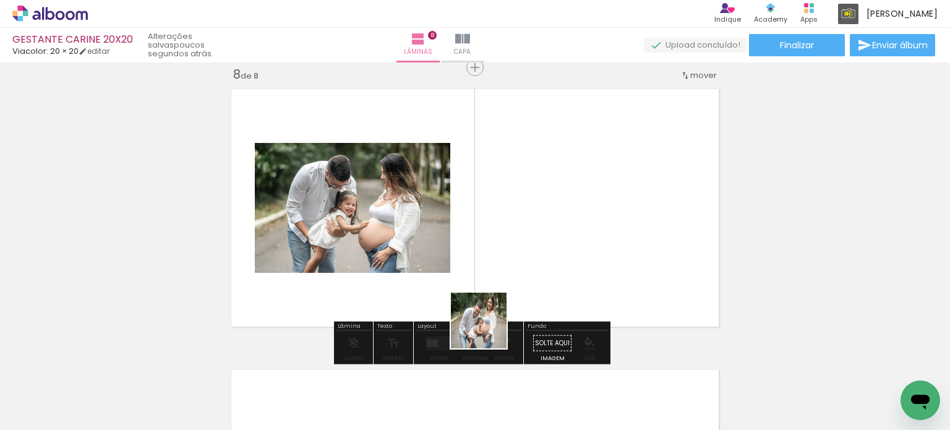
drag, startPoint x: 486, startPoint y: 388, endPoint x: 478, endPoint y: 265, distance: 123.9
click at [478, 265] on quentale-workspace at bounding box center [475, 215] width 950 height 430
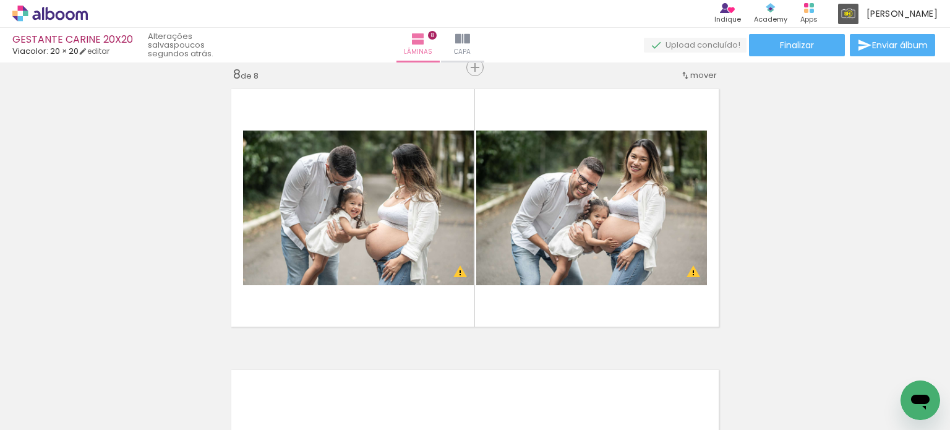
scroll to position [0, 609]
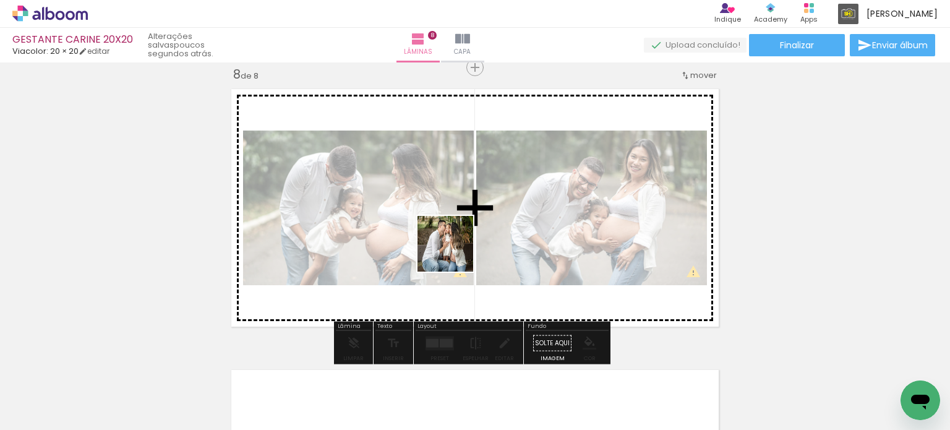
drag, startPoint x: 413, startPoint y: 384, endPoint x: 510, endPoint y: 280, distance: 142.3
click at [471, 200] on quentale-workspace at bounding box center [475, 215] width 950 height 430
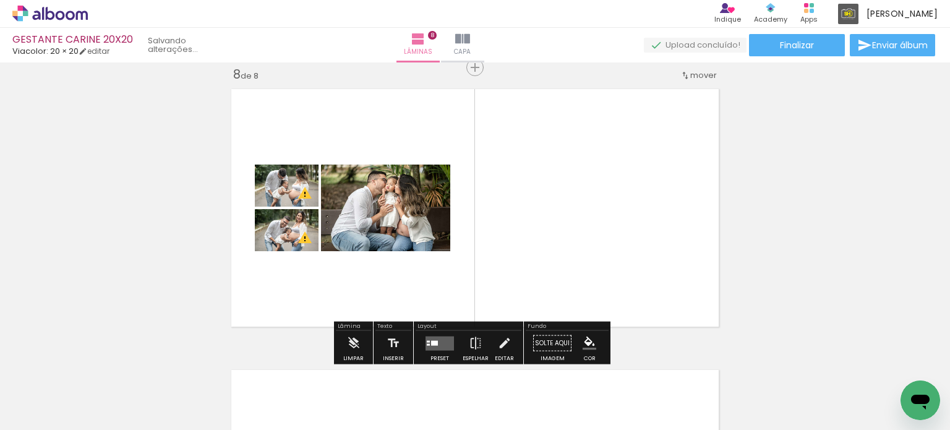
scroll to position [0, 540]
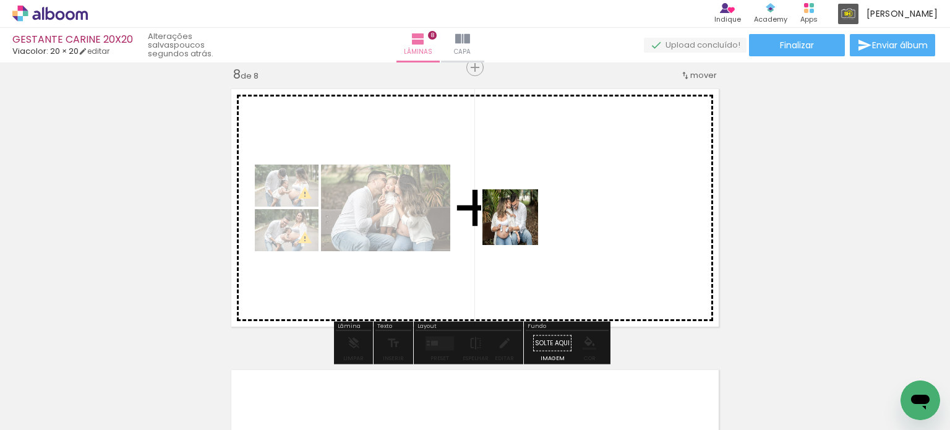
drag, startPoint x: 536, startPoint y: 317, endPoint x: 520, endPoint y: 226, distance: 92.3
click at [520, 226] on quentale-workspace at bounding box center [475, 215] width 950 height 430
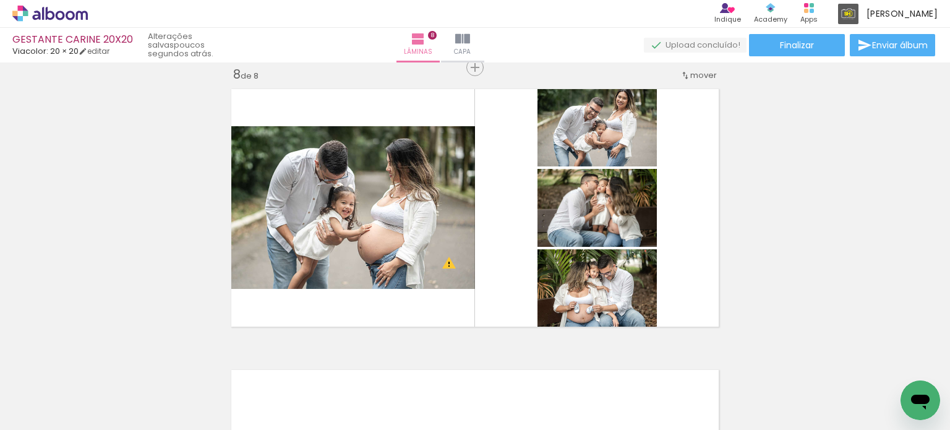
scroll to position [0, 69]
drag, startPoint x: 319, startPoint y: 397, endPoint x: 429, endPoint y: 281, distance: 159.3
click at [428, 281] on quentale-workspace at bounding box center [475, 215] width 950 height 430
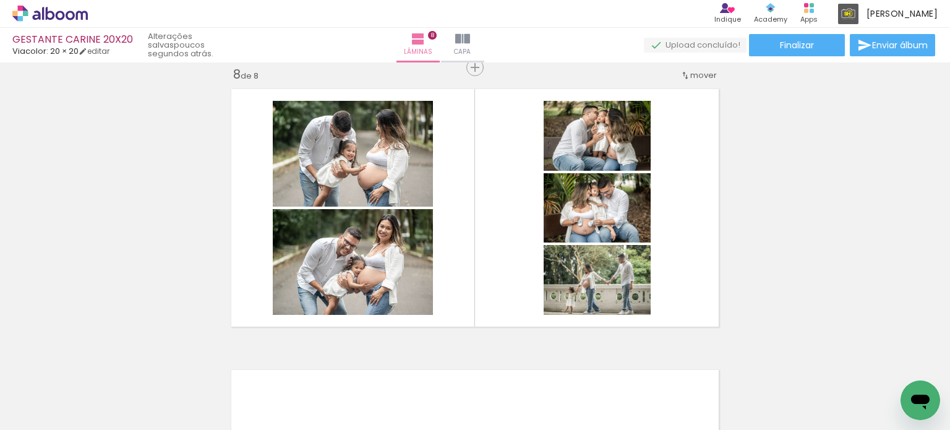
scroll to position [0, 0]
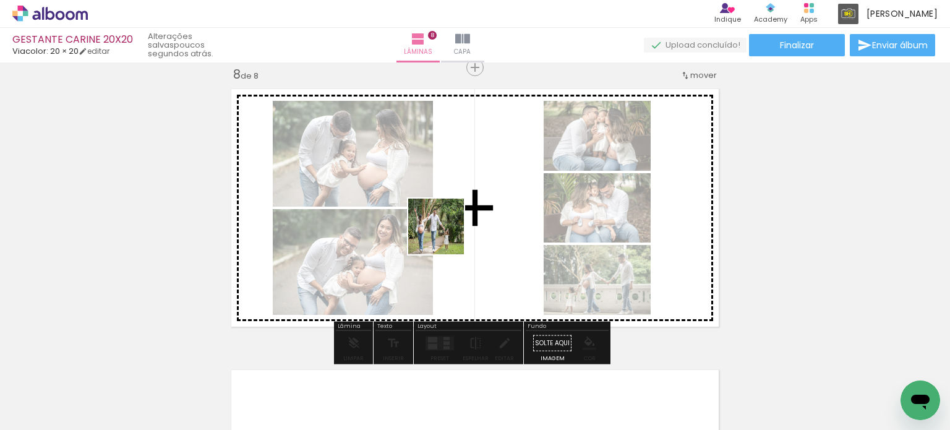
drag, startPoint x: 262, startPoint y: 387, endPoint x: 445, endPoint y: 236, distance: 238.2
click at [445, 236] on quentale-workspace at bounding box center [475, 215] width 950 height 430
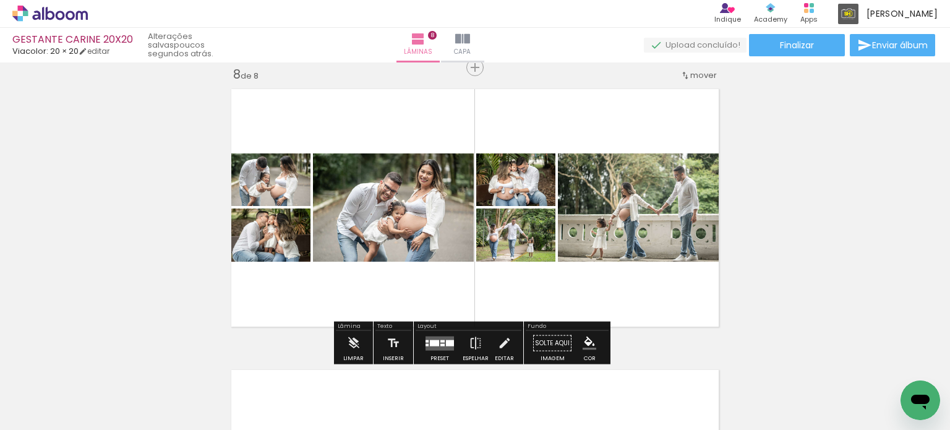
click at [445, 346] on quentale-layouter at bounding box center [440, 343] width 28 height 14
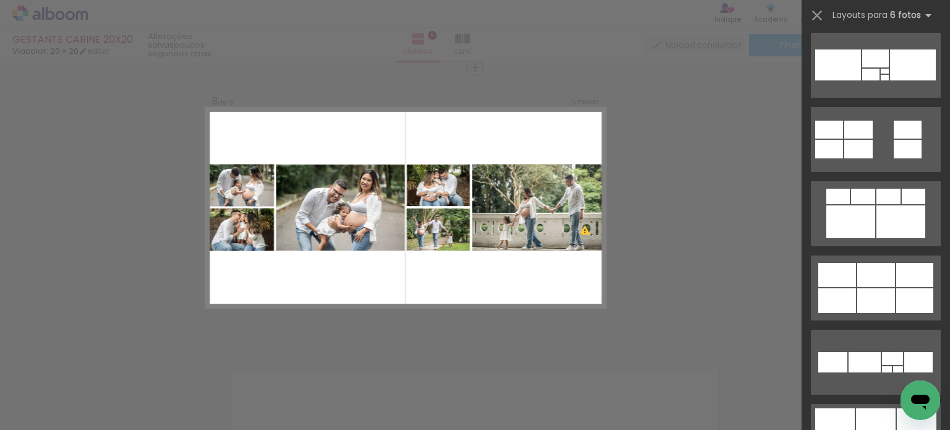
scroll to position [2907, 0]
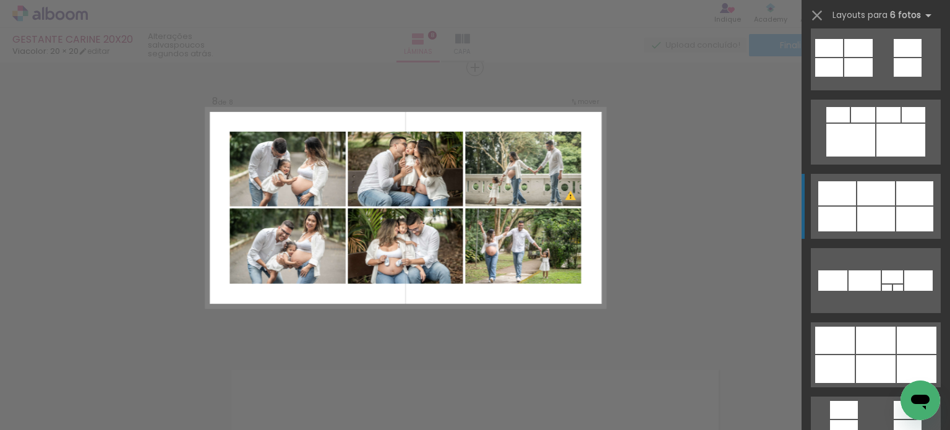
click at [820, 202] on div at bounding box center [837, 193] width 38 height 24
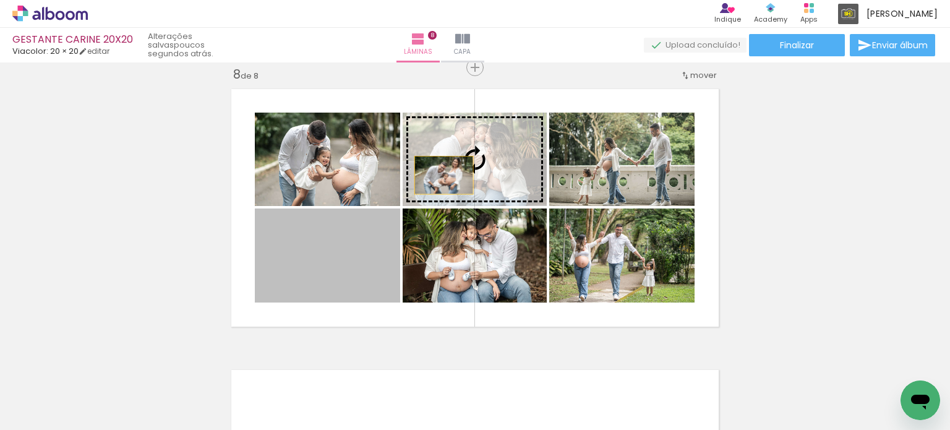
drag, startPoint x: 324, startPoint y: 283, endPoint x: 439, endPoint y: 175, distance: 158.4
click at [0, 0] on slot at bounding box center [0, 0] width 0 height 0
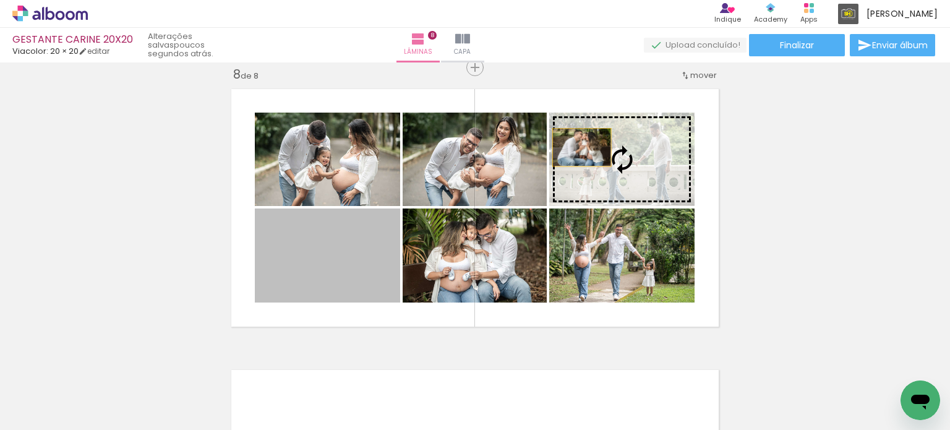
drag, startPoint x: 312, startPoint y: 263, endPoint x: 577, endPoint y: 147, distance: 289.5
click at [0, 0] on slot at bounding box center [0, 0] width 0 height 0
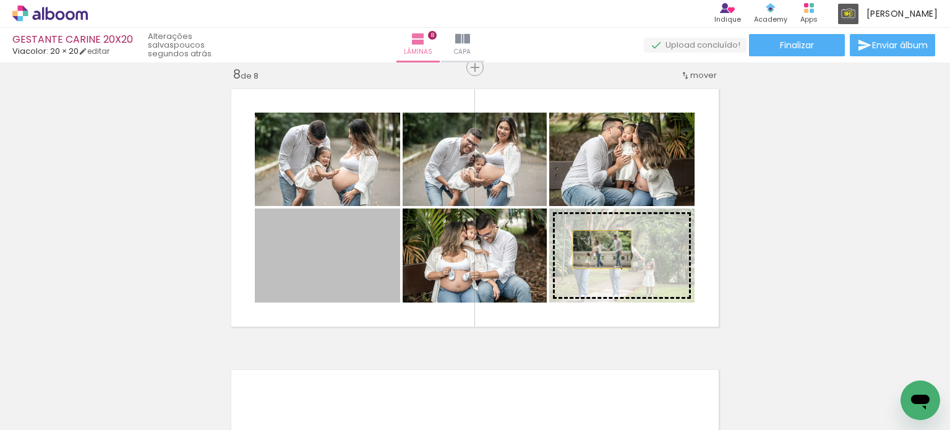
drag, startPoint x: 351, startPoint y: 270, endPoint x: 609, endPoint y: 249, distance: 258.8
click at [0, 0] on slot at bounding box center [0, 0] width 0 height 0
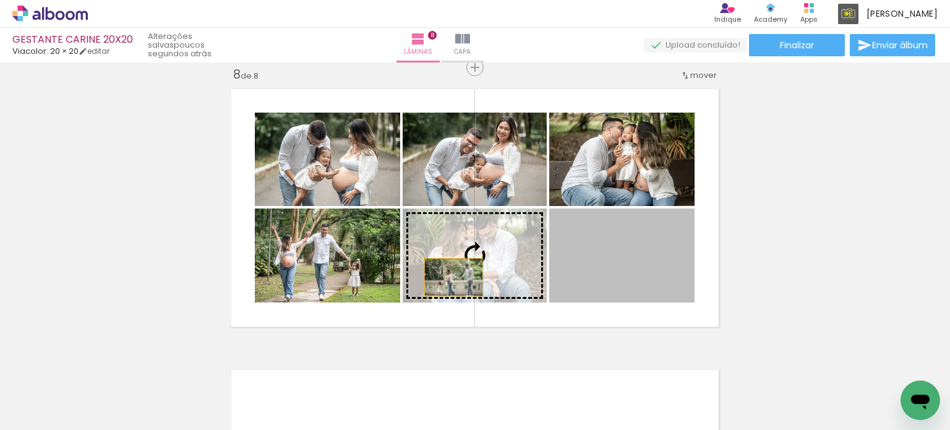
drag, startPoint x: 614, startPoint y: 270, endPoint x: 446, endPoint y: 277, distance: 167.8
click at [0, 0] on slot at bounding box center [0, 0] width 0 height 0
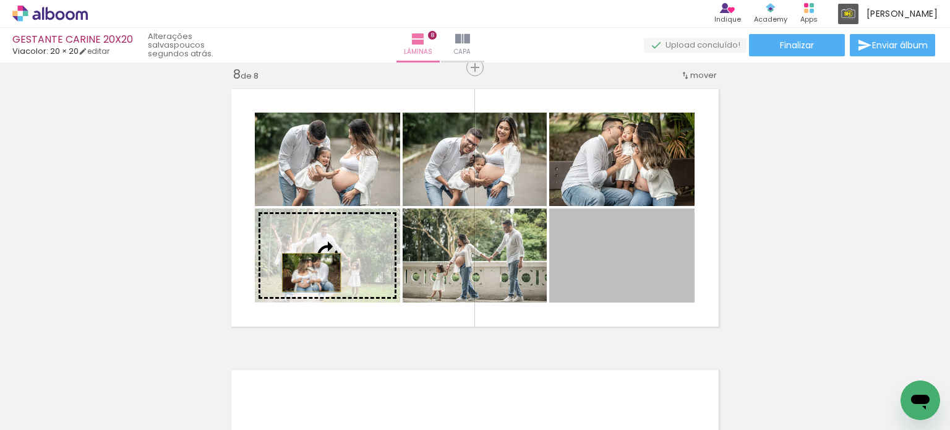
drag, startPoint x: 624, startPoint y: 271, endPoint x: 307, endPoint y: 272, distance: 316.7
click at [0, 0] on slot at bounding box center [0, 0] width 0 height 0
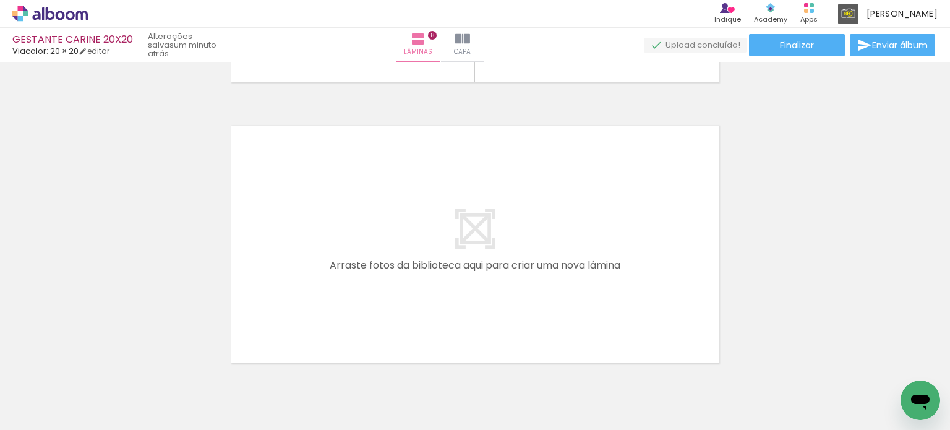
scroll to position [2285, 0]
